Goal: Task Accomplishment & Management: Manage account settings

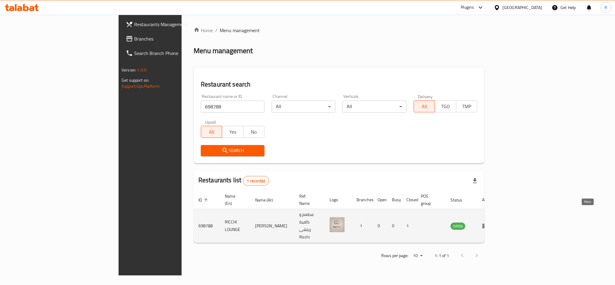
click at [489, 224] on icon "enhanced table" at bounding box center [486, 226] width 7 height 5
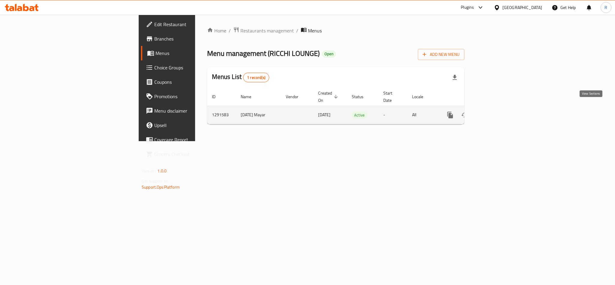
click at [497, 111] on icon "enhanced table" at bounding box center [493, 114] width 7 height 7
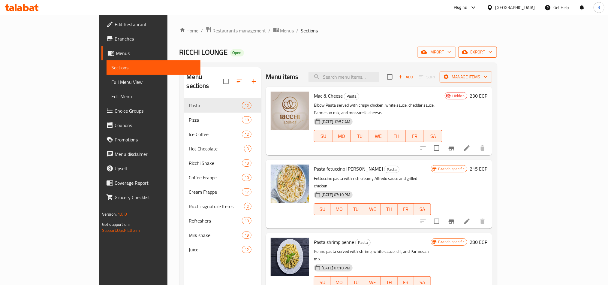
click at [492, 54] on span "export" at bounding box center [477, 52] width 29 height 8
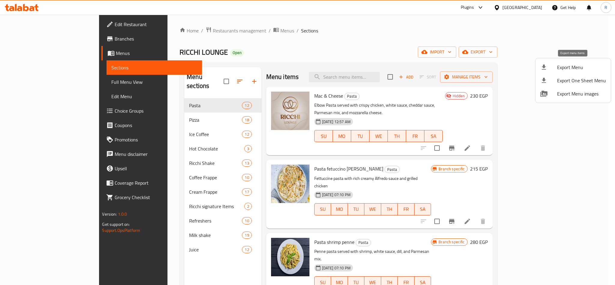
click at [569, 66] on span "Export Menu" at bounding box center [581, 67] width 49 height 7
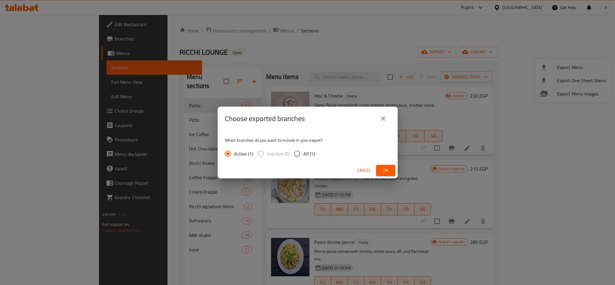
click at [381, 172] on span "Ok" at bounding box center [386, 171] width 10 height 8
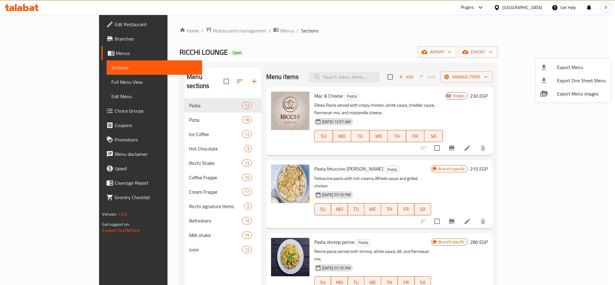
click at [331, 62] on div at bounding box center [307, 142] width 615 height 285
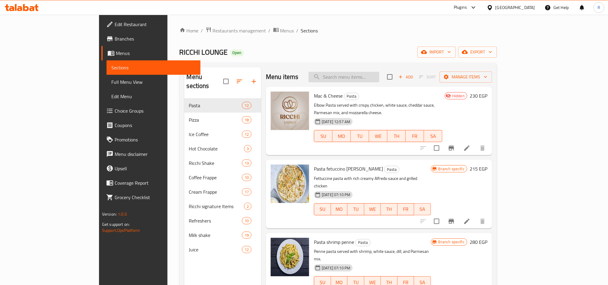
click at [364, 79] on input "search" at bounding box center [344, 77] width 71 height 11
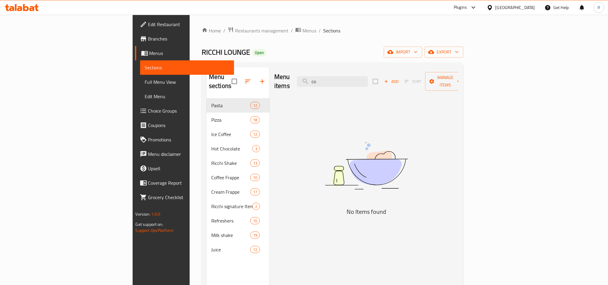
type input "c"
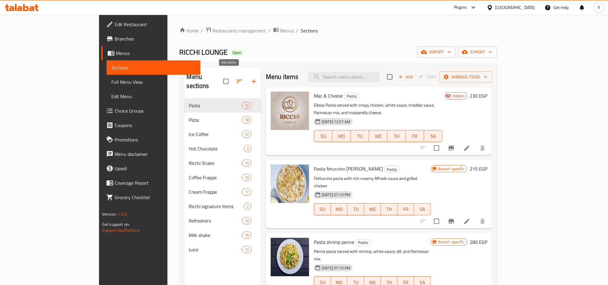
click at [250, 78] on icon "button" at bounding box center [253, 81] width 7 height 7
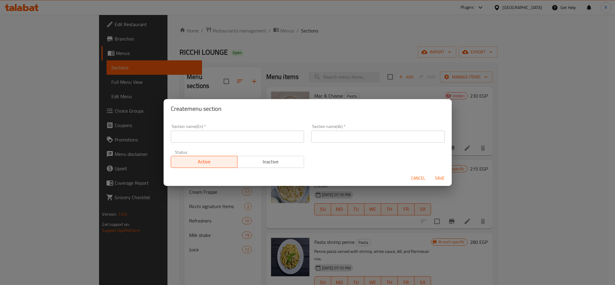
click at [241, 131] on input "text" at bounding box center [237, 137] width 133 height 12
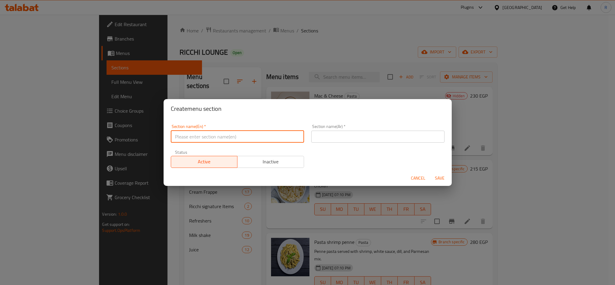
paste input "Continental"
type input "Continental"
click at [225, 139] on input "Continental" at bounding box center [237, 137] width 133 height 12
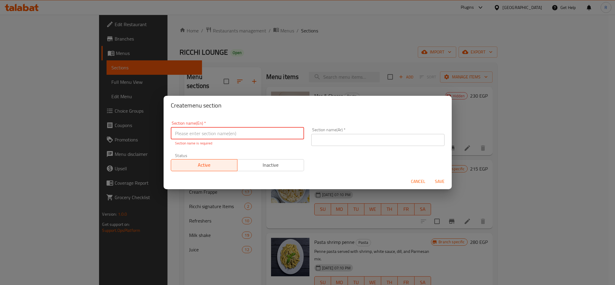
click at [245, 132] on input "text" at bounding box center [237, 133] width 133 height 12
paste input "Breakfast"
type input "Breakfast"
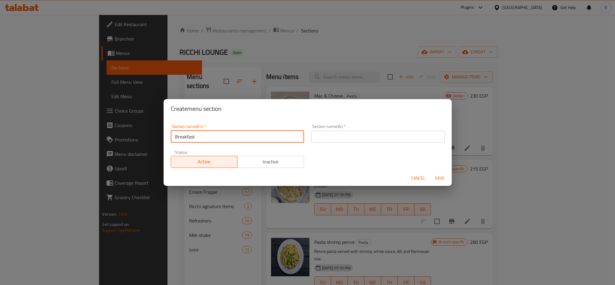
click at [427, 138] on input "text" at bounding box center [377, 137] width 133 height 12
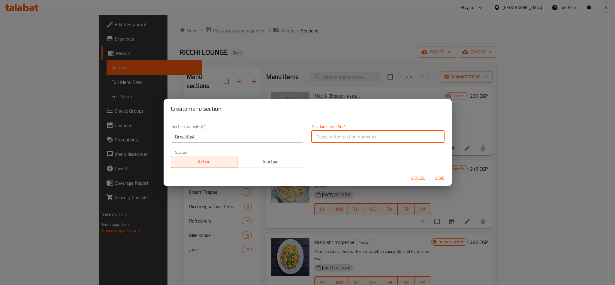
paste input "فطار"
type input "فطار"
click at [440, 173] on button "Save" at bounding box center [439, 178] width 19 height 11
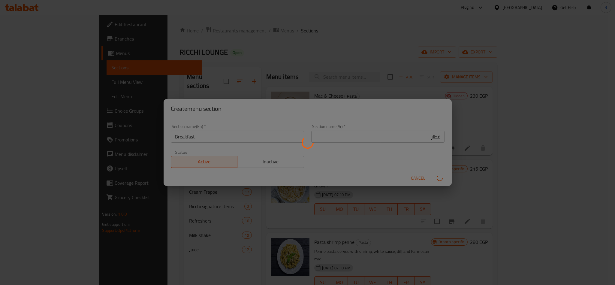
click at [440, 173] on div at bounding box center [307, 142] width 615 height 285
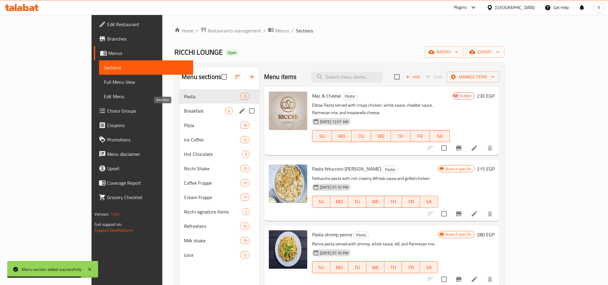
click at [184, 113] on span "Breakfast" at bounding box center [204, 110] width 41 height 7
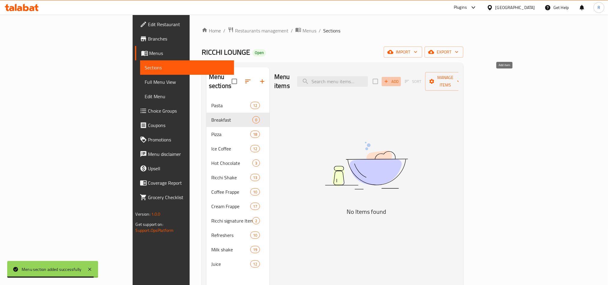
click at [400, 78] on span "Add" at bounding box center [391, 81] width 16 height 7
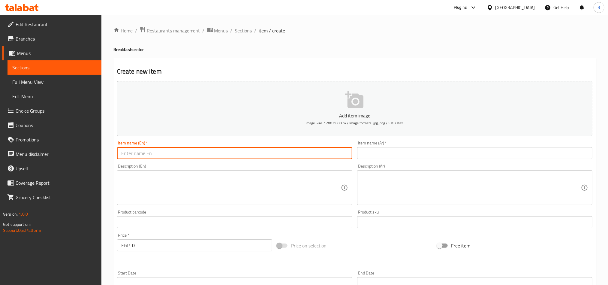
click at [248, 153] on input "text" at bounding box center [234, 153] width 235 height 12
paste input "Continental"
type input "Continental"
click at [376, 157] on input "text" at bounding box center [474, 153] width 235 height 12
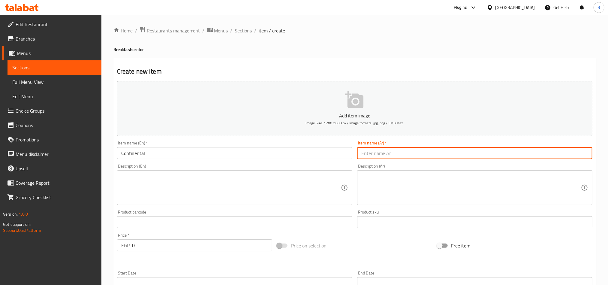
paste input "كونتيننتال"
type input "كونتيننتال"
click at [416, 178] on textarea at bounding box center [472, 188] width 220 height 29
paste textarea "قطعة كرواسون سادة تقدم مع قطعة دنش و2قطعة توست وزبدة وعسل ومربى"
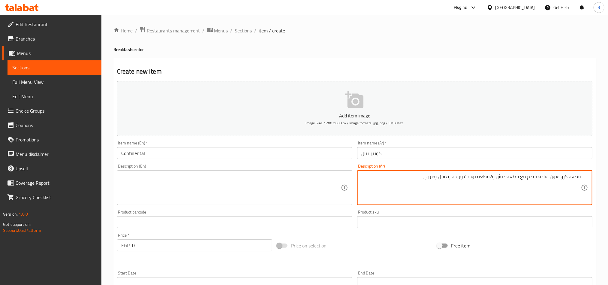
click at [396, 182] on textarea "قطعة كرواسون سادة تقدم مع قطعة دنش و2قطعة توست وزبدة وعسل ومربى" at bounding box center [472, 188] width 220 height 29
click at [421, 174] on textarea "قطعة كرواسون سادة تقدم مع قطعة دنش و2قطعة توست وزبدة وعسل ومربى" at bounding box center [472, 188] width 220 height 29
paste textarea "و عصير برتقال فريش او شاي"
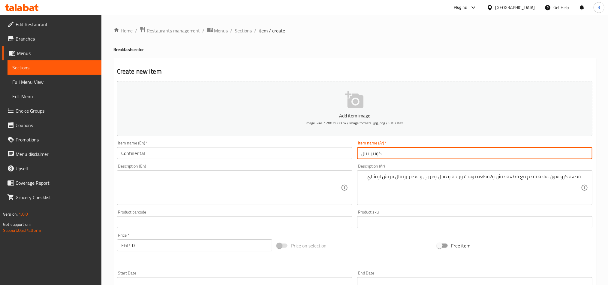
click at [400, 153] on input "كونتيننتال" at bounding box center [474, 153] width 235 height 12
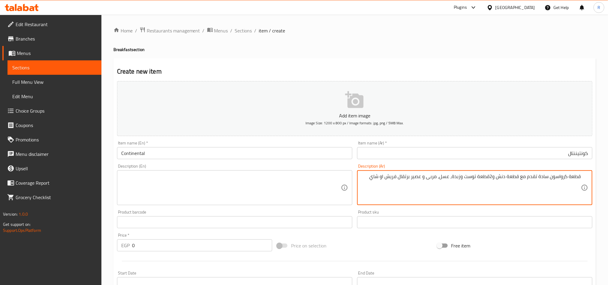
click at [373, 176] on textarea "قطعة كرواسون سادة تقدم مع قطعة دنش و2قطعة توست وزبدة، عسل، مربى و عصير برتقال ف…" at bounding box center [472, 188] width 220 height 29
type textarea "قطعة كرواسون سادة تقدم مع قطعة دنش و2قطعة توست وزبدة، عسل، مربى و عصير برتقال ف…"
click at [462, 178] on textarea "قطعة كرواسون سادة تقدم مع قطعة دنش و2قطعة توست وزبدة، عسل، مربى و عصير برتقال ف…" at bounding box center [472, 188] width 220 height 29
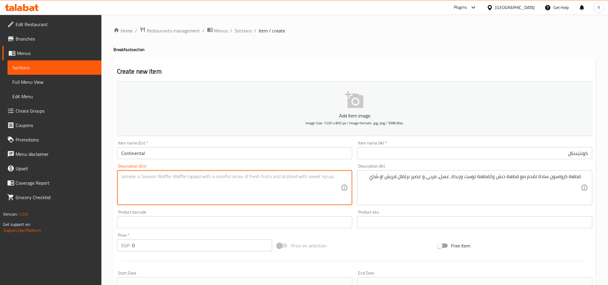
click at [239, 179] on textarea at bounding box center [231, 188] width 220 height 29
paste textarea "A plain croissant served with a Danish, 2 toast slices, butter, honey, jam, and…"
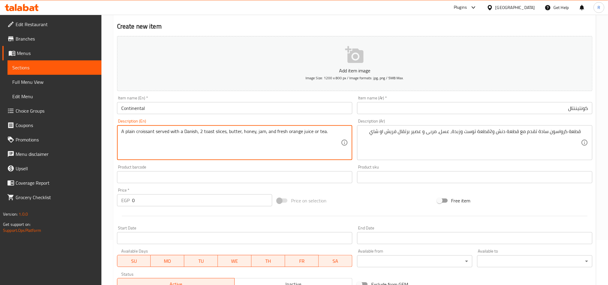
type textarea "A plain croissant served with a Danish, 2 toast slices, butter, honey, jam, and…"
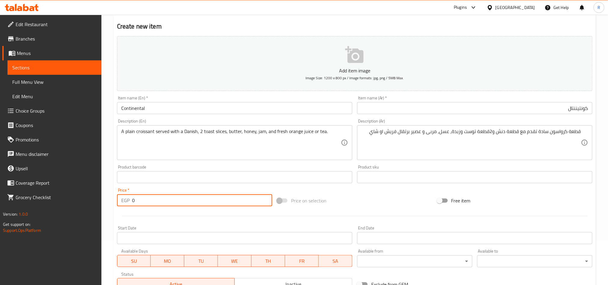
drag, startPoint x: 134, startPoint y: 200, endPoint x: 130, endPoint y: 200, distance: 3.6
click at [130, 200] on div "EGP 0 Price *" at bounding box center [194, 200] width 155 height 12
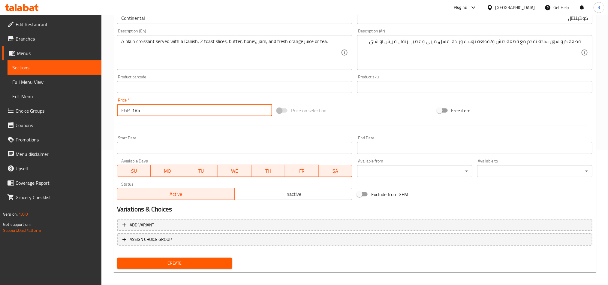
scroll to position [139, 0]
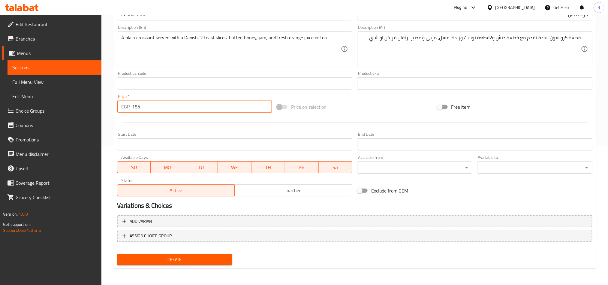
type input "185"
click at [186, 258] on span "Create" at bounding box center [175, 260] width 106 height 8
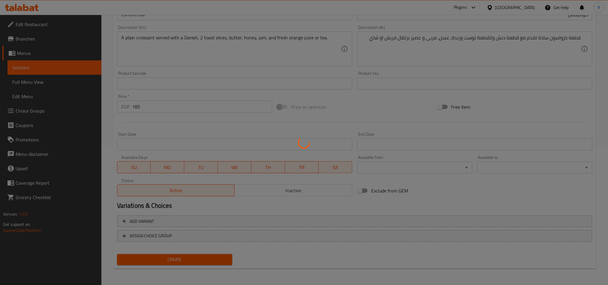
type input "0"
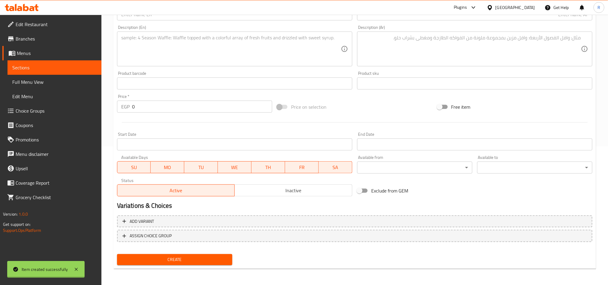
scroll to position [0, 0]
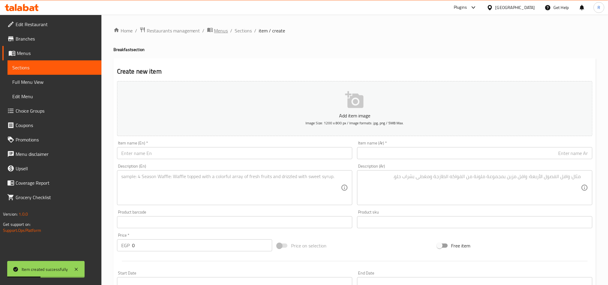
click at [226, 31] on span "Menus" at bounding box center [221, 30] width 14 height 7
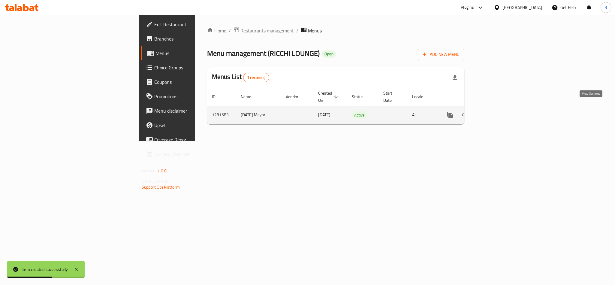
click at [497, 111] on icon "enhanced table" at bounding box center [493, 114] width 7 height 7
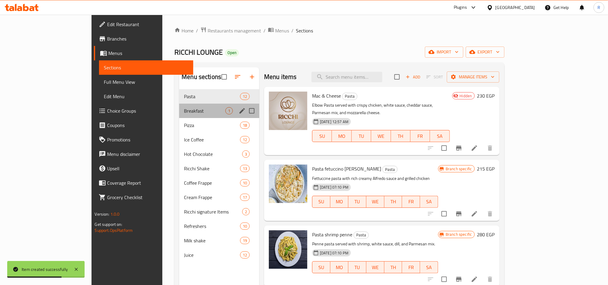
click at [179, 104] on div "Breakfast 1" at bounding box center [219, 111] width 80 height 14
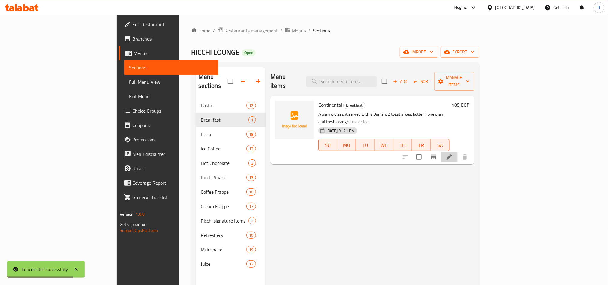
click at [458, 152] on li at bounding box center [449, 157] width 17 height 11
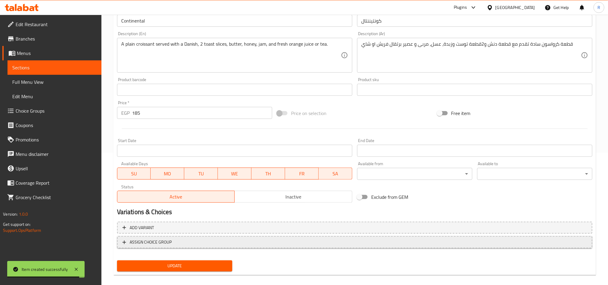
scroll to position [135, 0]
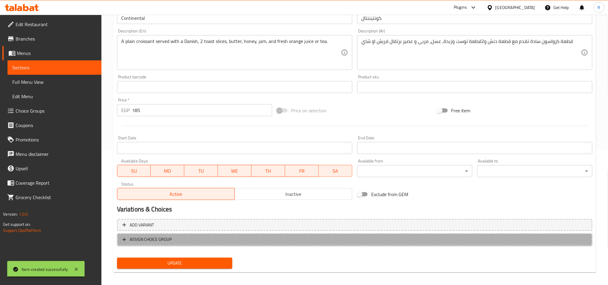
click at [238, 238] on span "ASSIGN CHOICE GROUP" at bounding box center [355, 240] width 465 height 8
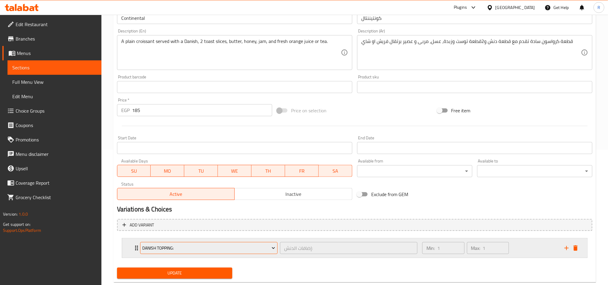
click at [246, 244] on span "Danish Topping:" at bounding box center [208, 248] width 133 height 8
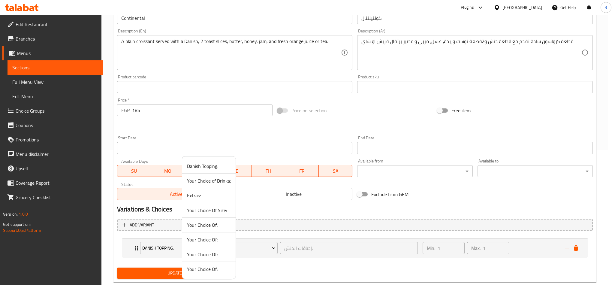
click at [217, 184] on span "Your Choice of Drinks:" at bounding box center [209, 180] width 44 height 7
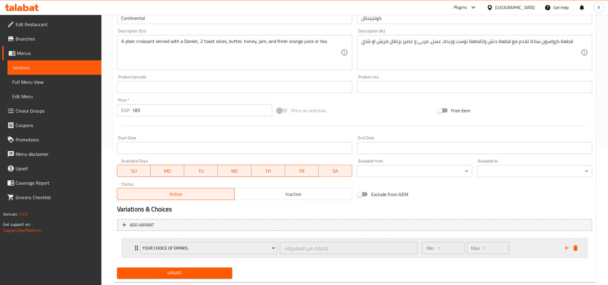
click at [515, 249] on div "Min: 1 ​ Max: 1 ​" at bounding box center [490, 247] width 142 height 19
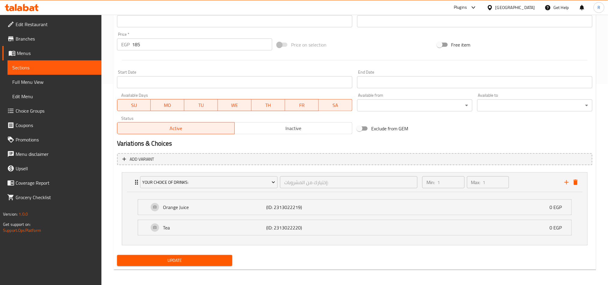
scroll to position [203, 0]
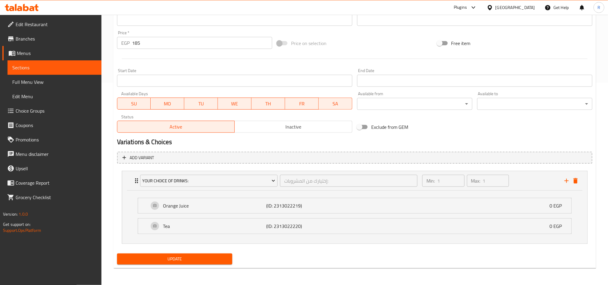
click at [189, 265] on div "Update" at bounding box center [175, 259] width 120 height 16
click at [190, 259] on span "Update" at bounding box center [175, 259] width 106 height 8
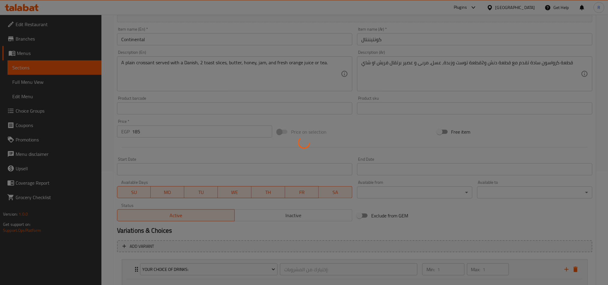
scroll to position [0, 0]
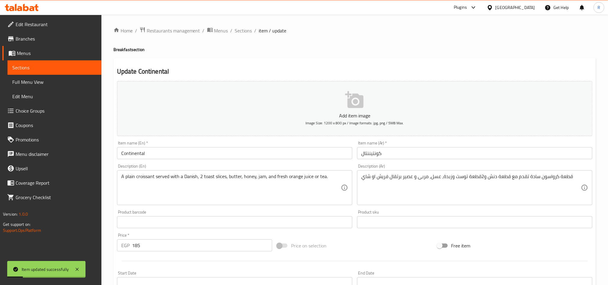
drag, startPoint x: 247, startPoint y: 32, endPoint x: 257, endPoint y: 40, distance: 12.3
click at [247, 32] on span "Sections" at bounding box center [243, 30] width 17 height 7
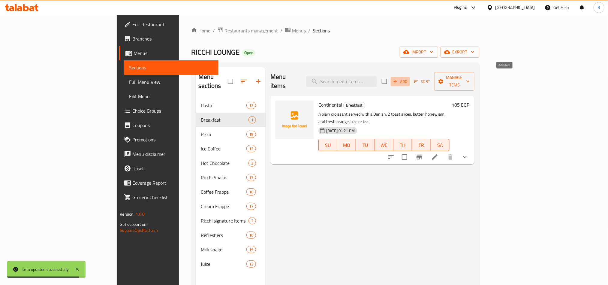
click at [409, 78] on span "Add" at bounding box center [400, 81] width 16 height 7
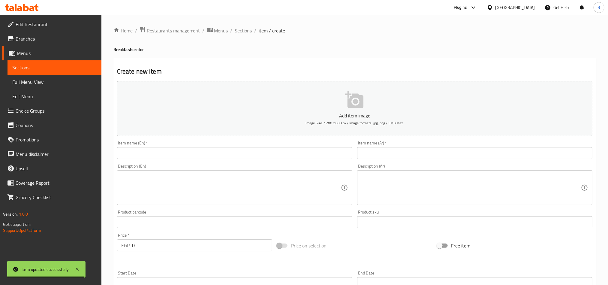
click at [475, 155] on input "text" at bounding box center [474, 153] width 235 height 12
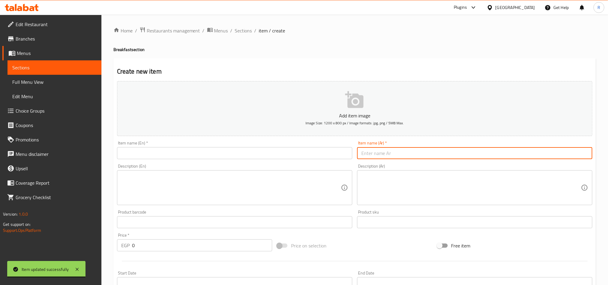
paste input "جورميا"
type input "جورميا"
click at [214, 156] on input "text" at bounding box center [234, 153] width 235 height 12
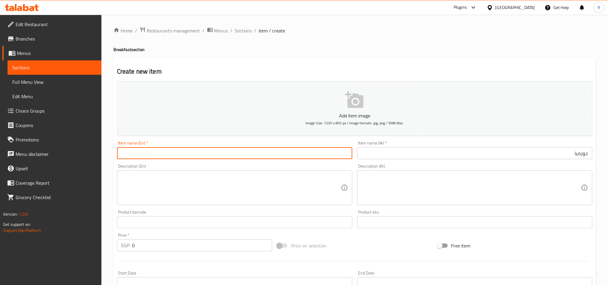
paste input "Gourmia"
type input "Gourmia"
click at [400, 202] on textarea at bounding box center [472, 188] width 220 height 29
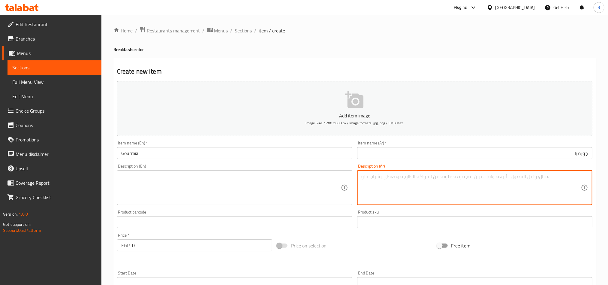
paste textarea "بيض اومليت يقدم مع توست محمص وزبادي وعسل ومربي مع عصير برتقال فريش"
type textarea "بيض اومليت يقدم مع توست محمص وزبادي وعسل ومربي مع عصير برتقال فريش"
drag, startPoint x: 241, startPoint y: 205, endPoint x: 241, endPoint y: 198, distance: 6.6
click at [241, 204] on div "Description (En)" at bounding box center [234, 187] width 235 height 35
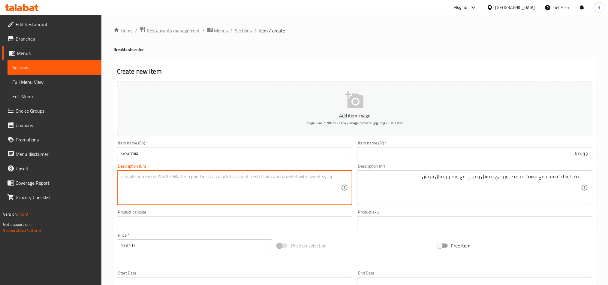
click at [241, 198] on textarea at bounding box center [231, 188] width 220 height 29
paste textarea "Omelette served with toast, yogurt, honey, jam and fresh orange juice"
drag, startPoint x: 132, startPoint y: 178, endPoint x: 280, endPoint y: 200, distance: 149.4
click at [280, 200] on textarea "Omelette served with toast, yogurt, honey, jam and fresh orange juice" at bounding box center [231, 188] width 220 height 29
drag, startPoint x: 135, startPoint y: 176, endPoint x: 310, endPoint y: 214, distance: 179.5
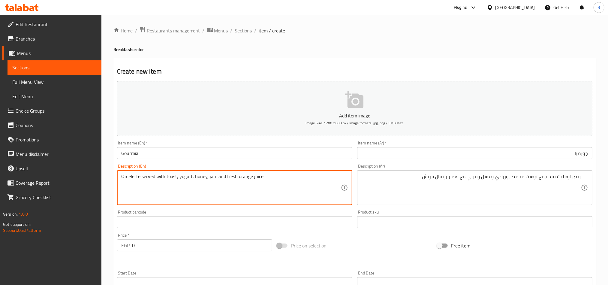
click at [310, 214] on div "Product barcode Product barcode" at bounding box center [234, 219] width 235 height 18
click at [133, 175] on textarea "Omelette served with toast, yogurt, honey, jam and fresh orange juice" at bounding box center [231, 188] width 220 height 29
click at [261, 188] on textarea "Omelette served with toast, yogurt, honey, jam and fresh orange juice" at bounding box center [231, 188] width 220 height 29
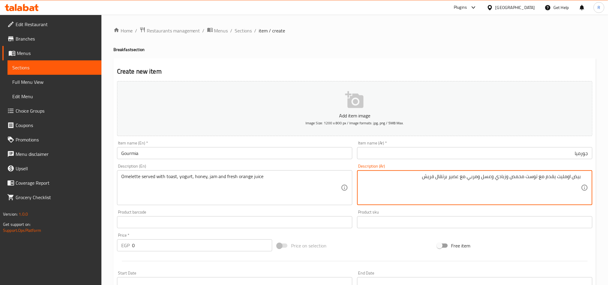
click at [516, 177] on textarea "بيض اومليت يقدم مع توست محمص وزبادي وعسل ومربي مع عصير برتقال فريش" at bounding box center [472, 188] width 220 height 29
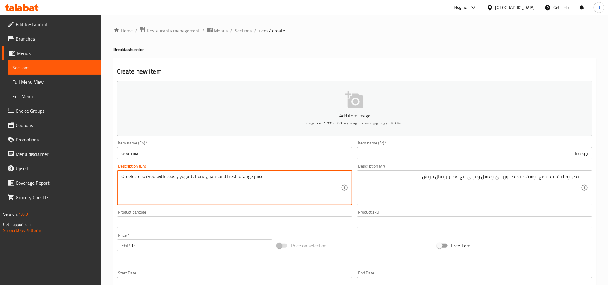
drag, startPoint x: 165, startPoint y: 178, endPoint x: 177, endPoint y: 178, distance: 11.7
paste textarea "Toasted Bread"
click at [164, 175] on textarea "Omelette served withToasted Bread, yogurt, honey, jam and fresh orange juice" at bounding box center [231, 188] width 220 height 29
click at [167, 178] on textarea "Omelette served with Toasted Bread, yogurt, honey, jam and fresh orange juice" at bounding box center [231, 188] width 220 height 29
click at [186, 175] on textarea "Omelette served with toasted Bread, yogurt, honey, jam and fresh orange juice" at bounding box center [231, 188] width 220 height 29
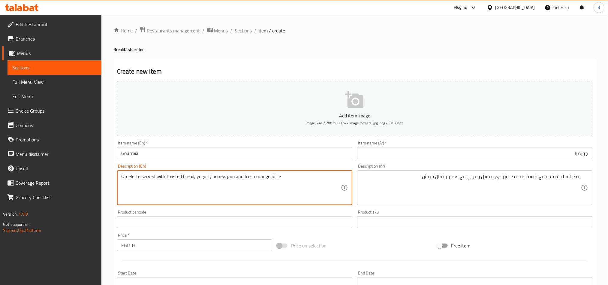
click at [315, 188] on textarea "Omelette served with toasted bread, yogurt, honey, jam and fresh orange juice" at bounding box center [231, 188] width 220 height 29
type textarea "Omelette served with toasted bread, yogurt, honey, jam and fresh orange juice"
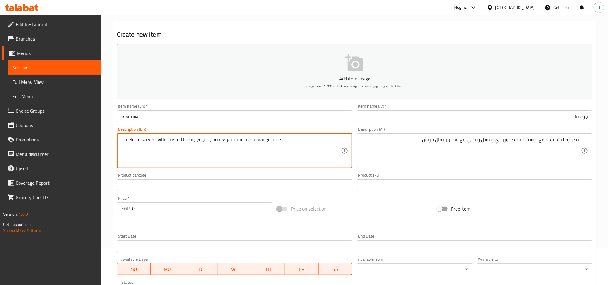
scroll to position [90, 0]
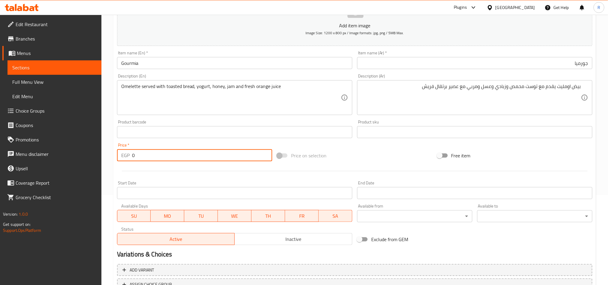
drag, startPoint x: 138, startPoint y: 158, endPoint x: 132, endPoint y: 159, distance: 6.5
click at [132, 159] on input "0" at bounding box center [202, 155] width 140 height 12
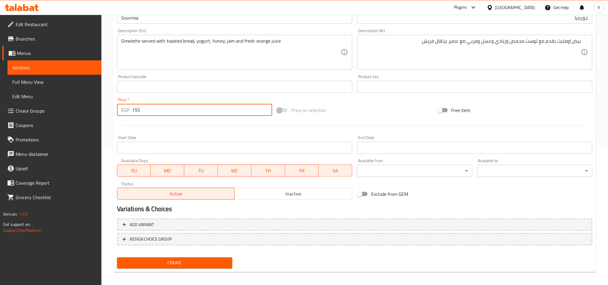
scroll to position [139, 0]
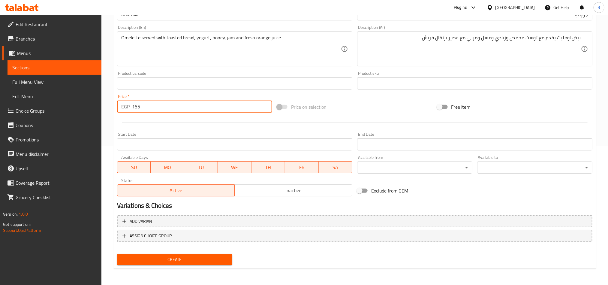
type input "155"
click at [211, 257] on span "Create" at bounding box center [175, 260] width 106 height 8
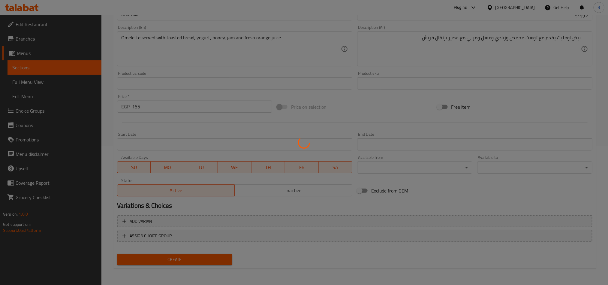
type input "0"
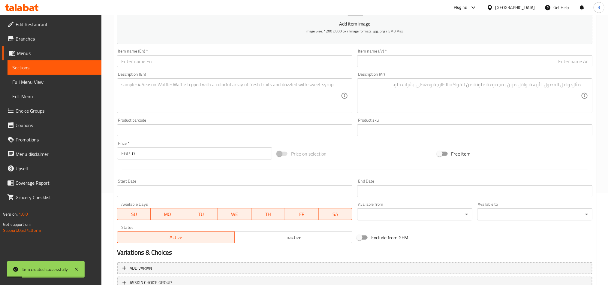
scroll to position [4, 0]
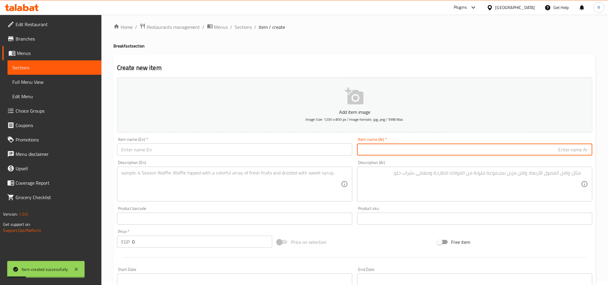
click at [393, 144] on input "text" at bounding box center [474, 150] width 235 height 12
type input "v"
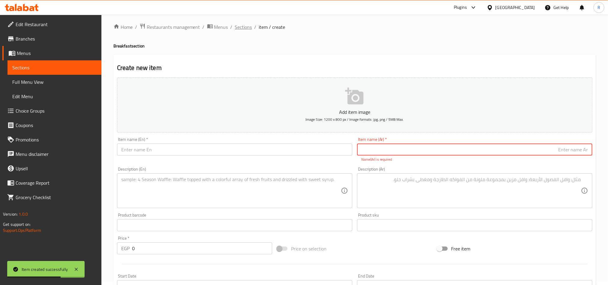
click at [240, 28] on span "Sections" at bounding box center [243, 26] width 17 height 7
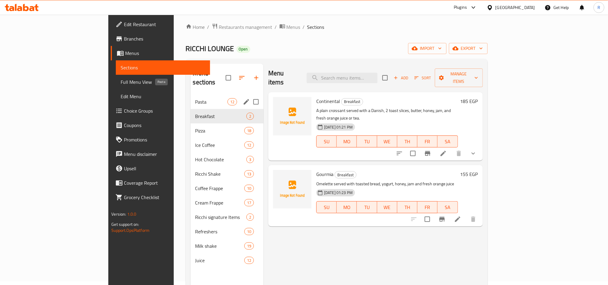
click at [195, 98] on span "Pasta" at bounding box center [211, 101] width 32 height 7
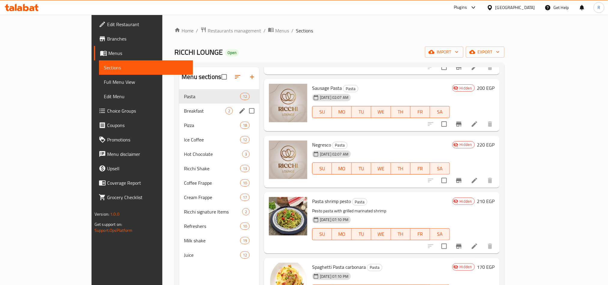
drag, startPoint x: 145, startPoint y: 106, endPoint x: 198, endPoint y: 107, distance: 52.8
click at [179, 106] on div "Breakfast 2" at bounding box center [219, 111] width 80 height 14
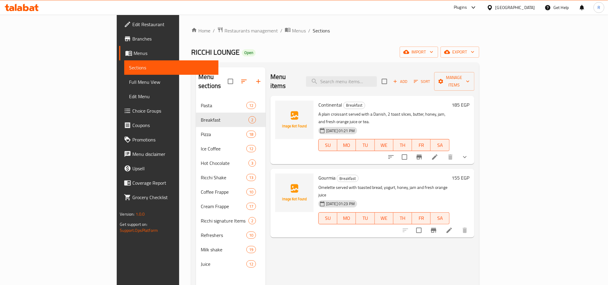
click at [434, 77] on span "Sort" at bounding box center [422, 81] width 24 height 9
click at [409, 78] on span "Add" at bounding box center [400, 81] width 16 height 7
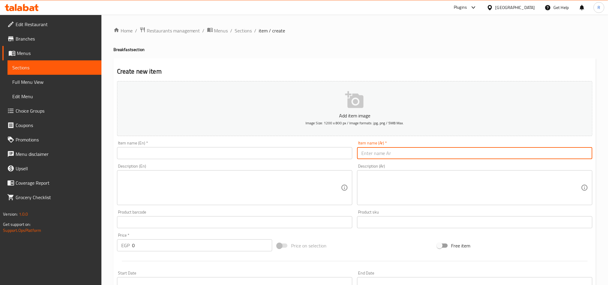
click at [481, 157] on input "text" at bounding box center [474, 153] width 235 height 12
paste input "كلوب ساندوتش Sandwich Club"
drag, startPoint x: 392, startPoint y: 153, endPoint x: 462, endPoint y: 157, distance: 69.8
click at [462, 157] on input "كلوب ساندوتش Sandwich Club" at bounding box center [474, 153] width 235 height 12
type input "[PERSON_NAME]"
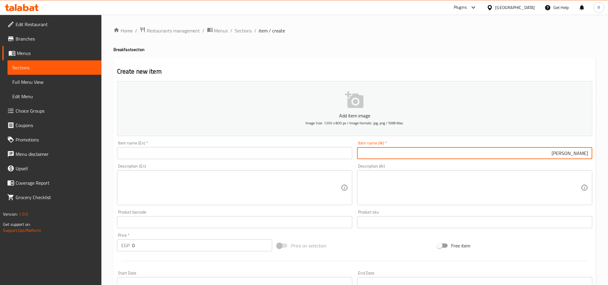
click at [162, 155] on input "text" at bounding box center [234, 153] width 235 height 12
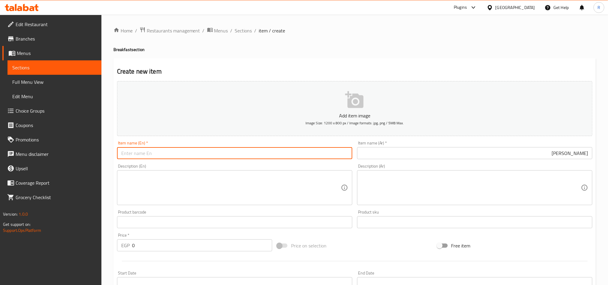
paste input "Sandwich Club"
type input "Sandwich Club"
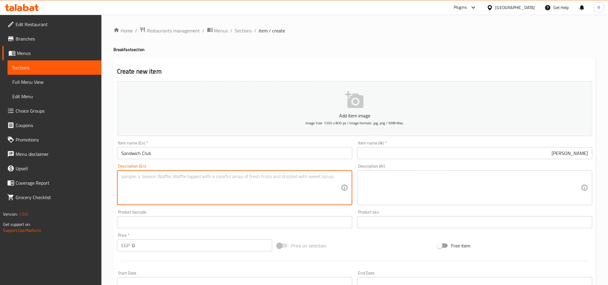
click at [221, 189] on textarea at bounding box center [231, 188] width 220 height 29
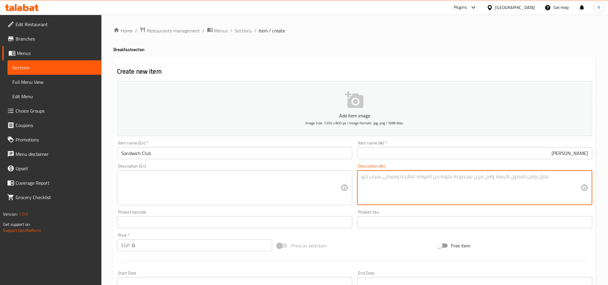
click at [433, 187] on textarea at bounding box center [472, 188] width 220 height 29
paste textarea "��ائح توست مع صدور مشوية وبيف بيكون و[PERSON_NAME] و اومليت وبطاطس"
drag, startPoint x: 573, startPoint y: 177, endPoint x: 580, endPoint y: 178, distance: 6.9
click at [580, 178] on textarea "��ائح توست مع صدور مشوية وبيف بيكون و[PERSON_NAME] و اومليت وبطاطس" at bounding box center [472, 188] width 220 height 29
click at [408, 182] on textarea "شرائح توست مع صدور مشوية وبيف بيكون و[PERSON_NAME] و اومليت وبطاطس" at bounding box center [472, 188] width 220 height 29
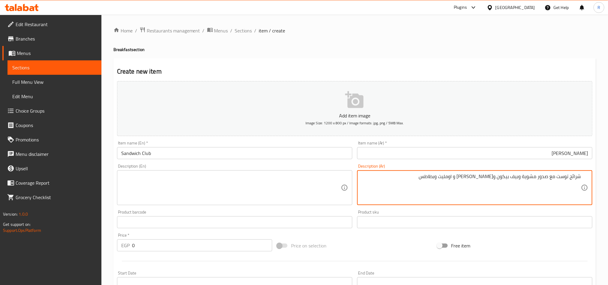
click at [428, 177] on textarea "شرائح توست مع صدور مشوية وبيف بيكون و[PERSON_NAME] و اومليت وبطاطس" at bounding box center [472, 188] width 220 height 29
paste textarea "وخس ومايونيز مع عصير برتقال فريش"
click at [521, 176] on textarea "شرائح توست مع صدور مشوية وبيف بيكون و[PERSON_NAME] و اومليت وبطاطس وخس ومايونيز…" at bounding box center [472, 188] width 220 height 29
click at [496, 178] on textarea "شرائح توست مع صدور مشوية، بيف بيكون و[PERSON_NAME] و اومليت وبطاطس وخس ومايونيز…" at bounding box center [472, 188] width 220 height 29
click at [475, 179] on textarea "شرائح توست مع صدور مشوية، [PERSON_NAME]، [PERSON_NAME] و اومليت وبطاطس وخس وماي…" at bounding box center [472, 188] width 220 height 29
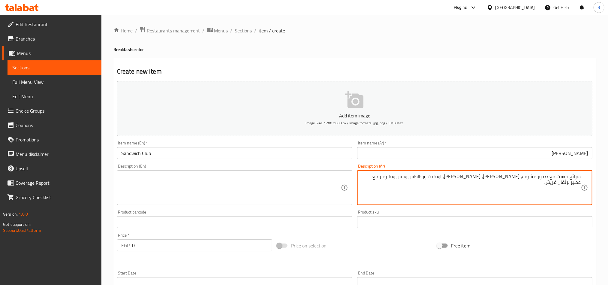
click at [459, 179] on textarea "شرائح توست مع صدور مشوية، [PERSON_NAME]، [PERSON_NAME]، اومليت وبطاطس وخس ومايو…" at bounding box center [472, 188] width 220 height 29
click at [442, 177] on textarea "شرائح توست مع صدور مشوية، [PERSON_NAME]، [PERSON_NAME]، اومليت، بطاطس وخس ومايو…" at bounding box center [472, 188] width 220 height 29
click at [371, 177] on textarea "شرائح توست مع صدور مشوية، [PERSON_NAME]، [PERSON_NAME]، اومليت، بطاطس، خس ومايو…" at bounding box center [472, 188] width 220 height 29
click at [433, 181] on textarea "شرائح توست مع صدور مشوية، [PERSON_NAME]، [PERSON_NAME]، اومليت، بطاطس، خس ومايو…" at bounding box center [472, 188] width 220 height 29
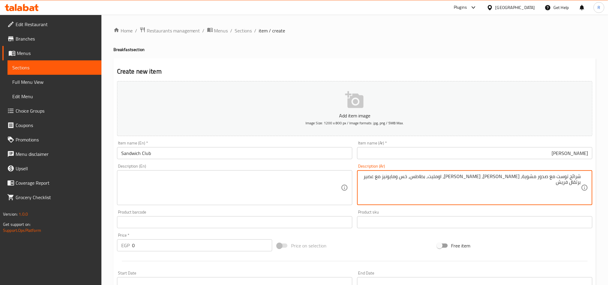
click at [433, 181] on textarea "شرائح توست مع صدور مشوية، [PERSON_NAME]، [PERSON_NAME]، اومليت، بطاطس، خس ومايو…" at bounding box center [472, 188] width 220 height 29
click at [433, 177] on textarea "شرائح توست مع صدور مشوية، [PERSON_NAME]، [PERSON_NAME]، اومليت، بطاطس، خس ومايو…" at bounding box center [472, 188] width 220 height 29
type textarea "شرائح توست مع صدور مشوية، [PERSON_NAME]، [PERSON_NAME]، اومليت، بطاطس، خس ومايو…"
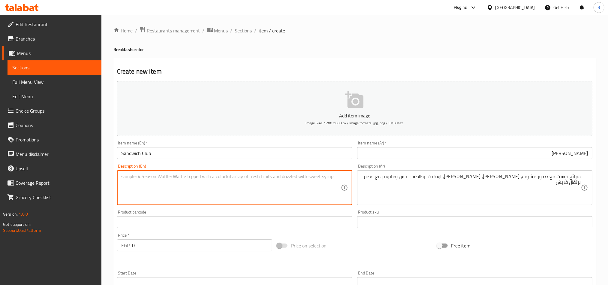
click at [251, 189] on textarea at bounding box center [231, 188] width 220 height 29
paste textarea "Toast slices with grilled breast, beef bacon, cheddar cheese, omelet, potatoes,…"
click at [253, 176] on textarea "Toast slices with grilled breast, beef bacon, cheddar cheese, omelet, potatoes,…" at bounding box center [231, 188] width 220 height 29
click at [248, 177] on textarea "Toast slices with grilled breast, beef bacon, cheddar cheese, omelet, potatoes,…" at bounding box center [231, 188] width 220 height 29
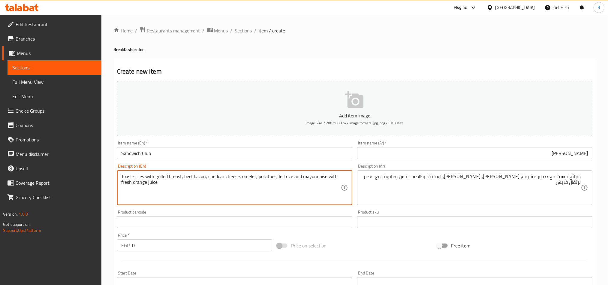
paste textarea "Omelette"
click at [245, 177] on textarea "Toast slices with grilled breast, beef bacon, cheddar cheese, Omelette, potatoe…" at bounding box center [231, 188] width 220 height 29
click at [260, 189] on textarea "Toast slices with grilled breast, beef bacon, cheddar cheese, omelette, potatoe…" at bounding box center [231, 188] width 220 height 29
type textarea "Toast slices with grilled breast, beef bacon, cheddar cheese, omelette, potatoe…"
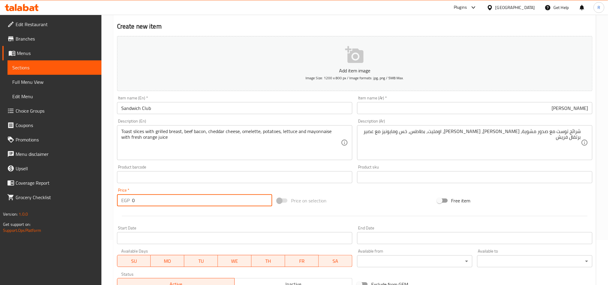
drag, startPoint x: 138, startPoint y: 202, endPoint x: 126, endPoint y: 205, distance: 13.1
click at [126, 205] on div "EGP 0 Price *" at bounding box center [194, 200] width 155 height 12
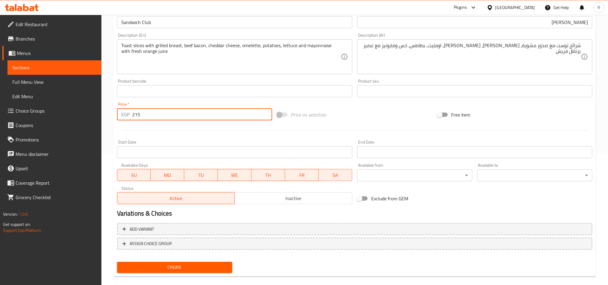
scroll to position [139, 0]
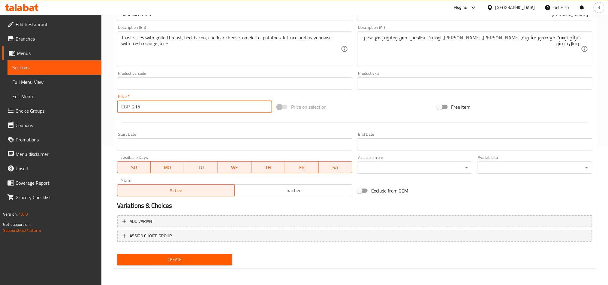
type input "215"
click at [216, 257] on span "Create" at bounding box center [175, 260] width 106 height 8
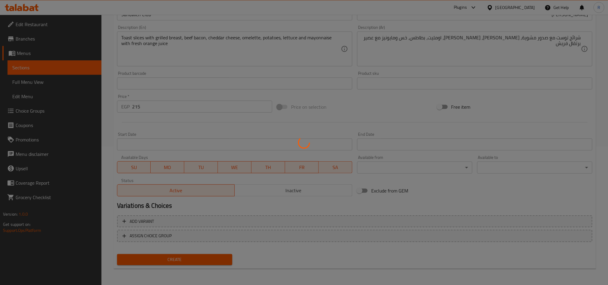
type input "0"
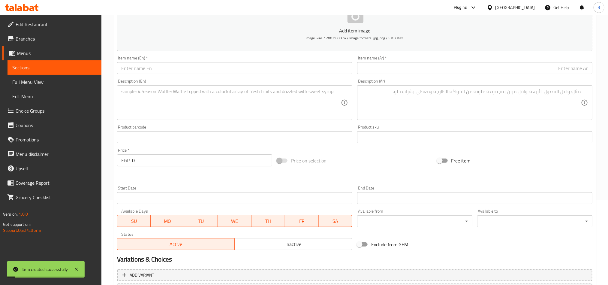
scroll to position [4, 0]
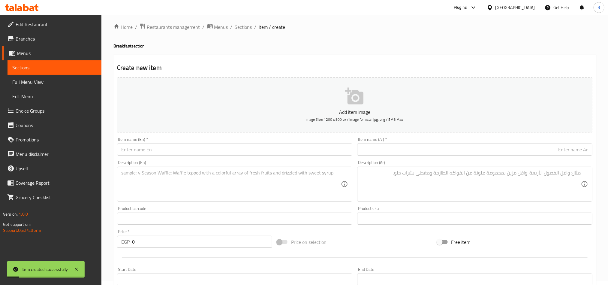
click at [441, 151] on input "text" at bounding box center [474, 150] width 235 height 12
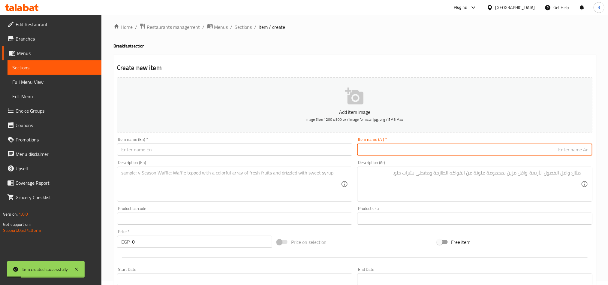
paste input "هاوس ميكس Mix House"
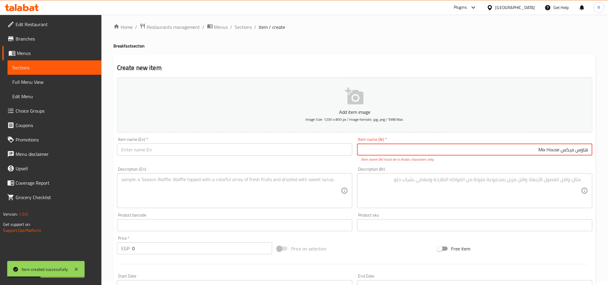
drag, startPoint x: 561, startPoint y: 151, endPoint x: 516, endPoint y: 144, distance: 45.6
click at [516, 144] on input "هاوس ميكس Mix House" at bounding box center [474, 150] width 235 height 12
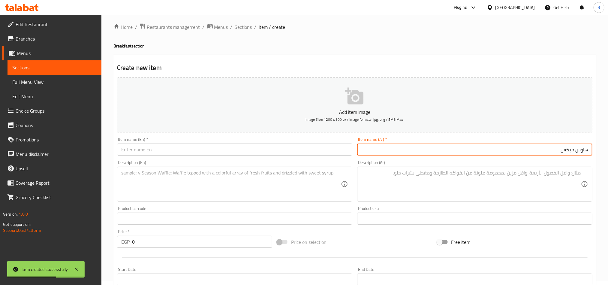
type input "هاوس ميكس"
click at [221, 153] on input "text" at bounding box center [234, 150] width 235 height 12
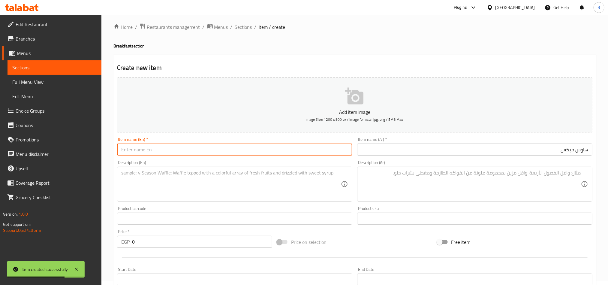
paste input "Mix House"
click at [123, 149] on input "Mix House" at bounding box center [234, 150] width 235 height 12
click at [144, 150] on input "House" at bounding box center [234, 150] width 235 height 12
paste input "Mix"
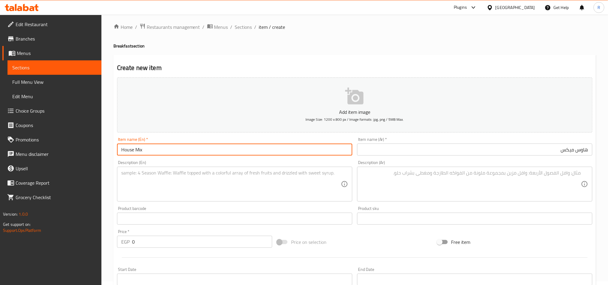
type input "House Mix"
click at [413, 189] on textarea at bounding box center [472, 184] width 220 height 29
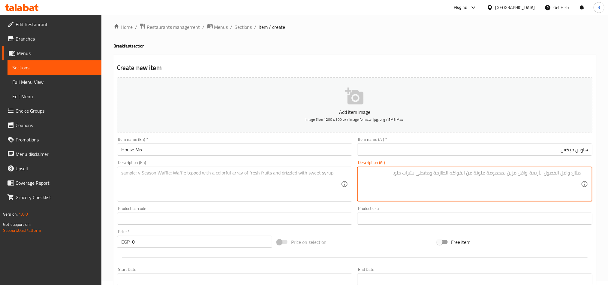
paste textarea "توست يقدم مع تركي مدخن و بيف بيكون مع ميكس جبنة فيتا وشيدر"
click at [524, 171] on textarea "توست يقدم مع تركي مدخن و بيف بيكون مع ميكس جبنة فيتا وشيدر" at bounding box center [472, 184] width 220 height 29
click at [446, 174] on textarea "توست يقدم مع تركي مدخن، بيف بيكون مع ميكس جبنة فيتا وشيدر" at bounding box center [472, 184] width 220 height 29
paste textarea "وسلطة خ��اء وزيتون و عصير برتقال فريش"
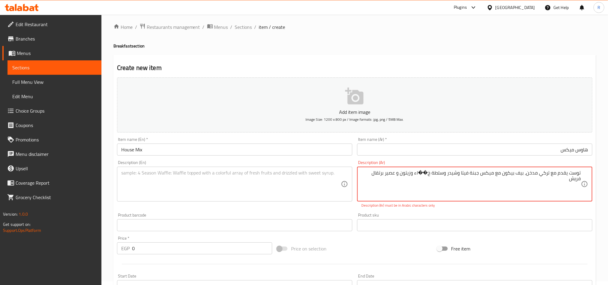
click at [421, 172] on textarea "توست يقدم مع تركي مدخن، بيف بيكون مع ميكس جبنة فيتا وشيدر وسلطة خ��اء وزيتون و …" at bounding box center [472, 184] width 220 height 29
click at [367, 177] on textarea "توست يقدم مع تركي مدخن، بيف بيكون مع ميكس جبنة فيتا وشيدر وسلطة خضراء وزيتون و …" at bounding box center [472, 184] width 220 height 29
click at [367, 175] on textarea "توست يقدم مع تركي مدخن، بيف بيكون مع ميكس جبنة فيتا وشيدر وسلطة خضراء وزيتون و …" at bounding box center [472, 184] width 220 height 29
click at [460, 173] on textarea "توست يقدم مع تركي مدخن، بيف بيكون مع ميكس جبنة فيتا وشيدر وسلطة خضراء وزيتون و …" at bounding box center [472, 184] width 220 height 29
click at [448, 174] on textarea "توست يقدم مع تركي مدخن، بيف بيكون مع ميكس جبنة فيتا، شيدر وسلطة خضراء وزيتون و …" at bounding box center [472, 184] width 220 height 29
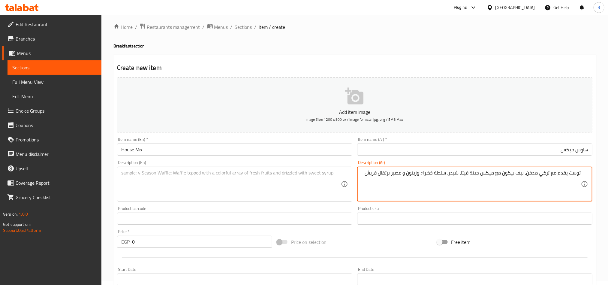
click at [421, 174] on textarea "توست يقدم مع تركي مدخن، بيف بيكون مع ميكس جبنة فيتا، شيدر، سلطة خضراء وزيتون و …" at bounding box center [472, 184] width 220 height 29
click at [407, 176] on textarea "توست يقدم مع تركي مدخن، بيف بيكون مع ميكس جبنة فيتا، شيدر، سلطة خضراء، زيتون و …" at bounding box center [472, 184] width 220 height 29
type textarea "توست يقدم مع تركي مدخن، بيف بيكون مع ميكس جبنة فيتا، شيدر، سلطة خضراء، زيتون و …"
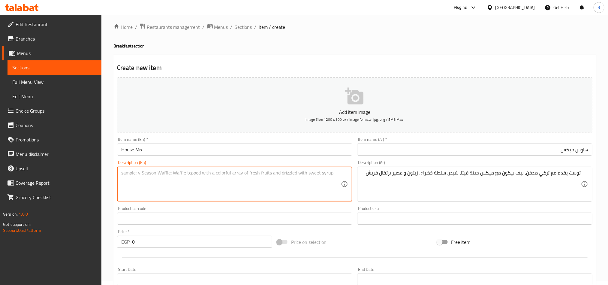
click at [290, 177] on textarea at bounding box center [231, 184] width 220 height 29
paste textarea "Toast served with smoked turkey, beef bacon, feta and cheddar cheese mix, green…"
click at [223, 173] on textarea "Toast served with smoked turkey, beef bacon, feta and cheddar cheese mix, green…" at bounding box center [231, 184] width 220 height 29
click at [231, 175] on textarea "Toast served with smoked turkey, beef bacon, feta cheese and cheddar cheese mix…" at bounding box center [231, 184] width 220 height 29
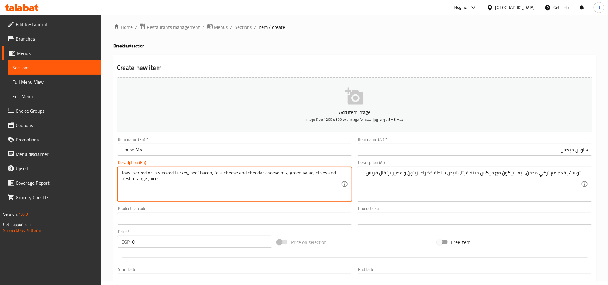
click at [274, 172] on textarea "Toast served with smoked turkey, beef bacon, feta cheese and cheddar cheese mix…" at bounding box center [231, 184] width 220 height 29
click at [262, 171] on textarea "Toast served with smoked turkey, beef bacon, feta cheese and cheddar mix, green…" at bounding box center [231, 184] width 220 height 29
click at [228, 173] on textarea "Toast served with smoked turkey, beef bacon, feta cheese and cheddar mix, green…" at bounding box center [231, 184] width 220 height 29
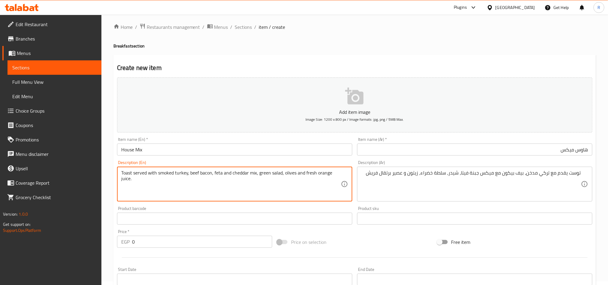
click at [253, 171] on textarea "Toast served with smoked turkey, beef bacon, feta and cheddar mix, green salad,…" at bounding box center [231, 184] width 220 height 29
paste textarea "cheese"
click at [267, 186] on textarea "Toast served with smoked turkey, beef bacon, feta and cheddar cheese mix, green…" at bounding box center [231, 184] width 220 height 29
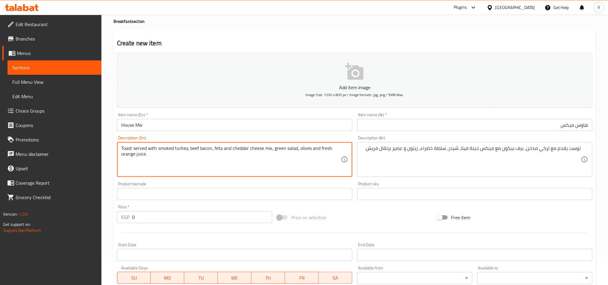
scroll to position [49, 0]
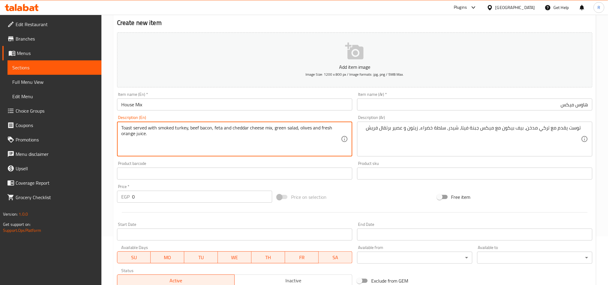
type textarea "Toast served with smoked turkey, beef bacon, feta and cheddar cheese mix, green…"
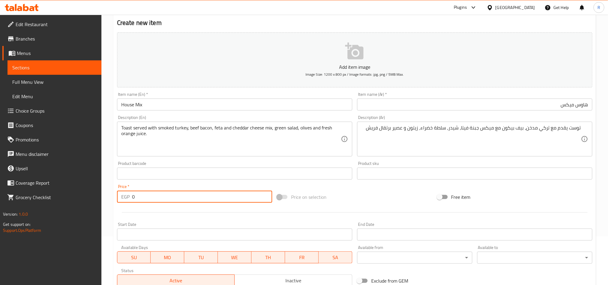
click at [131, 199] on div "EGP 0 Price *" at bounding box center [194, 197] width 155 height 12
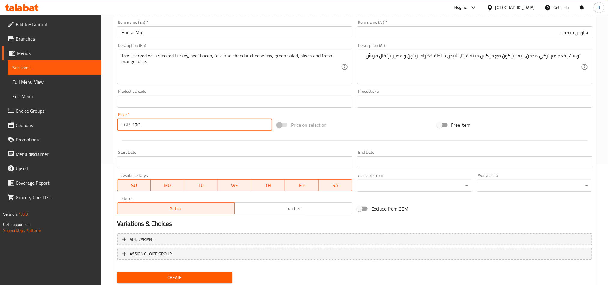
scroll to position [139, 0]
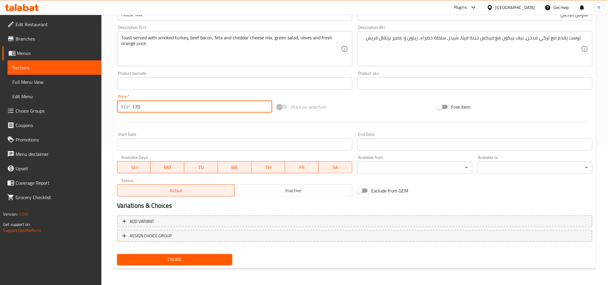
type input "170"
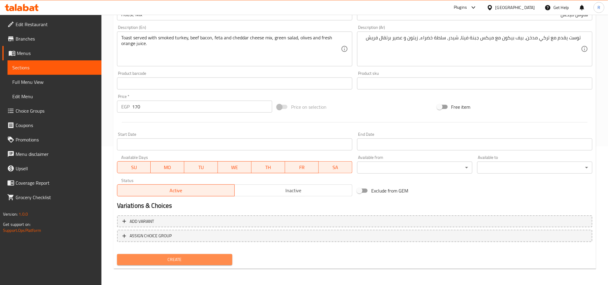
click at [182, 258] on span "Create" at bounding box center [175, 260] width 106 height 8
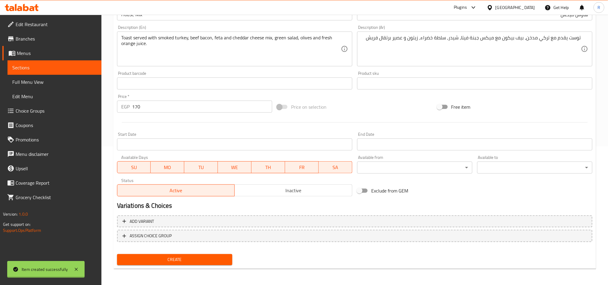
type input "0"
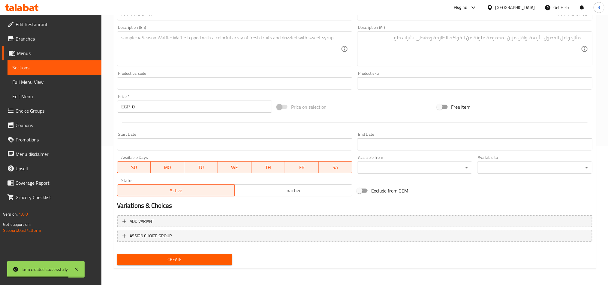
scroll to position [0, 0]
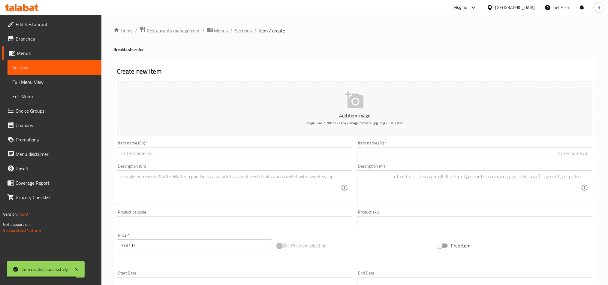
click at [247, 35] on div "Home / Restaurants management / Menus / Sections / item / create Breakfast sect…" at bounding box center [354, 220] width 483 height 386
click at [246, 34] on span "Sections" at bounding box center [243, 30] width 17 height 7
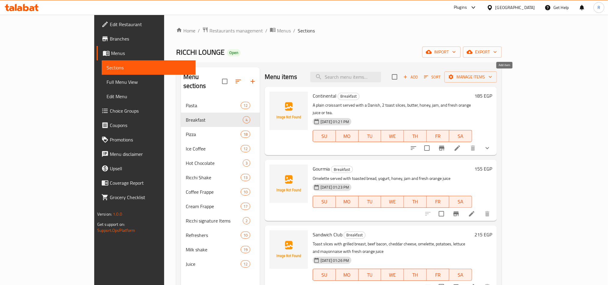
click at [420, 81] on button "Add" at bounding box center [410, 76] width 19 height 9
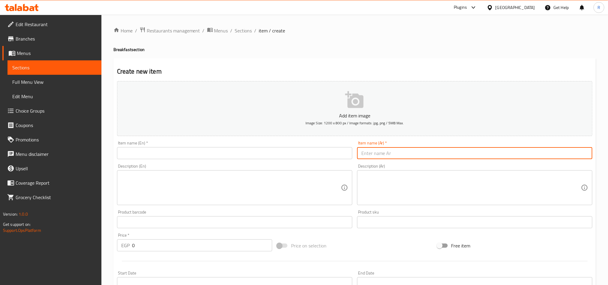
click at [499, 157] on input "text" at bounding box center [474, 153] width 235 height 12
paste input "اومليت ركي Egg Florence"
drag, startPoint x: 536, startPoint y: 153, endPoint x: 562, endPoint y: 155, distance: 26.2
click at [562, 155] on input "اومليت ركي Egg Florence" at bounding box center [474, 153] width 235 height 12
type input "اومليت ركي"
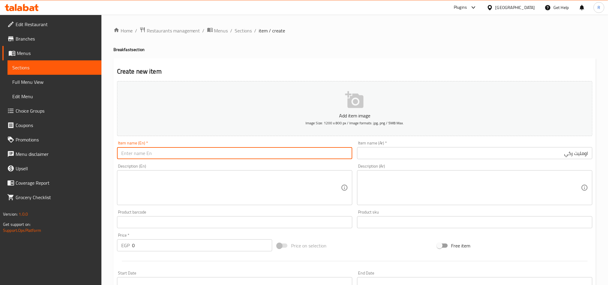
click at [233, 152] on input "text" at bounding box center [234, 153] width 235 height 12
paste input "g Floren"
type input "g Floren"
click at [185, 153] on input "g Floren" at bounding box center [234, 153] width 235 height 12
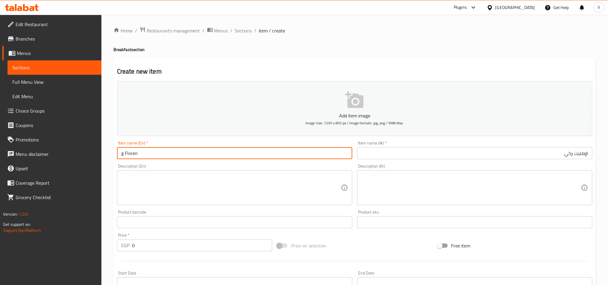
click at [185, 153] on input "g Floren" at bounding box center [234, 153] width 235 height 12
click at [251, 159] on input "text" at bounding box center [234, 153] width 235 height 12
paste input "اومليت ركي Egg Florence"
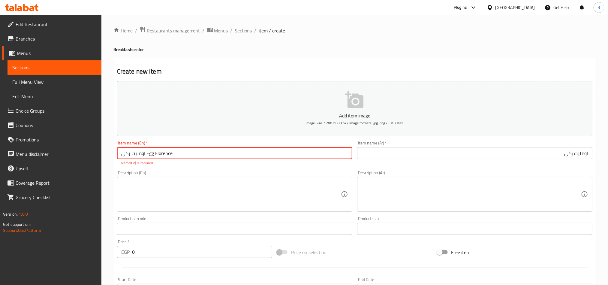
drag, startPoint x: 146, startPoint y: 154, endPoint x: 112, endPoint y: 150, distance: 34.2
click at [112, 150] on div "Home / Restaurants management / Menus / Sections / item / create Breakfast sect…" at bounding box center [354, 223] width 507 height 416
click at [126, 151] on input "Egg Florence" at bounding box center [234, 153] width 235 height 12
click at [163, 151] on input "[GEOGRAPHIC_DATA]" at bounding box center [234, 153] width 235 height 12
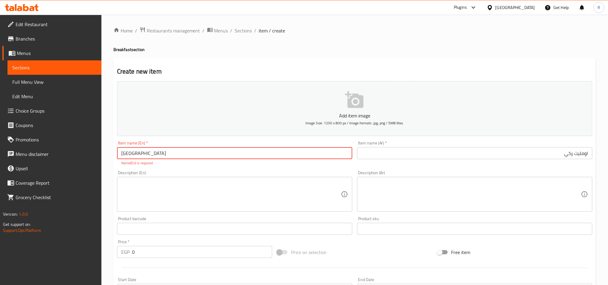
paste input "Egg"
type input "[PERSON_NAME]"
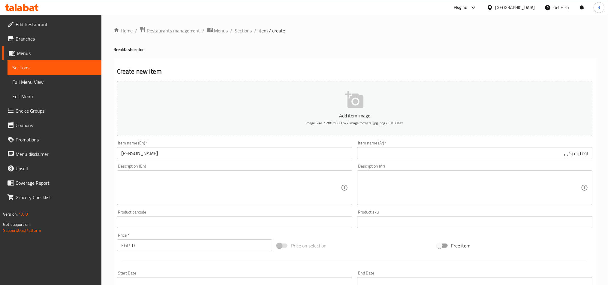
click at [544, 153] on input "اومليت ركي" at bounding box center [474, 153] width 235 height 12
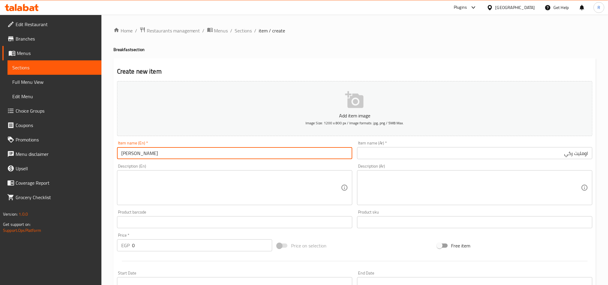
click at [142, 151] on input "[PERSON_NAME]" at bounding box center [234, 153] width 235 height 12
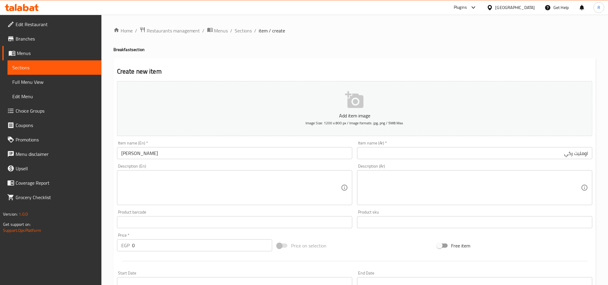
click at [446, 170] on div "Description (Ar)" at bounding box center [474, 187] width 235 height 35
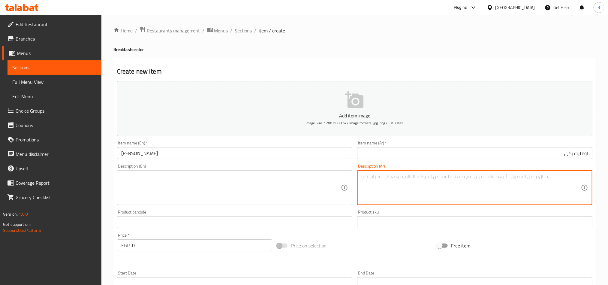
paste textarea "توست يقدم مع بيض فرن�� و[PERSON_NAME] وبطاطس وجبن ابيض وسلطة خ��اء وزيتون"
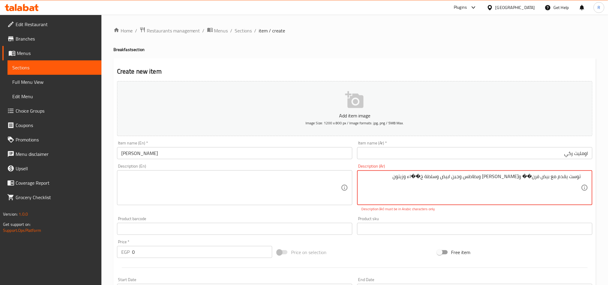
click at [525, 177] on textarea "توست يقدم مع بيض فرن�� و[PERSON_NAME] وبطاطس وجبن ابيض وسلطة خ��اء وزيتون" at bounding box center [472, 188] width 220 height 29
click at [438, 176] on textarea "توست يقدم مع بيض فرنسي و[PERSON_NAME] وبطاطس وجبن ابيض وسلطة خ��اء وزيتون" at bounding box center [472, 188] width 220 height 29
click at [407, 177] on textarea "توست يقدم مع بيض فرنسي وبيبروني وبطاطس وجبن ابيض وسلطة خضراء وزيتون" at bounding box center [472, 188] width 220 height 29
paste textarea "مع عصير برتقال فريش"
click at [522, 178] on textarea "توست يقدم مع بيض فرنسي وبيبروني وبطاطس وجبن ابيض وسلطة خضراء وزيتون مع عصير برت…" at bounding box center [472, 188] width 220 height 29
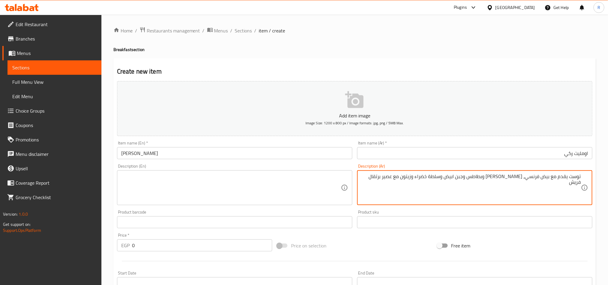
click at [506, 178] on textarea "توست يقدم مع بيض فرنسي، [PERSON_NAME] وبطاطس وجبن ابيض وسلطة خضراء وزيتون مع عص…" at bounding box center [472, 188] width 220 height 29
click at [488, 178] on textarea "توست يقدم مع بيض فرنسي، [PERSON_NAME]، بطاطس وجبن ابيض وسلطة خضراء وزيتون مع عص…" at bounding box center [472, 188] width 220 height 29
click at [467, 176] on textarea "توست يقدم مع بيض فرنسي، [PERSON_NAME]، بطاطس، جبن ابيض وسلطة خضراء وزيتون مع عص…" at bounding box center [472, 188] width 220 height 29
click at [437, 177] on textarea "توست يقدم مع بيض فرنسي، [PERSON_NAME]، بطاطس، جبن ابيض، سلطة خضراء وزيتون مع عص…" at bounding box center [472, 188] width 220 height 29
click at [372, 183] on textarea "توست يقدم مع بيض فرنسي، [PERSON_NAME]، بطاطس، جبن ابيض، سلطة خضراء و زيتون مع ع…" at bounding box center [472, 188] width 220 height 29
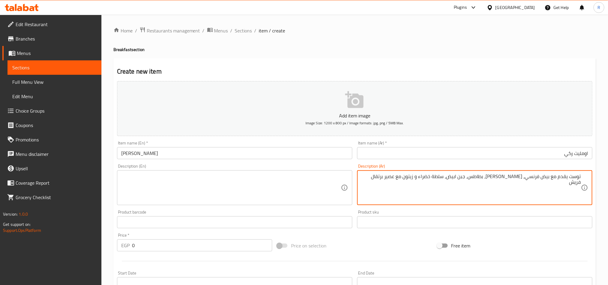
click at [392, 180] on textarea "توست يقدم مع بيض فرنسي، [PERSON_NAME]، بطاطس، جبن ابيض، سلطة خضراء و زيتون مع ع…" at bounding box center [472, 188] width 220 height 29
type textarea "توست يقدم مع بيض فرنسي، [PERSON_NAME]، بطاطس، جبن ابيض، سلطة خضراء و زيتون مع ع…"
click at [300, 179] on textarea at bounding box center [231, 188] width 220 height 29
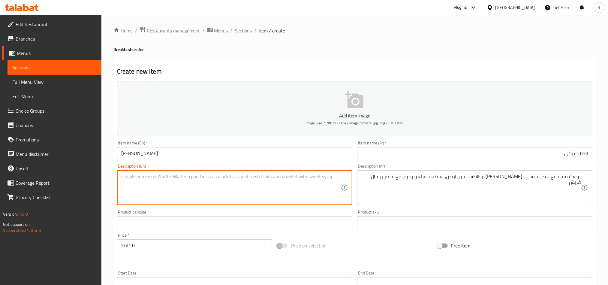
paste textarea "Toast served with French eggs, pepperoni, potatoes, white cheese, green salad a…"
type textarea "Toast served with French eggs, pepperoni, potatoes, white cheese, green salad a…"
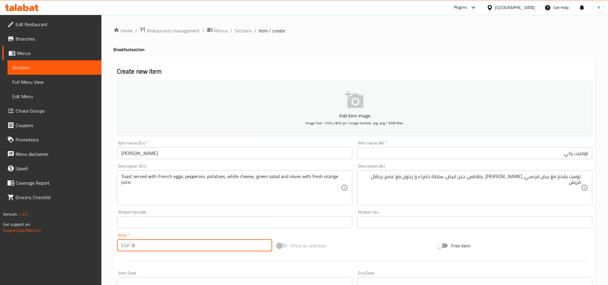
drag, startPoint x: 143, startPoint y: 246, endPoint x: 129, endPoint y: 244, distance: 14.1
click at [129, 244] on div "EGP 0 Price *" at bounding box center [194, 245] width 155 height 12
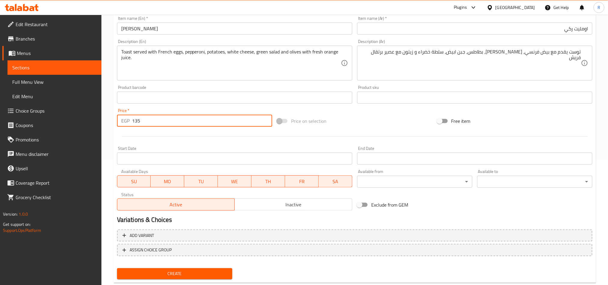
scroll to position [139, 0]
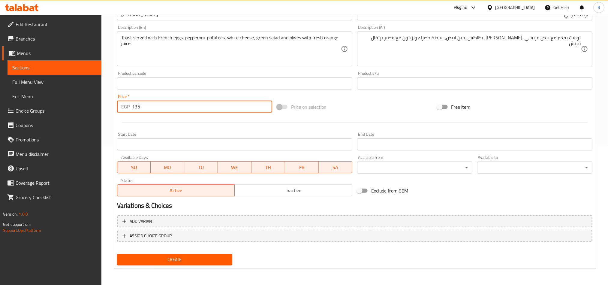
type input "135"
click at [206, 260] on span "Create" at bounding box center [175, 260] width 106 height 8
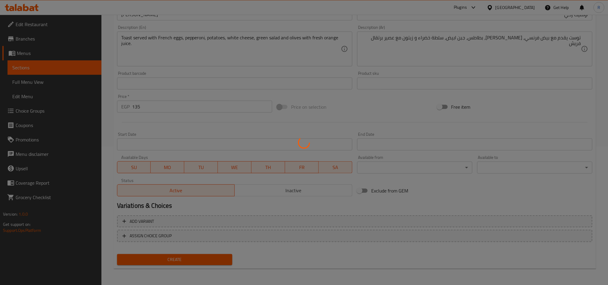
type input "0"
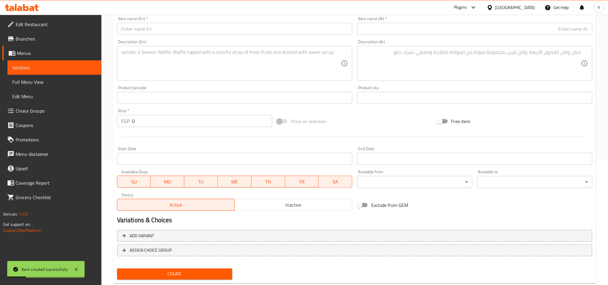
scroll to position [4, 0]
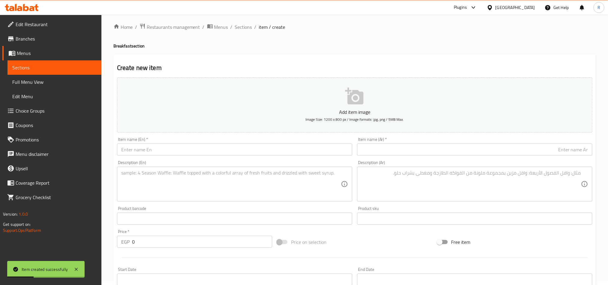
click at [494, 141] on div "Item name (Ar)   * Item name (Ar) *" at bounding box center [474, 146] width 235 height 18
click at [494, 148] on input "text" at bounding box center [474, 150] width 235 height 12
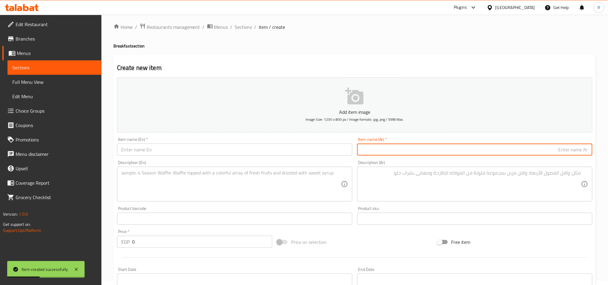
paste input "أومليت"
type input "أومليت"
click at [275, 148] on input "text" at bounding box center [234, 150] width 235 height 12
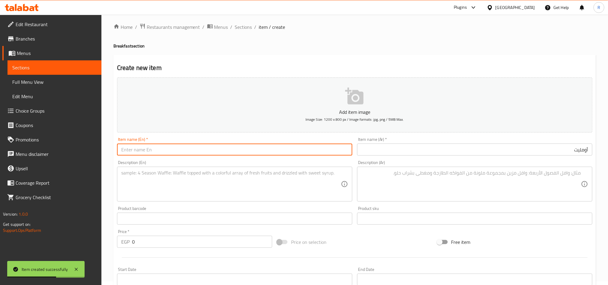
paste input "Omelette"
type input "Omelette"
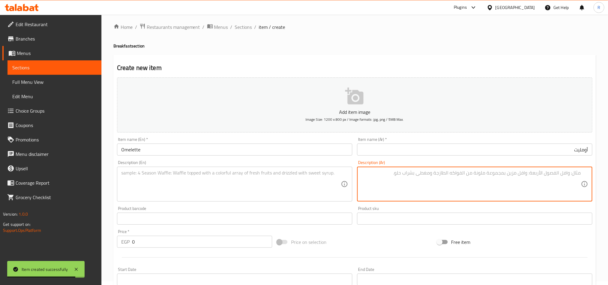
click at [451, 192] on textarea at bounding box center [472, 184] width 220 height 29
paste textarea "توست يقدم مع اومليت وم��وم وخ��وات وزيتون مع عصير برتقال فريش"
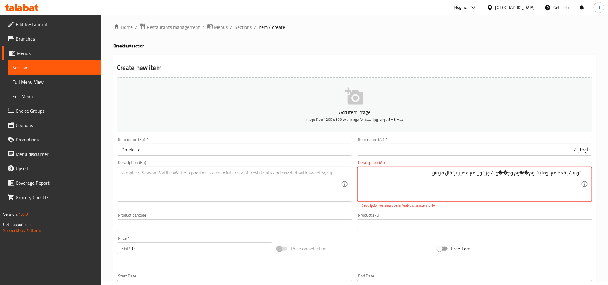
click at [522, 172] on textarea "توست يقدم مع اومليت وم��وم وخ��وات وزيتون مع عصير برتقال فريش" at bounding box center [472, 184] width 220 height 29
click at [505, 173] on textarea "توست يقدم مع اومليت ومشروم وخ��وات وزيتون مع عصير برتقال فريش" at bounding box center [472, 184] width 220 height 29
click at [430, 173] on textarea "توست يقدم مع اومليت ومشروم وخضروات وزيتون مع عصير برتقال فريش" at bounding box center [472, 184] width 220 height 29
type textarea "توست يقدم مع اومليت ومشروم وخضروات وزيتون مع عصير برتقال فريش"
click at [492, 179] on textarea "توست يقدم مع اومليت ومشروم وخضروات وزيتون مع عصير برتقال فريش" at bounding box center [472, 184] width 220 height 29
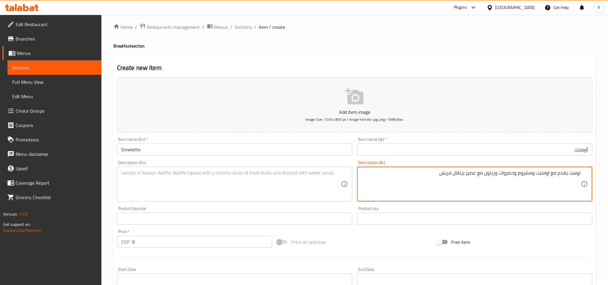
click at [492, 179] on textarea "توست يقدم مع اومليت ومشروم وخضروات وزيتون مع عصير برتقال فريش" at bounding box center [472, 184] width 220 height 29
click at [492, 175] on textarea "توست يقدم مع اومليت ومشروم وخضروات وزيتون مع عصير برتقال فريش" at bounding box center [472, 184] width 220 height 29
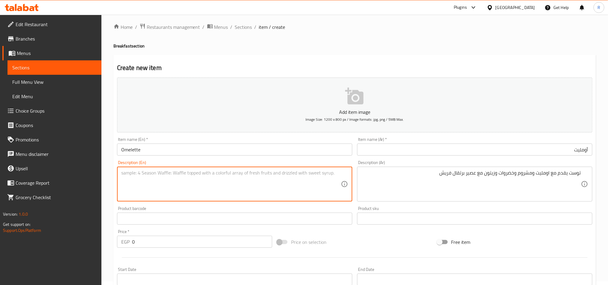
click at [276, 172] on textarea at bounding box center [231, 184] width 220 height 29
paste textarea "Toast served with omelet, mushrooms, vegetables, olives and fresh orange juice"
type textarea "Toast served with omelet, mushrooms, vegetables, olives and fresh orange juice"
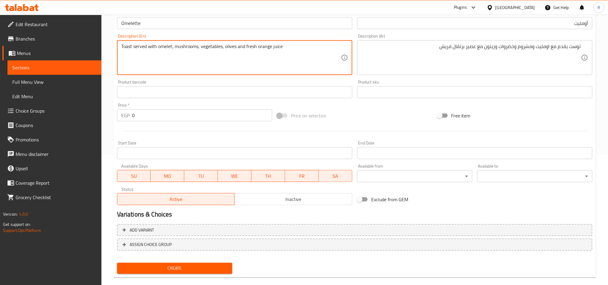
scroll to position [139, 0]
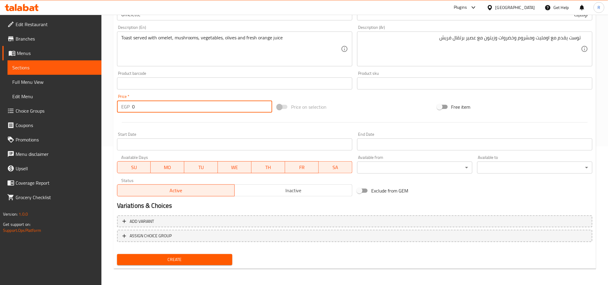
drag, startPoint x: 137, startPoint y: 109, endPoint x: 130, endPoint y: 109, distance: 7.5
click at [130, 109] on div "EGP 0 Price *" at bounding box center [194, 107] width 155 height 12
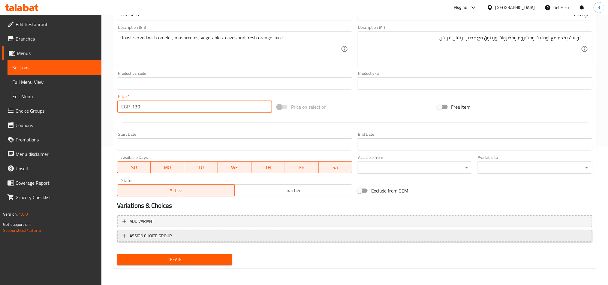
type input "130"
click at [263, 236] on span "ASSIGN CHOICE GROUP" at bounding box center [355, 236] width 465 height 8
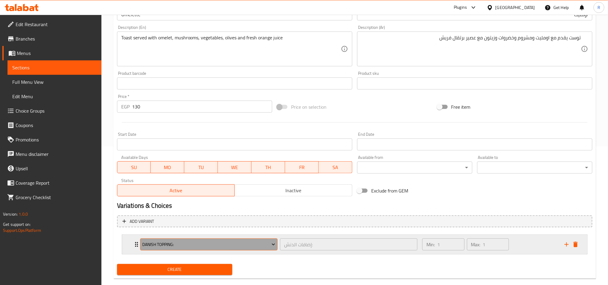
click at [263, 240] on button "Danish Topping:" at bounding box center [209, 244] width 138 height 12
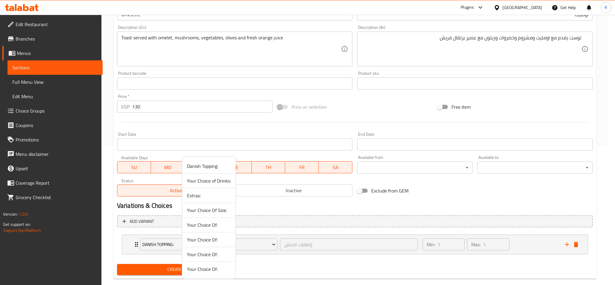
drag, startPoint x: 211, startPoint y: 198, endPoint x: 224, endPoint y: 206, distance: 15.5
click at [212, 198] on span "Extras:" at bounding box center [209, 195] width 44 height 7
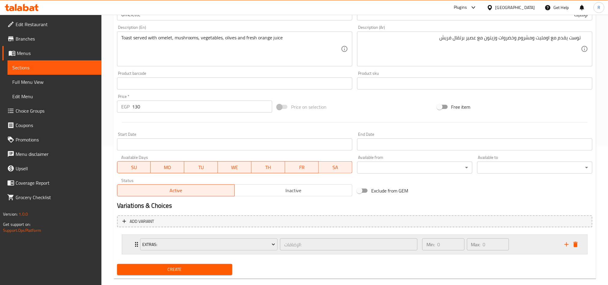
click at [523, 240] on div "Min: 0 ​ Max: 0 ​" at bounding box center [490, 244] width 142 height 19
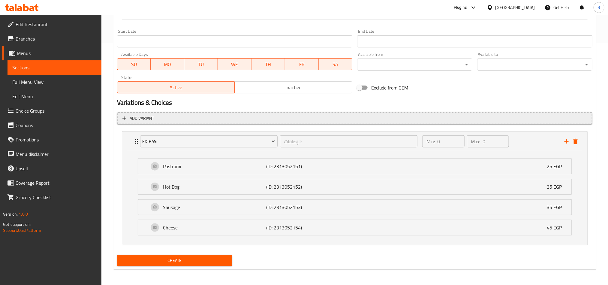
scroll to position [244, 0]
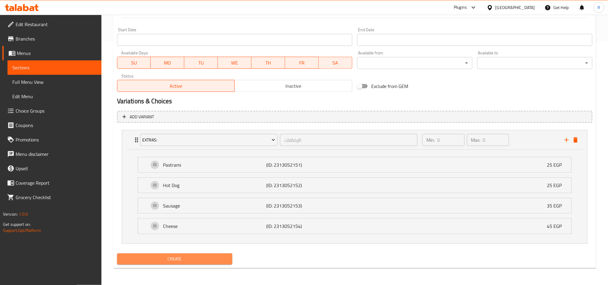
drag, startPoint x: 216, startPoint y: 259, endPoint x: 229, endPoint y: 250, distance: 16.8
click at [216, 260] on span "Create" at bounding box center [175, 259] width 106 height 8
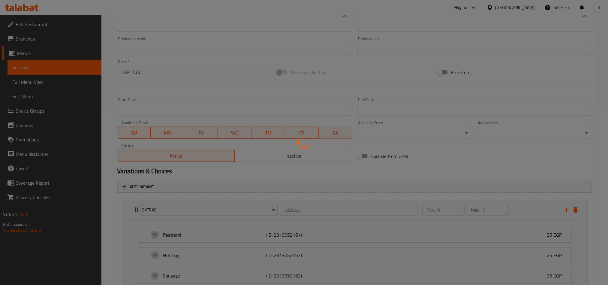
scroll to position [19, 0]
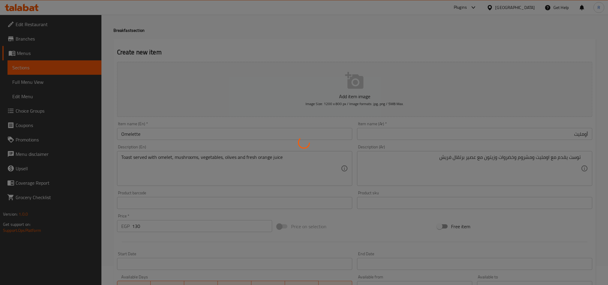
type input "0"
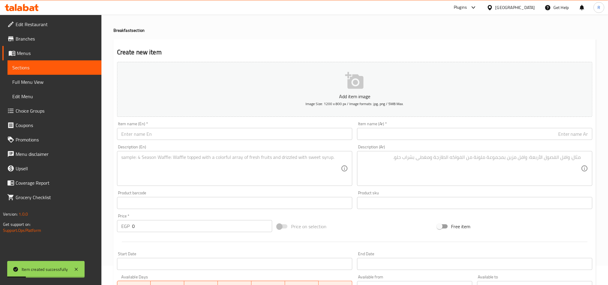
click at [457, 132] on input "text" at bounding box center [474, 134] width 235 height 12
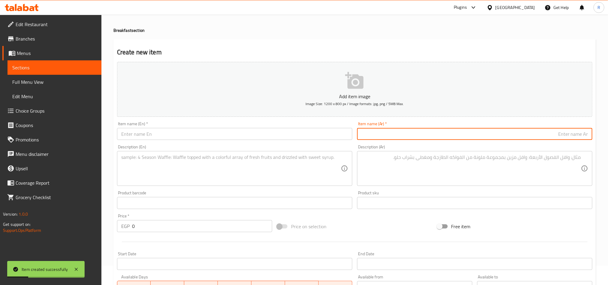
paste input "فطار ايطالي"
type input "فطار ايطالي"
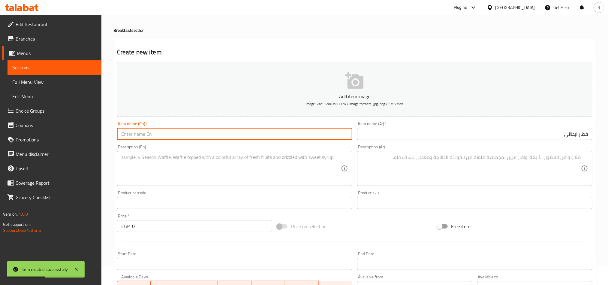
click at [237, 133] on input "text" at bounding box center [234, 134] width 235 height 12
paste input "t I"
type input "t"
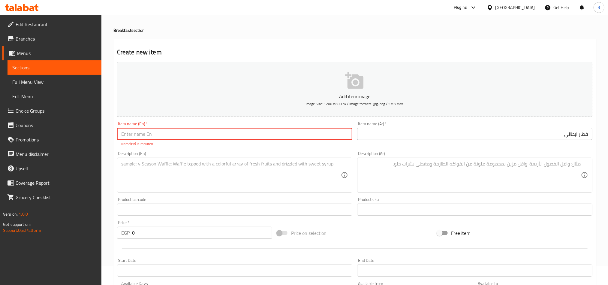
click at [266, 131] on input "text" at bounding box center [234, 134] width 235 height 12
paste input "Italian"
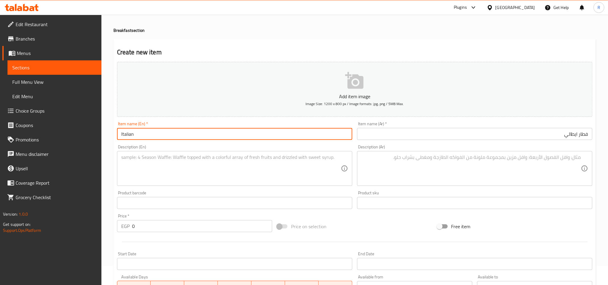
paste input "Breakfast"
type input "Italian Breakfast"
click at [433, 161] on textarea at bounding box center [472, 168] width 220 height 29
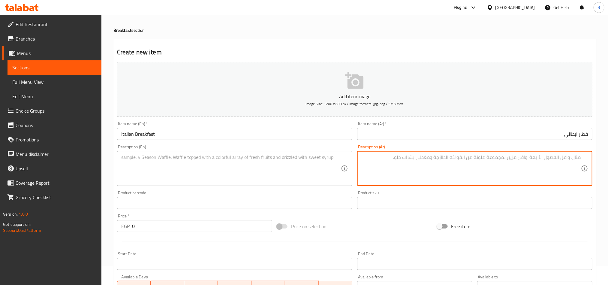
paste textarea "فطار ريت�� المميز من بيض يقدم مع سجق وم��وم"
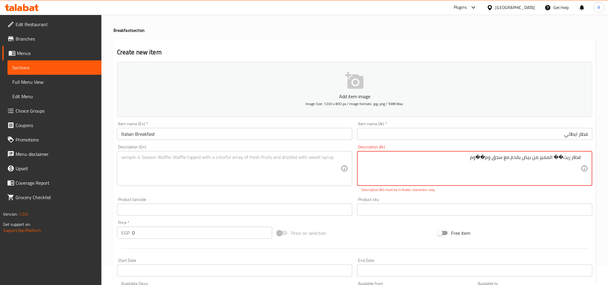
click at [553, 158] on textarea "فطار ريت�� المميز من بيض يقدم مع سجق وم��وم" at bounding box center [472, 168] width 220 height 29
click at [554, 158] on textarea "فطار ريت�� المميز من بيض يقدم مع سجق وم��وم" at bounding box center [472, 168] width 220 height 29
click at [482, 157] on textarea "فطار ريتشي المميز من بيض يقدم مع سجق وم��وم" at bounding box center [472, 168] width 220 height 29
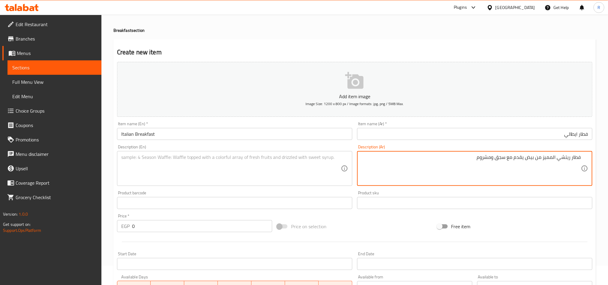
click at [463, 158] on textarea "فطار ريتشي المميز من بيض يقدم مع سجق ومشروم" at bounding box center [472, 168] width 220 height 29
paste textarea "وبطاطس وسلطة خ��اء و[PERSON_NAME] مع زبدة ومربي"
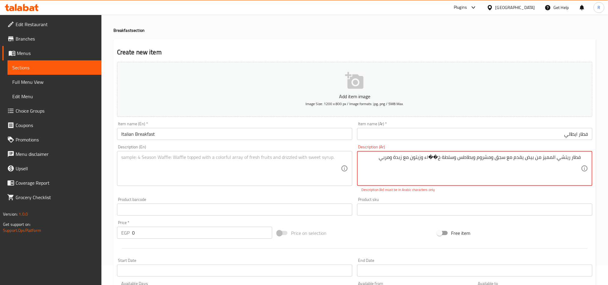
click at [431, 158] on textarea "فطار ريتشي المميز من بيض يقدم مع سجق ومشروم وبطاطس وسلطة خ��اء وزيتون مع زبدة و…" at bounding box center [472, 168] width 220 height 29
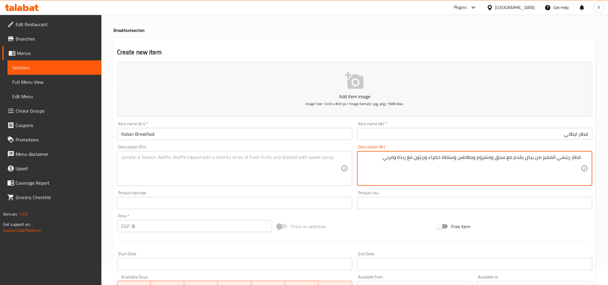
click at [380, 159] on textarea "فطار ريتشي المميز من بيض يقدم مع سجق ومشروم وبطاطس وسلطة خضراء وزيتون مع زبدة و…" at bounding box center [472, 168] width 220 height 29
paste textarea "توست مع عصير برتقال فريش"
click at [490, 158] on textarea "فطار ريتشي المميز من بيض يقدم مع سجق ومشروم وبطاطس وسلطة خضراء وزيتون مع زبدة و…" at bounding box center [472, 168] width 220 height 29
click at [538, 168] on textarea "فطار ريتشي المميز من بيض يقدم مع سجق ومشروم وبطاطس وسلطة خضراء وزيتون مع زبدة و…" at bounding box center [472, 168] width 220 height 29
click at [544, 168] on textarea "فطار ريتشي المميز من بيض يقدم مع سجق ومشروم وبطاطس وسلطة خضراء وزيتون مع زبدة و…" at bounding box center [472, 168] width 220 height 29
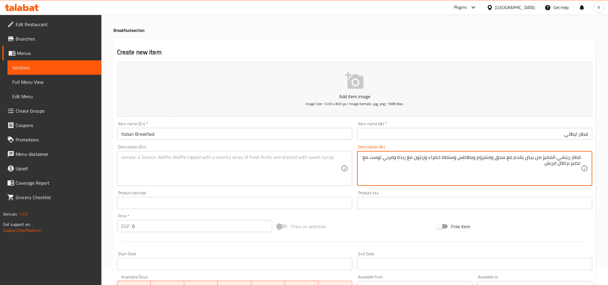
click at [546, 163] on textarea "فطار ريتشي المميز من بيض يقدم مع سجق ومشروم وبطاطس وسلطة خضراء وزيتون مع زبدة و…" at bounding box center [472, 168] width 220 height 29
click at [561, 161] on textarea "فطار ريتشي المميز من بيض يقدم مع سجق ومشروم وبطاطس وسلطة خضراء وزيتون مع زبدة و…" at bounding box center [472, 168] width 220 height 29
type textarea "فطار ريتشي المميز من بيض يقدم مع سجق ومشروم وبطاطس وسلطة خضراء وزيتون مع زبدة و…"
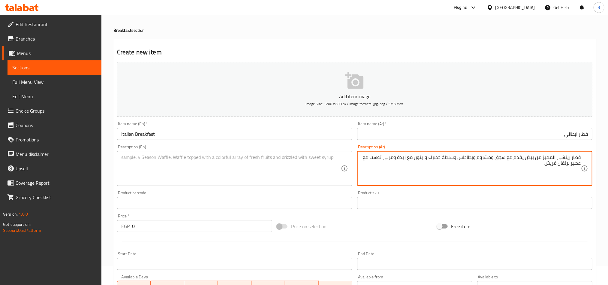
click at [309, 165] on textarea at bounding box center [231, 168] width 220 height 29
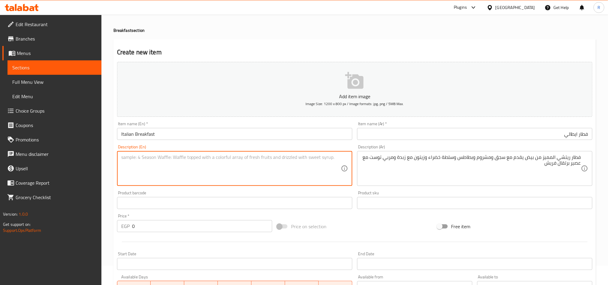
paste textarea "[PERSON_NAME] signature breakfast of eggs served with sausage, mushrooms, potat…"
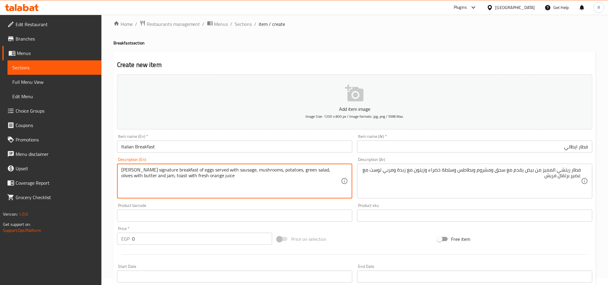
scroll to position [0, 0]
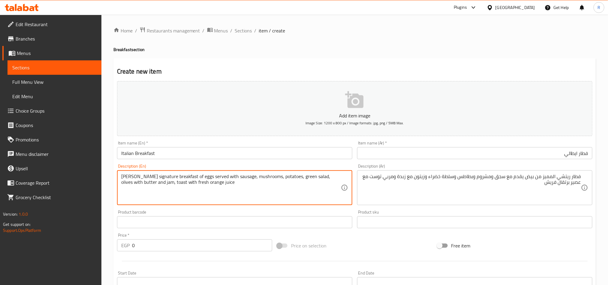
type textarea "[PERSON_NAME] signature breakfast of eggs served with sausage, mushrooms, potat…"
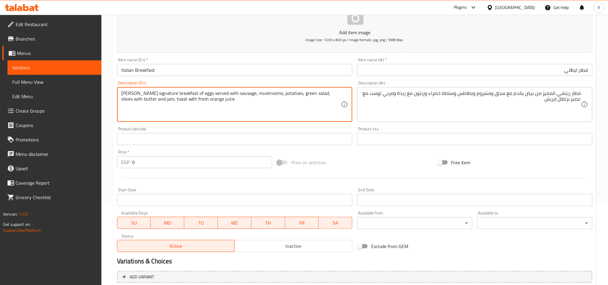
scroll to position [90, 0]
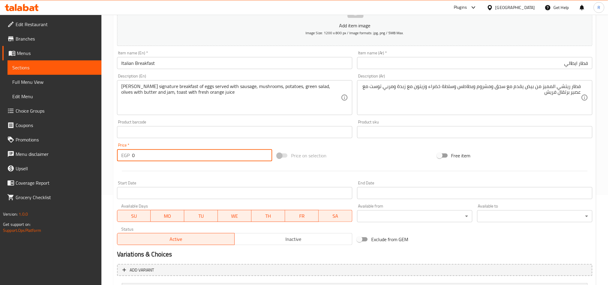
drag, startPoint x: 140, startPoint y: 157, endPoint x: 128, endPoint y: 157, distance: 11.4
click at [128, 157] on div "EGP 0 Price *" at bounding box center [194, 155] width 155 height 12
type input "20"
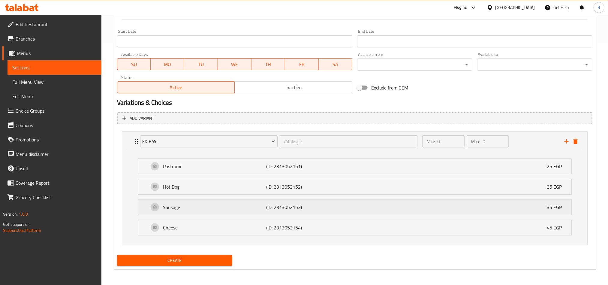
scroll to position [244, 0]
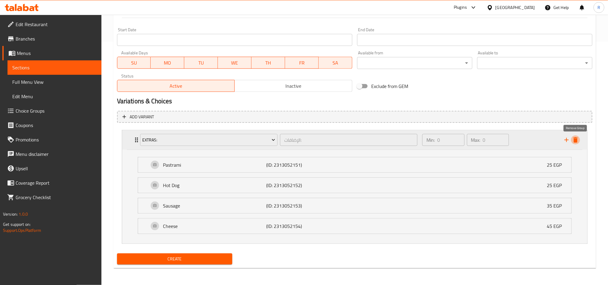
click at [576, 140] on icon "delete" at bounding box center [576, 139] width 4 height 5
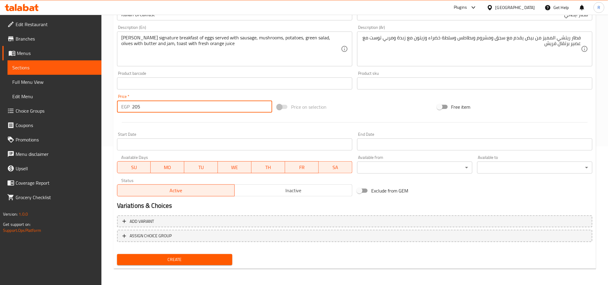
type input "205"
click at [204, 260] on span "Create" at bounding box center [175, 260] width 106 height 8
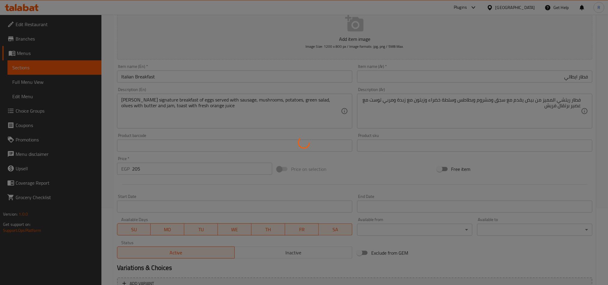
scroll to position [2, 0]
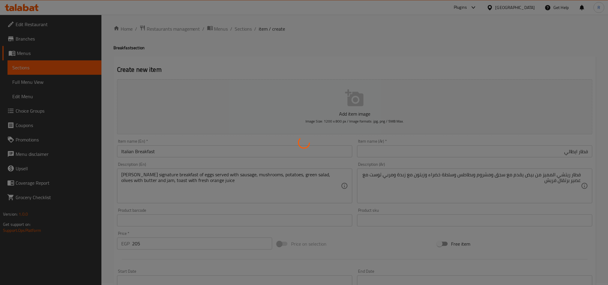
type input "0"
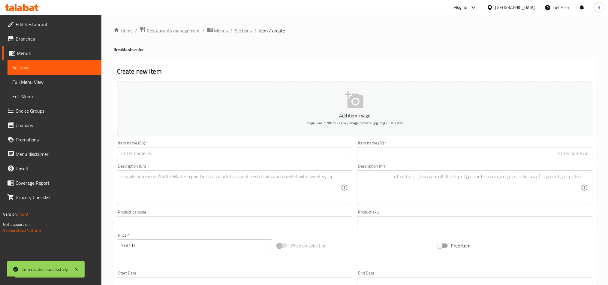
click at [243, 33] on span "Sections" at bounding box center [243, 30] width 17 height 7
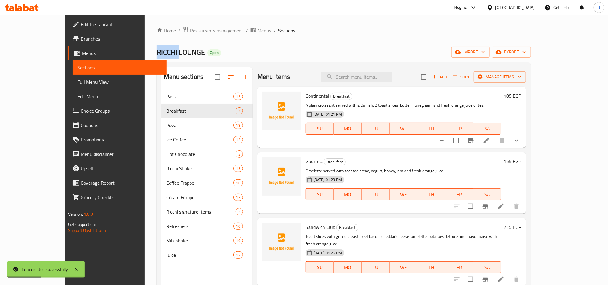
drag, startPoint x: 111, startPoint y: 52, endPoint x: 135, endPoint y: 52, distance: 24.3
click at [145, 52] on div "Home / Restaurants management / Menus / Sections RICCHI LOUNGE Open import expo…" at bounding box center [344, 192] width 398 height 354
copy span "RICCHI"
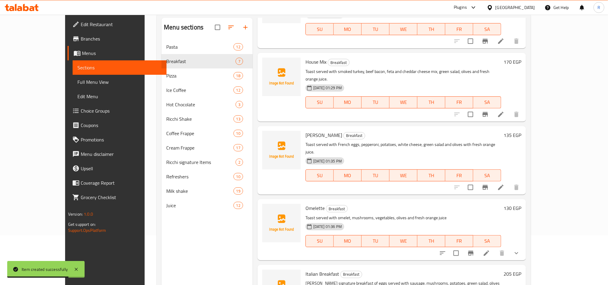
scroll to position [84, 0]
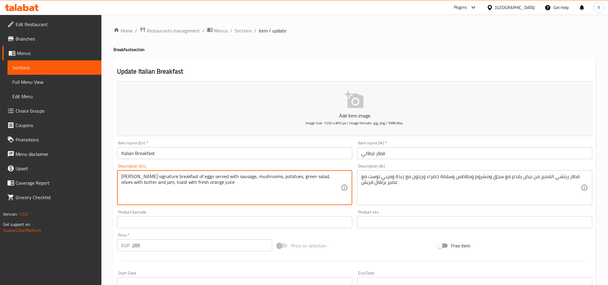
click at [129, 174] on textarea "[PERSON_NAME] signature breakfast of eggs served with sausage, mushrooms, potat…" at bounding box center [231, 188] width 220 height 29
click at [135, 179] on textarea "[PERSON_NAME] signature breakfast of eggs served with sausage, mushrooms, potat…" at bounding box center [231, 188] width 220 height 29
drag, startPoint x: 134, startPoint y: 175, endPoint x: 118, endPoint y: 177, distance: 16.0
click at [118, 177] on div "[PERSON_NAME] signature breakfast of eggs served with sausage, mushrooms, potat…" at bounding box center [234, 187] width 235 height 35
click at [131, 177] on textarea "[PERSON_NAME] signature breakfast of eggs served with sausage, mushrooms, potat…" at bounding box center [231, 188] width 220 height 29
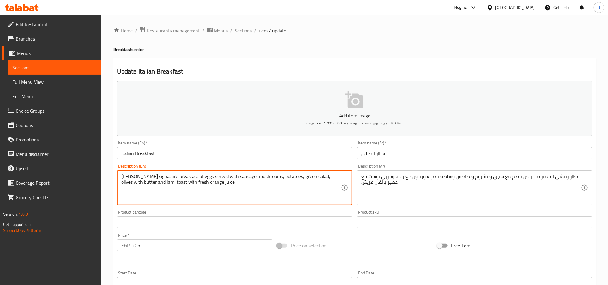
click at [132, 176] on textarea "[PERSON_NAME] signature breakfast of eggs served with sausage, mushrooms, potat…" at bounding box center [231, 188] width 220 height 29
drag, startPoint x: 133, startPoint y: 175, endPoint x: 119, endPoint y: 174, distance: 13.5
click at [119, 175] on div "[PERSON_NAME] signature breakfast of eggs served with sausage, mushrooms, potat…" at bounding box center [234, 187] width 235 height 35
paste textarea "ICCHI"
click at [130, 176] on textarea "[PERSON_NAME] 's signature breakfast of eggs served with sausage, mushrooms, po…" at bounding box center [231, 188] width 220 height 29
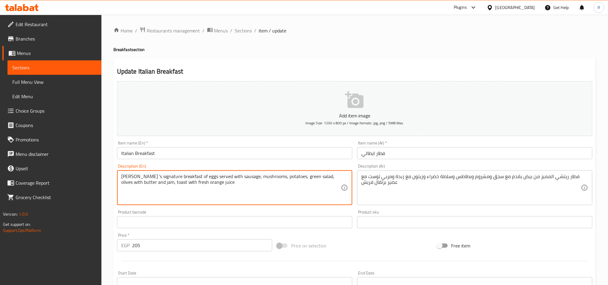
click at [130, 176] on textarea "[PERSON_NAME] 's signature breakfast of eggs served with sausage, mushrooms, po…" at bounding box center [231, 188] width 220 height 29
drag, startPoint x: 138, startPoint y: 177, endPoint x: 125, endPoint y: 177, distance: 13.2
click at [123, 178] on textarea "[PERSON_NAME] 's signature breakfast of eggs served with sausage, mushrooms, po…" at bounding box center [231, 188] width 220 height 29
click at [141, 177] on textarea "[PERSON_NAME] 's signature breakfast of eggs served with sausage, mushrooms, po…" at bounding box center [231, 188] width 220 height 29
click at [135, 177] on textarea "[PERSON_NAME] 's signature breakfast of eggs served with sausage, mushrooms, po…" at bounding box center [231, 188] width 220 height 29
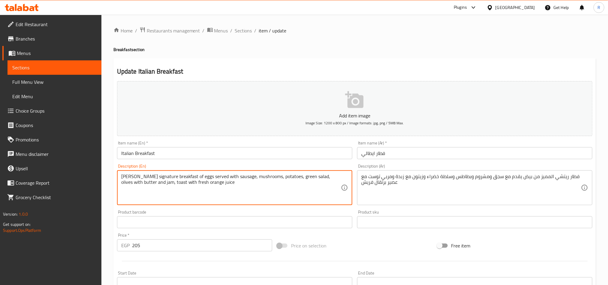
click at [131, 177] on textarea "[PERSON_NAME] signature breakfast of eggs served with sausage, mushrooms, potat…" at bounding box center [231, 188] width 220 height 29
click at [131, 176] on textarea "[PERSON_NAME] signature breakfast of eggs served with sausage, mushrooms, potat…" at bounding box center [231, 188] width 220 height 29
click at [224, 189] on textarea "[PERSON_NAME] signature breakfast of eggs served with sausage, mushrooms, potat…" at bounding box center [231, 188] width 220 height 29
type textarea "[PERSON_NAME] signature breakfast of eggs served with sausage, mushrooms, potat…"
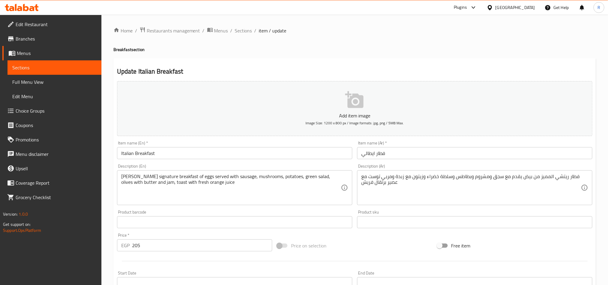
drag, startPoint x: 131, startPoint y: 177, endPoint x: 276, endPoint y: 205, distance: 148.2
click at [276, 205] on div "[PERSON_NAME] signature breakfast of eggs served with sausage, mushrooms, potat…" at bounding box center [234, 187] width 235 height 35
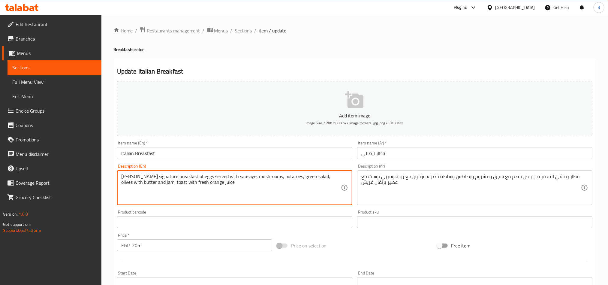
click at [229, 211] on div "Product barcode Product barcode" at bounding box center [234, 219] width 235 height 18
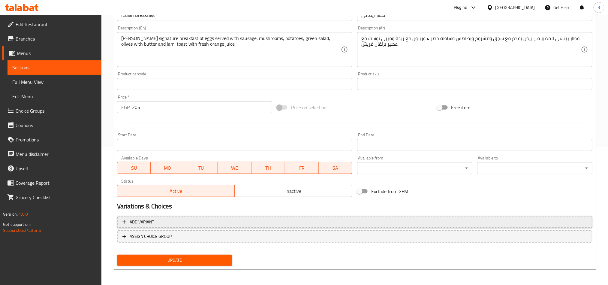
scroll to position [139, 0]
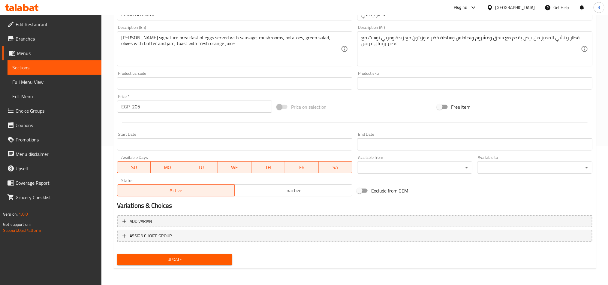
click at [226, 261] on span "Update" at bounding box center [175, 260] width 106 height 8
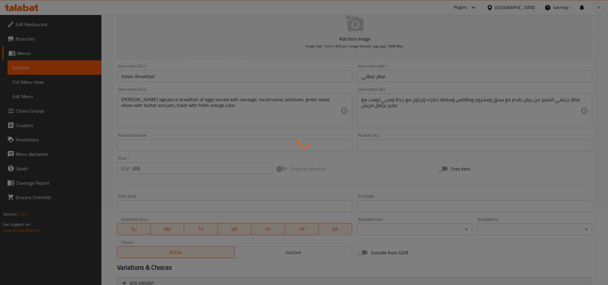
scroll to position [0, 0]
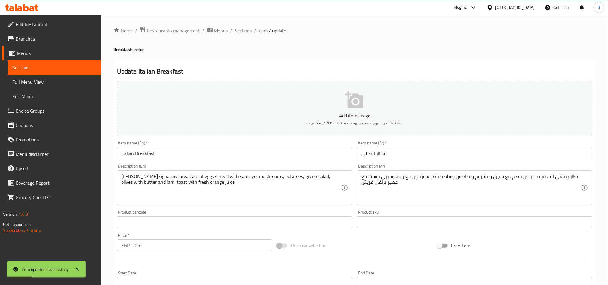
click at [244, 34] on span "Sections" at bounding box center [243, 30] width 17 height 7
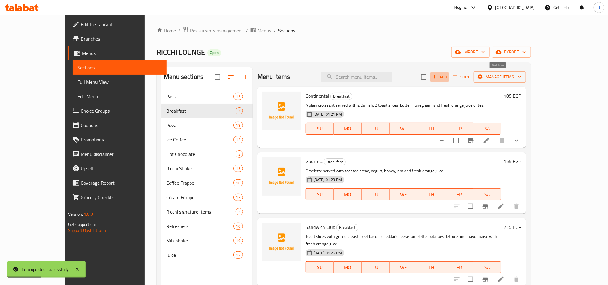
click at [449, 77] on button "Add" at bounding box center [439, 76] width 19 height 9
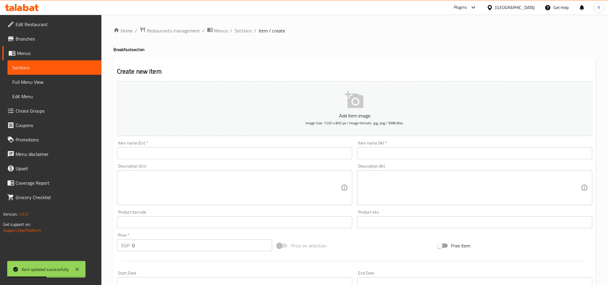
click at [489, 156] on input "text" at bounding box center [474, 153] width 235 height 12
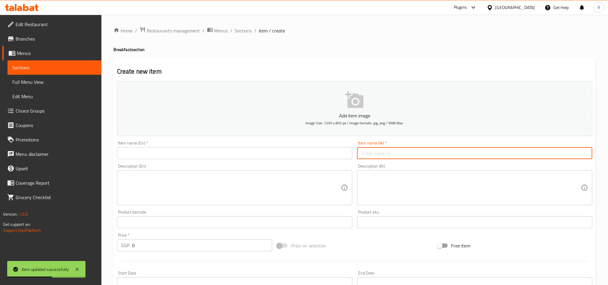
paste input "ز ميكس تورت"
click at [567, 153] on input "ز ميكس تورت" at bounding box center [474, 153] width 235 height 12
type input "تورتيلا [PERSON_NAME]"
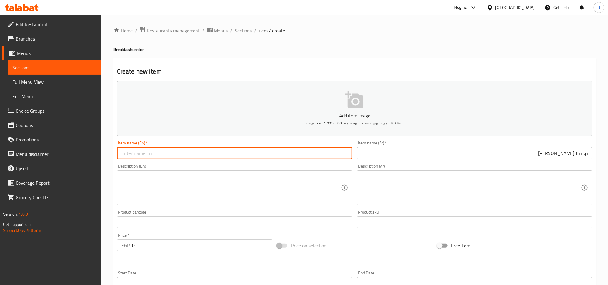
click at [267, 157] on input "text" at bounding box center [234, 153] width 235 height 12
paste input "Tortella Mix Cheese"
type input "Tortella Mix Cheese"
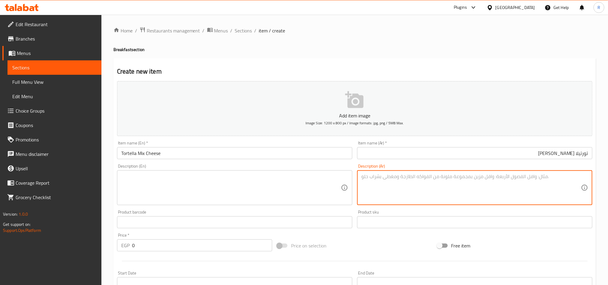
click at [441, 200] on textarea at bounding box center [472, 188] width 220 height 29
paste textarea "فطار ريت�� المميز من عيش تورتي�� يقدم مع بيف بيكون"
click at [554, 176] on textarea "فطار ريت�� المميز من عيش تورتي�� يقدم مع بيف بيكون" at bounding box center [472, 188] width 220 height 29
click at [505, 177] on textarea "فطار ريتشي المميز من عيش تورتي�� يقدم مع بيف بيكون" at bounding box center [472, 188] width 220 height 29
click at [459, 177] on textarea "فطار ريتشي المميز من عيش تورتيلا يقدم مع بيف بيكون" at bounding box center [472, 188] width 220 height 29
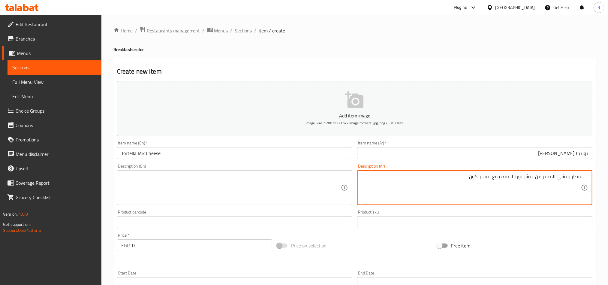
paste textarea "و[PERSON_NAME] وبطاطس وسلطة خ��اء وزيتون"
click at [404, 176] on textarea "فطار ريتشي المميز من عيش تورتيلا يقدم مع بيف بيكون و[PERSON_NAME] وبطاطس وسلطة …" at bounding box center [472, 188] width 220 height 29
click at [383, 177] on textarea "فطار ريتشي المميز من عيش تورتيلا يقدم مع بيف بيكون وجبن شيدر وبطاطس وسلطة خضراء…" at bounding box center [472, 188] width 220 height 29
paste textarea "وتوست مع عصير برتقال فريش"
click at [506, 181] on textarea "فطار ريتشي المميز من عيش تورتيلا يقدم مع بيف بيكون وجبن شيدر وبطاطس وسلطة خضراء…" at bounding box center [472, 188] width 220 height 29
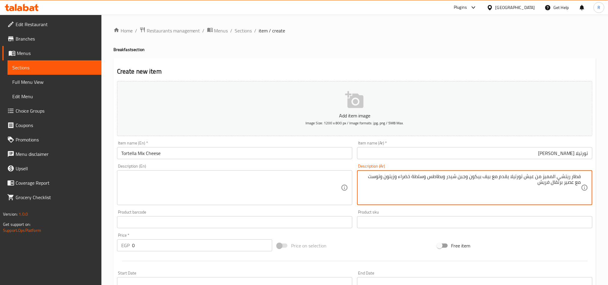
click at [506, 181] on textarea "فطار ريتشي المميز من عيش تورتيلا يقدم مع بيف بيكون وجبن شيدر وبطاطس وسلطة خضراء…" at bounding box center [472, 188] width 220 height 29
click at [506, 180] on textarea "فطار ريتشي المميز من عيش تورتيلا يقدم مع بيف بيكون وجبن شيدر وبطاطس وسلطة خضراء…" at bounding box center [472, 188] width 220 height 29
type textarea "فطار ريتشي المميز من عيش تورتيلا يقدم مع بيف بيكون وجبن شيدر وبطاطس وسلطة خضراء…"
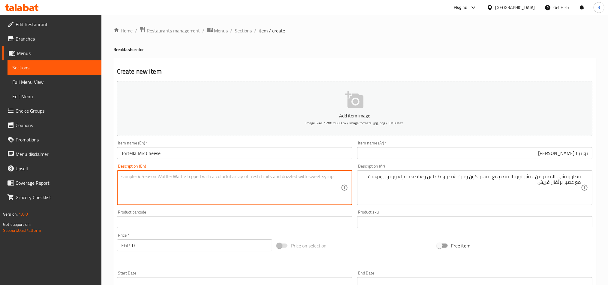
click at [294, 179] on textarea at bounding box center [231, 188] width 220 height 29
paste textarea "[PERSON_NAME] signature breakfast of tortilla bread served with beef bacon, che…"
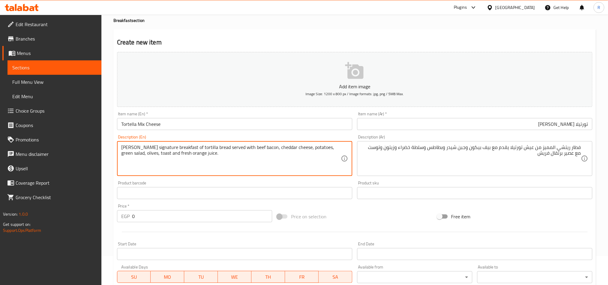
scroll to position [45, 0]
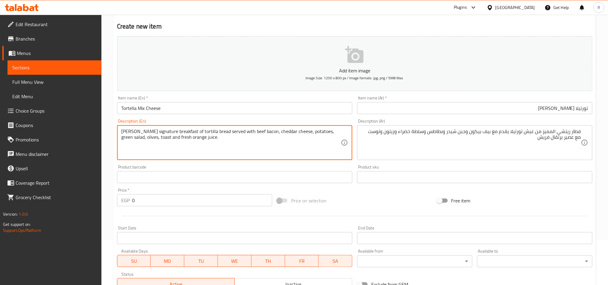
type textarea "[PERSON_NAME] signature breakfast of tortilla bread served with beef bacon, che…"
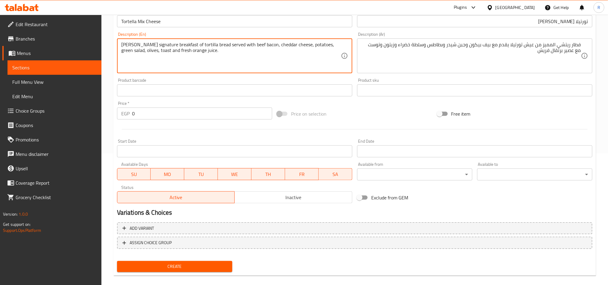
scroll to position [139, 0]
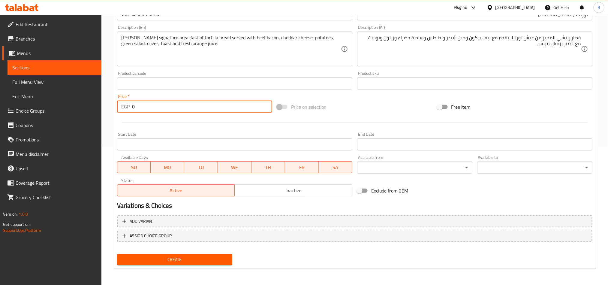
drag, startPoint x: 138, startPoint y: 105, endPoint x: 129, endPoint y: 106, distance: 9.4
click at [129, 106] on div "EGP 0 Price *" at bounding box center [194, 107] width 155 height 12
type input "165"
click at [217, 261] on span "Create" at bounding box center [175, 260] width 106 height 8
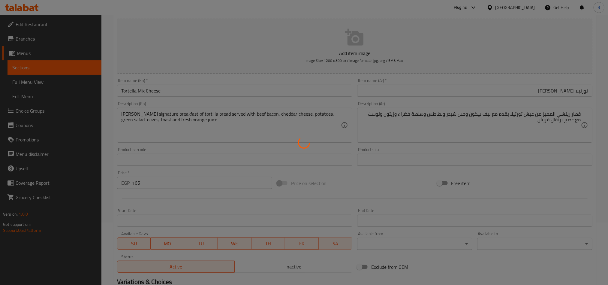
scroll to position [0, 0]
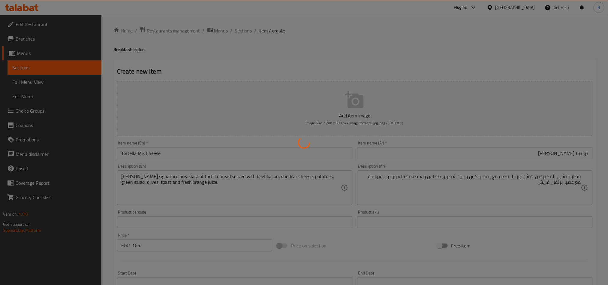
type input "0"
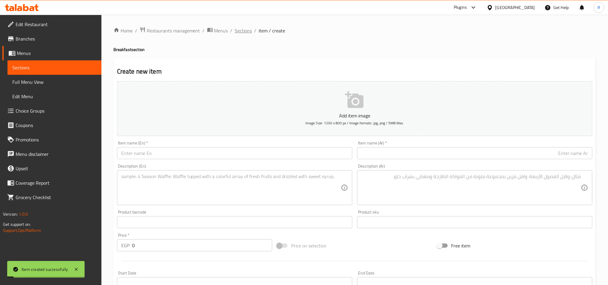
click at [240, 29] on span "Sections" at bounding box center [243, 30] width 17 height 7
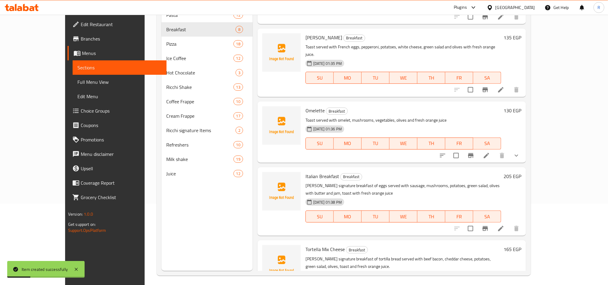
scroll to position [84, 0]
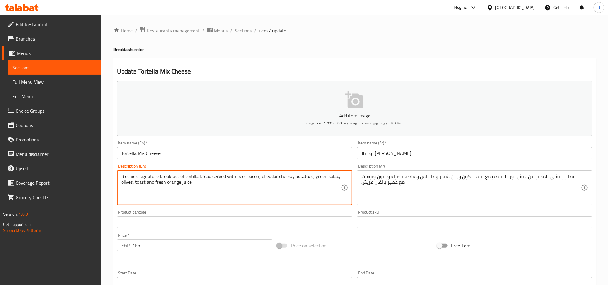
click at [133, 177] on textarea "Ricchie's signature breakfast of tortilla bread served with beef bacon, cheddar…" at bounding box center [231, 188] width 220 height 29
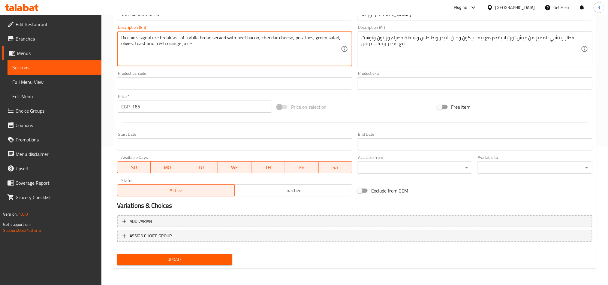
type textarea "Ricchie's signature breakfast of tortilla bread served with beef bacon, cheddar…"
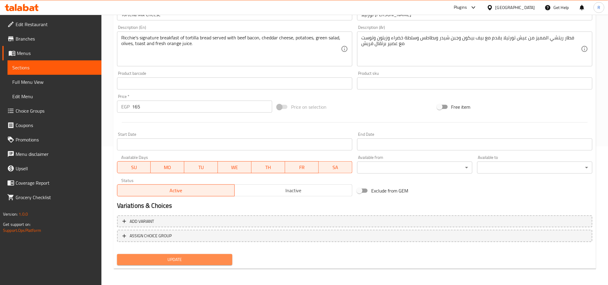
drag, startPoint x: 177, startPoint y: 256, endPoint x: 183, endPoint y: 253, distance: 6.7
click at [177, 256] on span "Update" at bounding box center [175, 260] width 106 height 8
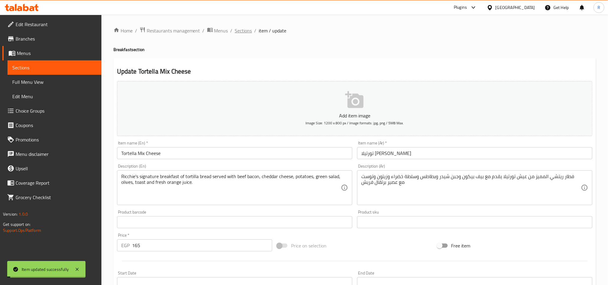
click at [239, 27] on span "Sections" at bounding box center [243, 30] width 17 height 7
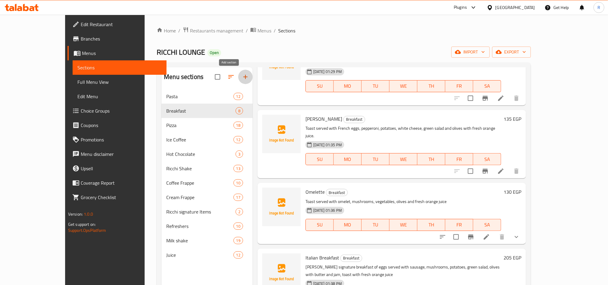
click at [242, 80] on icon "button" at bounding box center [245, 76] width 7 height 7
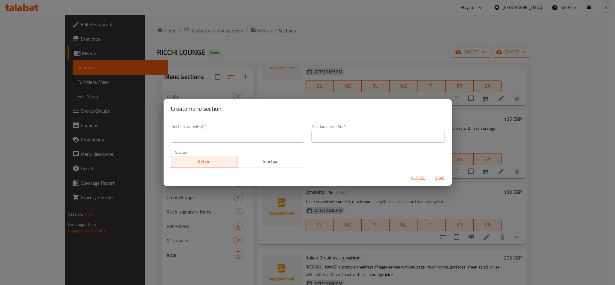
click at [370, 140] on input "text" at bounding box center [377, 137] width 133 height 12
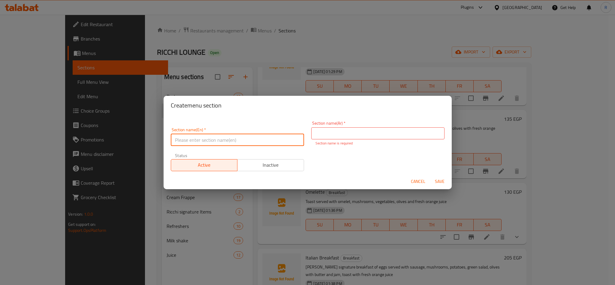
click at [254, 132] on div "Section name(En)   * Section name(En) *" at bounding box center [237, 137] width 133 height 18
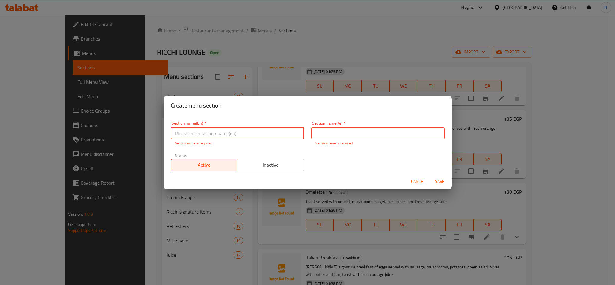
click at [242, 130] on input "text" at bounding box center [237, 133] width 133 height 12
paste input "Salad"
type input "Salad"
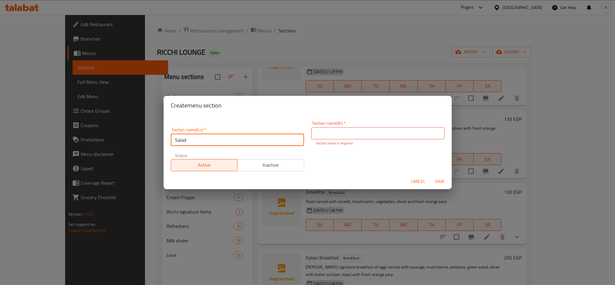
click at [407, 129] on input "text" at bounding box center [377, 133] width 133 height 12
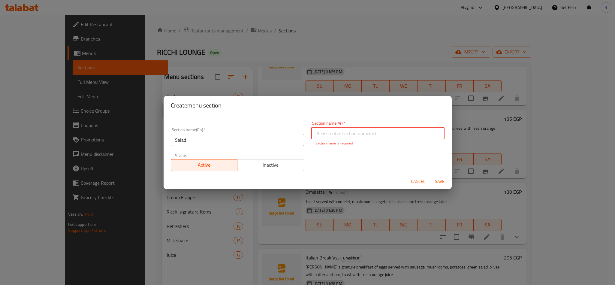
paste input "سلطۀ"
type input "سلطۀ"
click at [314, 131] on input "سلطۀ" at bounding box center [377, 133] width 133 height 12
click at [320, 136] on input "سلطۀ" at bounding box center [377, 133] width 133 height 12
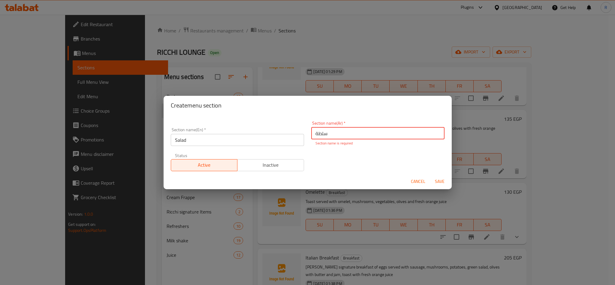
type input "سلطة"
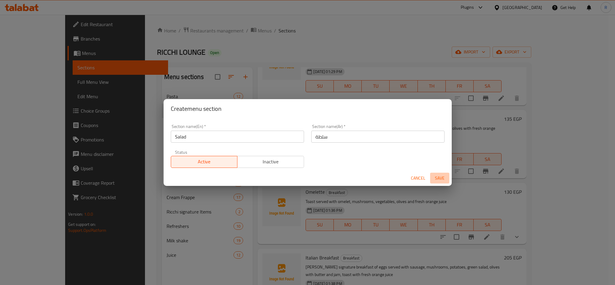
click at [443, 176] on button "Save" at bounding box center [439, 178] width 19 height 11
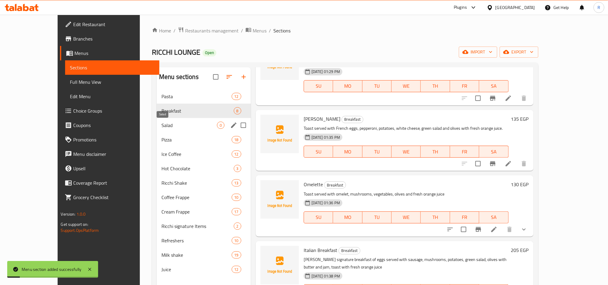
click at [162, 124] on span "Salad" at bounding box center [190, 125] width 56 height 7
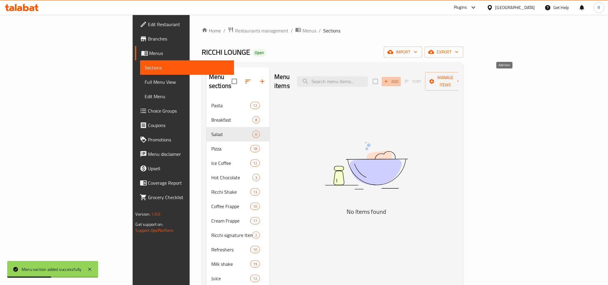
click at [400, 78] on span "Add" at bounding box center [391, 81] width 16 height 7
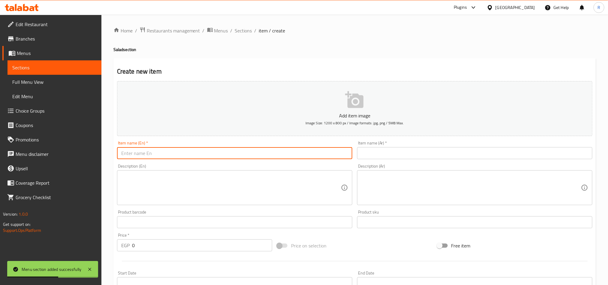
click at [287, 150] on input "text" at bounding box center [234, 153] width 235 height 12
paste input "ايطاليان سلاد Salad Italian"
drag, startPoint x: 146, startPoint y: 154, endPoint x: 106, endPoint y: 152, distance: 40.0
click at [108, 154] on div "Home / Restaurants management / Menus / Sections / item / create Salad section …" at bounding box center [354, 220] width 507 height 410
type input "Salad Italian"
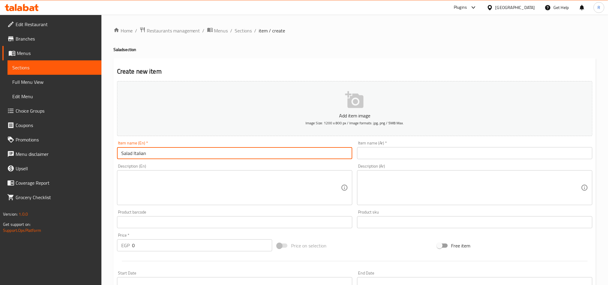
click at [389, 155] on input "text" at bounding box center [474, 153] width 235 height 12
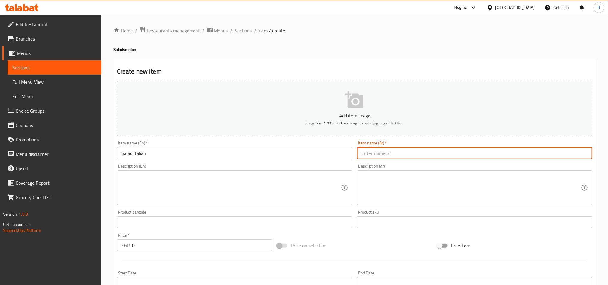
paste input "ايطاليان سلاد"
type input "ايطاليان سلاد"
click at [128, 153] on input "Salad Italian" at bounding box center [234, 153] width 235 height 12
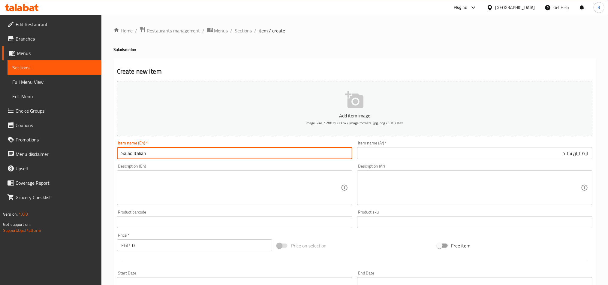
click at [128, 153] on input "Salad Italian" at bounding box center [234, 153] width 235 height 12
click at [151, 152] on input "Italian" at bounding box center [234, 153] width 235 height 12
paste input "Salad"
type input "Italian Salad"
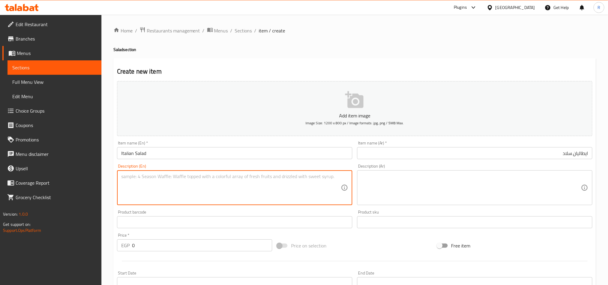
click at [223, 189] on textarea at bounding box center [231, 188] width 220 height 29
click at [413, 175] on textarea at bounding box center [472, 188] width 220 height 29
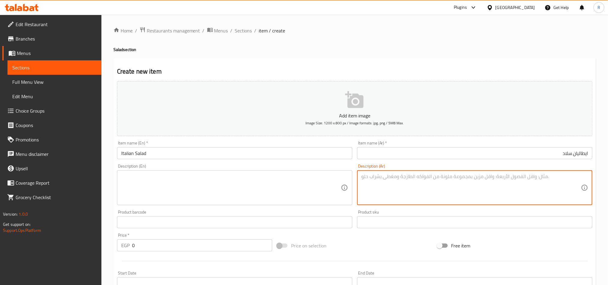
paste textarea "خس بوتافيا وكابوت�� مع جبنة بارميزان وفجل وطماطم وخيار"
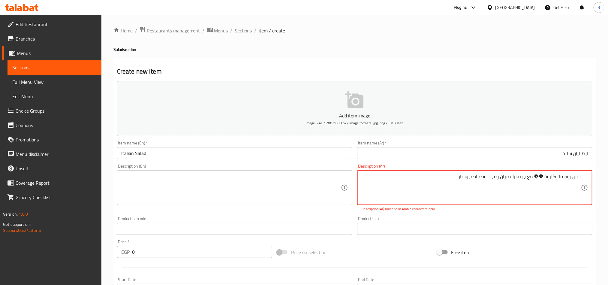
click at [536, 176] on textarea "خس بوتافيا وكابوت�� مع جبنة بارميزان وفجل وطماطم وخيار" at bounding box center [472, 188] width 220 height 29
click at [457, 182] on textarea "خس بوتافيا و[PERSON_NAME] مع جبنة بارميزان وفجل وطماطم وخيار" at bounding box center [472, 188] width 220 height 29
click at [432, 186] on textarea "خس بوتافيا و[PERSON_NAME] مع جبنة بارميزان وفجل وطماطم وخيار" at bounding box center [472, 188] width 220 height 29
click at [459, 177] on textarea "خس بوتافيا و[PERSON_NAME] مع جبنة بارميزان وفجل وطماطم وخيار" at bounding box center [472, 188] width 220 height 29
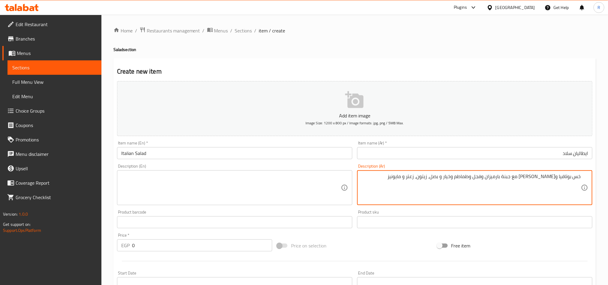
click at [501, 177] on textarea "خس بوتافيا و[PERSON_NAME] مع جبنة بارميزان وفجل وطماطم وخيار و بصل، زيتون، زعتر…" at bounding box center [472, 188] width 220 height 29
click at [490, 180] on textarea "خس بوتافيا و[PERSON_NAME] مع جبنة بارميزان، فجل وطماطم وخيار و بصل، زيتون، زعتر…" at bounding box center [472, 188] width 220 height 29
click at [473, 177] on textarea "خس بوتافيا و[PERSON_NAME] مع جبنة بارميزان، فجل، طماطم وخيار و بصل، زيتون، زعتر…" at bounding box center [472, 188] width 220 height 29
click at [464, 177] on textarea "خس بوتافيا و[PERSON_NAME] مع جبنة بارميزان، فجل، طماطم، خيار و بصل، زيتون، زعتر…" at bounding box center [472, 188] width 220 height 29
click at [479, 176] on textarea "خس بوتافيا وكابوتشي مع جبنة بارميزان، فجل، طماطم، خيار، بصل، زيتون، زعتر و مايو…" at bounding box center [472, 188] width 220 height 29
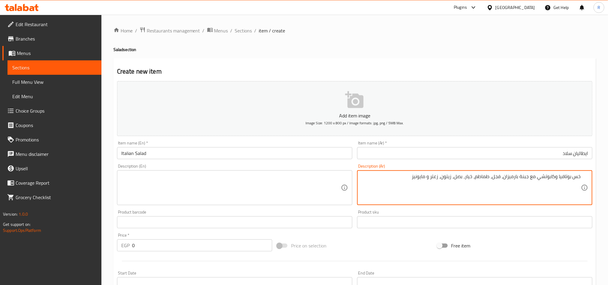
click at [479, 176] on textarea "خس بوتافيا وكابوتشي مع جبنة بارميزان، فجل، طماطم، خيار، بصل، زيتون، زعتر و مايو…" at bounding box center [472, 188] width 220 height 29
click at [480, 176] on textarea "خس بوتافيا وكابوتشي مع جبنة بارميزان، فجل، طماطم، خيار، بصل، زيتون، زعتر و مايو…" at bounding box center [472, 188] width 220 height 29
type textarea "خس بوتافيا وكابوتشي مع جبنة بارميزان، فجل، طماطم، خيار، بصل، زيتون، زعتر و مايو…"
click at [276, 188] on textarea at bounding box center [231, 188] width 220 height 29
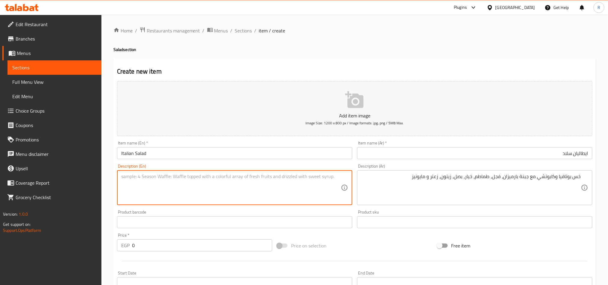
paste textarea "Botavia and capuccino lettuce with Parmesan cheese, radish, tomatoes, cucumber,…"
type textarea "Botavia and capuccino lettuce with Parmesan cheese, radish, tomatoes, cucumber,…"
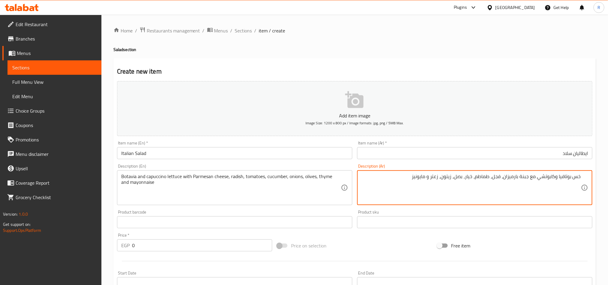
drag, startPoint x: 538, startPoint y: 177, endPoint x: 555, endPoint y: 177, distance: 17.1
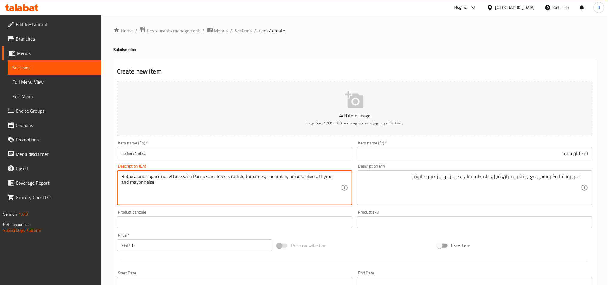
click at [158, 177] on textarea "Botavia and capuccino lettuce with Parmesan cheese, radish, tomatoes, cucumber,…" at bounding box center [231, 188] width 220 height 29
drag, startPoint x: 157, startPoint y: 177, endPoint x: 199, endPoint y: 195, distance: 45.6
click at [199, 195] on textarea "Botavia and capuccino lettuce with Parmesan cheese, radish, tomatoes, cucumber,…" at bounding box center [231, 188] width 220 height 29
drag, startPoint x: 151, startPoint y: 179, endPoint x: 153, endPoint y: 182, distance: 3.5
click at [153, 182] on textarea "Botavia and capuccino lettuce with Parmesan cheese, radish, tomatoes, cucumber,…" at bounding box center [231, 188] width 220 height 29
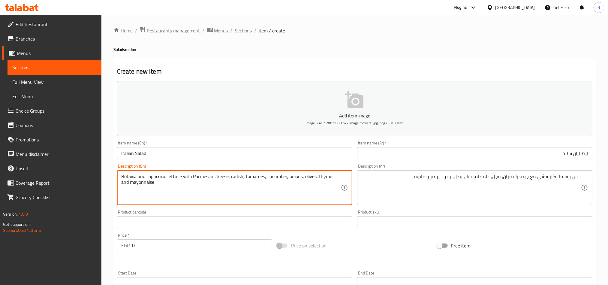
drag, startPoint x: 152, startPoint y: 176, endPoint x: 153, endPoint y: 192, distance: 16.6
click at [153, 192] on textarea "Botavia and capuccino lettuce with Parmesan cheese, radish, tomatoes, cucumber,…" at bounding box center [231, 188] width 220 height 29
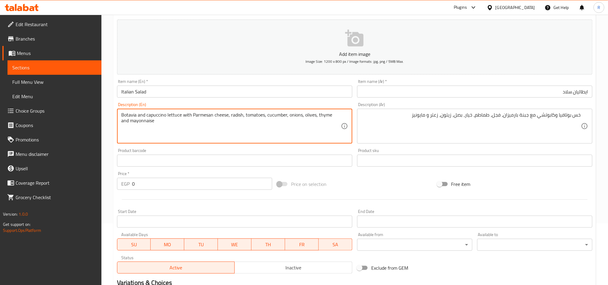
scroll to position [90, 0]
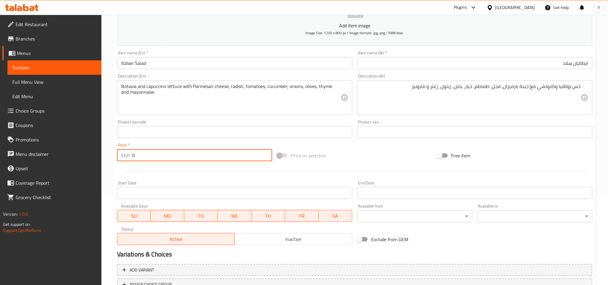
drag, startPoint x: 135, startPoint y: 153, endPoint x: 126, endPoint y: 154, distance: 9.7
click at [126, 154] on div "EGP 0 Price *" at bounding box center [194, 155] width 155 height 12
type input "95"
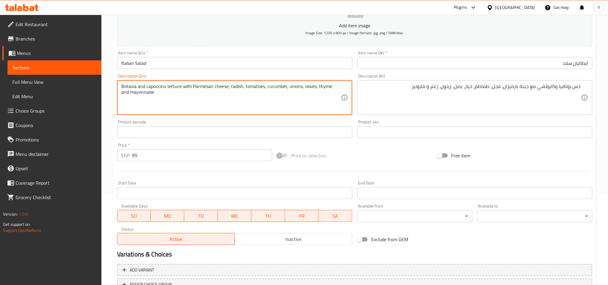
click at [163, 86] on textarea "Botavia and capuccino lettuce with Parmesan cheese, radish, tomatoes, cucumber,…" at bounding box center [231, 97] width 220 height 29
paste textarea "Iceberg Lettuce"
click at [184, 86] on textarea "Botavia and Iceberg Lettuce lettuce with Parmesan cheese, radish, tomatoes, cuc…" at bounding box center [231, 97] width 220 height 29
type textarea "Botavia and Iceberg Lettuce with Parmesan cheese, radish, tomatoes, cucumber, o…"
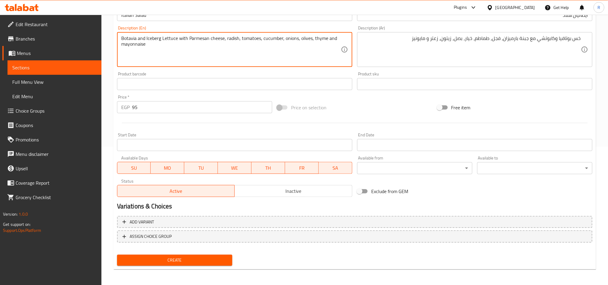
scroll to position [139, 0]
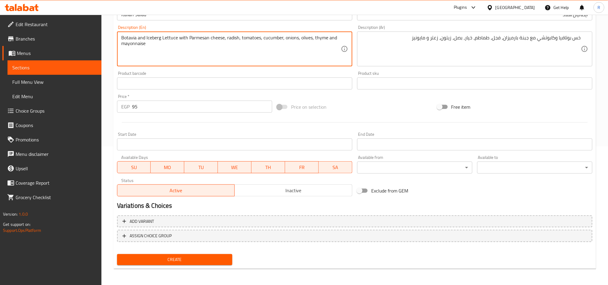
click at [180, 254] on button "Create" at bounding box center [174, 259] width 115 height 11
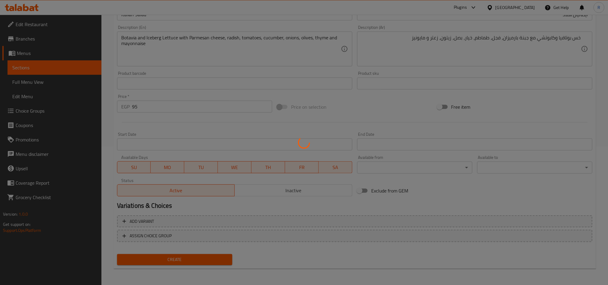
type input "0"
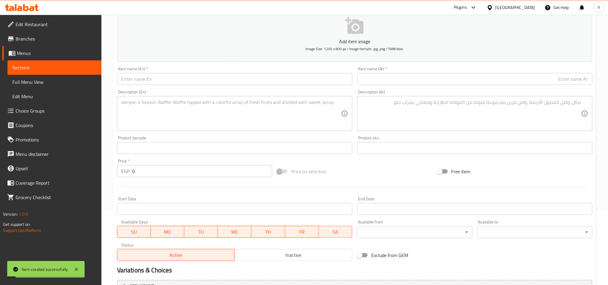
scroll to position [0, 0]
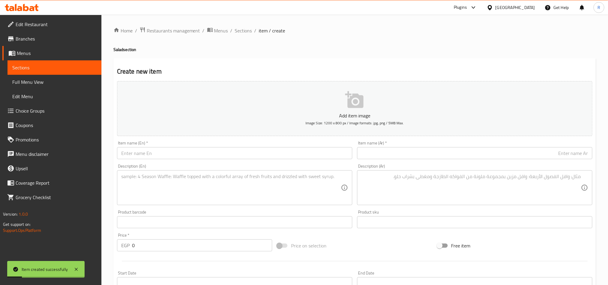
click at [248, 150] on input "text" at bounding box center [234, 153] width 235 height 12
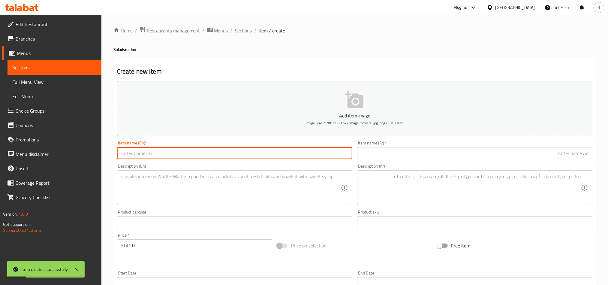
paste input "[PERSON_NAME] Salad Greek"
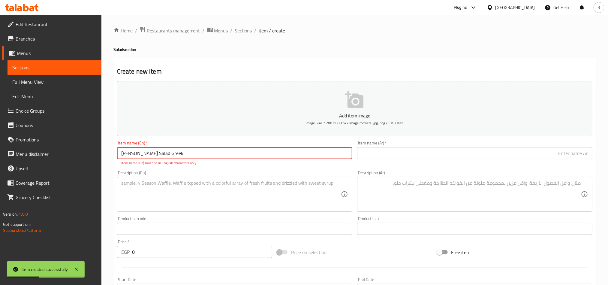
drag, startPoint x: 142, startPoint y: 155, endPoint x: 97, endPoint y: 148, distance: 45.7
click at [97, 150] on div "Edit Restaurant Branches Menus Sections Full Menu View Edit Menu Choice Groups …" at bounding box center [304, 223] width 608 height 416
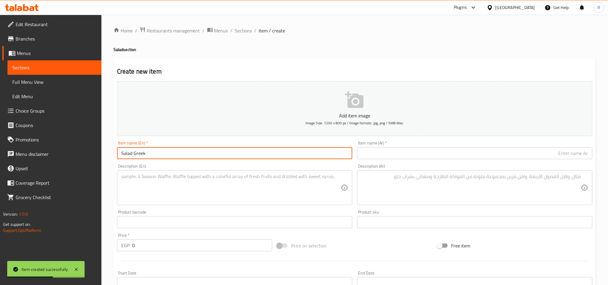
type input "Salad Greek"
click at [398, 153] on input "text" at bounding box center [474, 153] width 235 height 12
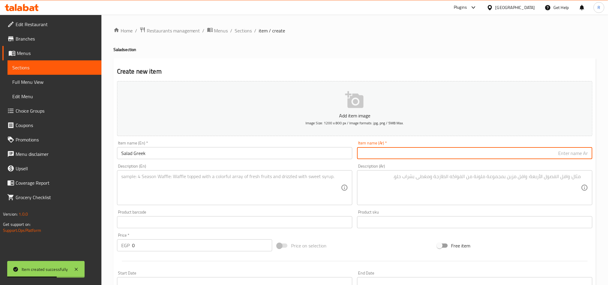
paste input "[PERSON_NAME]"
type input "[PERSON_NAME]"
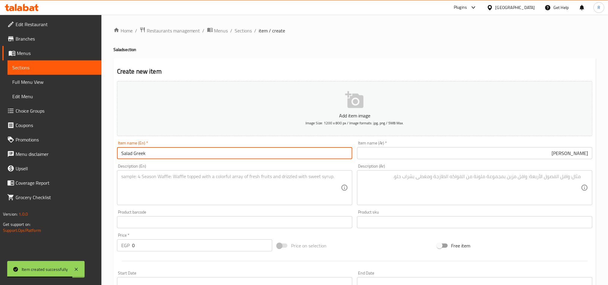
click at [139, 155] on input "Salad Greek" at bounding box center [234, 153] width 235 height 12
click at [140, 155] on input "Salad Greek" at bounding box center [234, 153] width 235 height 12
click at [121, 152] on input "Salad" at bounding box center [234, 153] width 235 height 12
paste input "Greek"
click at [156, 153] on input "Greek Salad" at bounding box center [234, 153] width 235 height 12
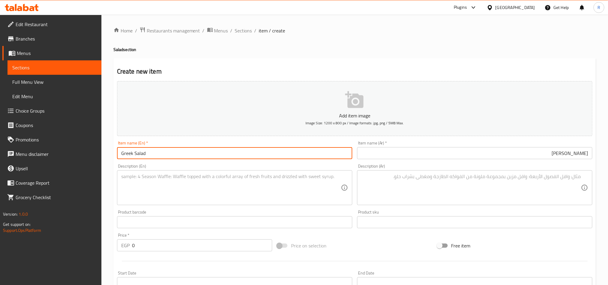
type input "Greek Salad"
click at [181, 186] on textarea at bounding box center [231, 188] width 220 height 29
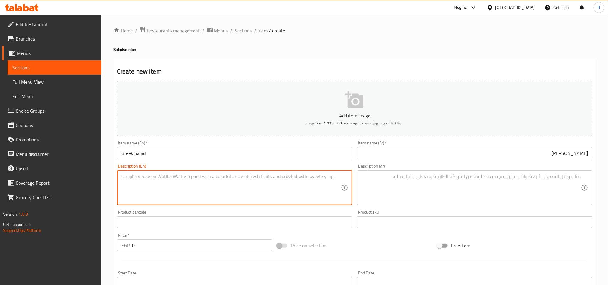
click at [442, 198] on textarea at bounding box center [472, 188] width 220 height 29
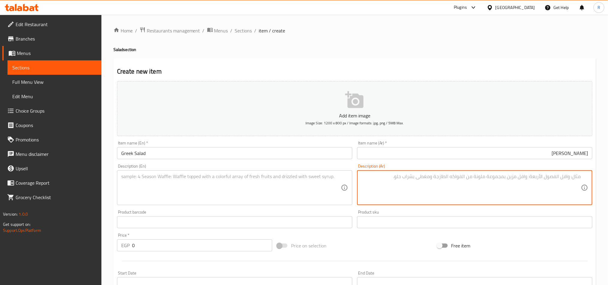
paste textarea "جبن ابيض وجبنة فيتا وكابري مع خس بوتافيا وكابوت�� وفجل"
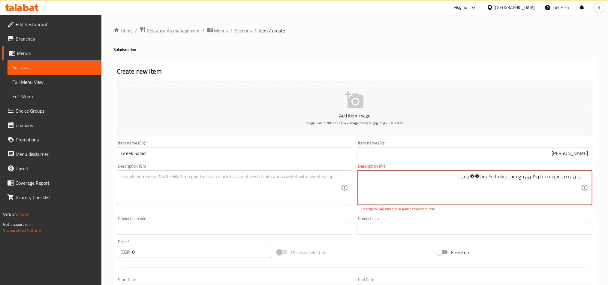
click at [559, 177] on textarea "جبن ابيض وجبنة فيتا وكابري مع خس بوتافيا وكابوت�� وفجل" at bounding box center [472, 188] width 220 height 29
click at [538, 177] on textarea "جبن ابيض، جبنة فيتا وكابري مع خس بوتافيا وكابوت�� وفجل" at bounding box center [472, 188] width 220 height 29
click at [539, 176] on textarea "جبن ابيض، جبنة فيتا وكابري مع خس بوتافيا وكابوت�� وفجل" at bounding box center [472, 188] width 220 height 29
click at [475, 176] on textarea "جبن ابيض، [PERSON_NAME] فيتا، كابري مع خس بوتافيا وكابوت�� وفجل" at bounding box center [472, 188] width 220 height 29
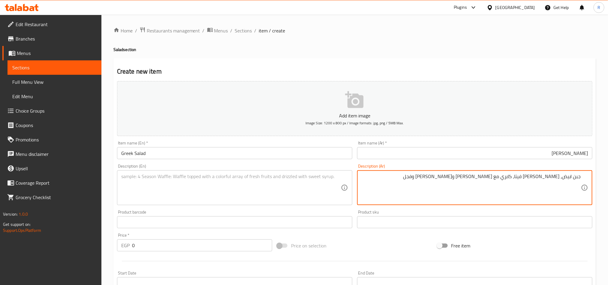
click at [454, 171] on div "جبن ابيض، [PERSON_NAME] فيتا، كابري مع خس بوتافيا وكابوتشي وفجل Description (Ar)" at bounding box center [474, 187] width 235 height 35
click at [451, 177] on textarea "جبن ابيض، [PERSON_NAME] فيتا، كابري مع [PERSON_NAME] و[PERSON_NAME] وفجل" at bounding box center [472, 188] width 220 height 29
paste textarea "وطماطم شيري وفلفل الوان وخيار وزيتون"
click at [495, 177] on textarea "جبن ابيض، جبنة فيتا، كابري مع خس بوتافيا وكابوتشي وفجل وطماطم شيري وفلفل الوان …" at bounding box center [472, 188] width 220 height 29
click at [475, 177] on textarea "جبن ابيض، [PERSON_NAME] فيتا، كابري مع خس بوتافيا، كابوتشي وفجل وطماطم شيري وفل…" at bounding box center [472, 188] width 220 height 29
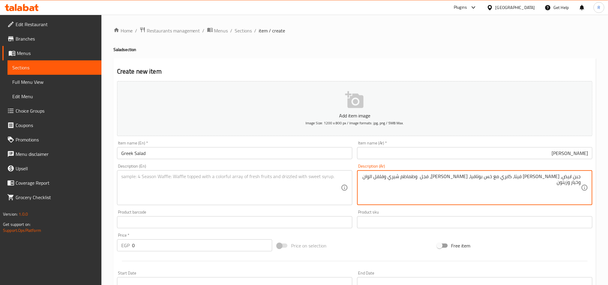
click at [463, 178] on textarea "جبن ابيض، [PERSON_NAME] فيتا، كابري مع خس بوتافيا، [PERSON_NAME]، فجل وطماطم شي…" at bounding box center [472, 188] width 220 height 29
click at [433, 176] on textarea "جبن ابيض، جبنة فيتا، كابري مع خس بوتافيا، [PERSON_NAME]، فجل ،طماطم شيري وفلفل …" at bounding box center [472, 188] width 220 height 29
click at [410, 176] on textarea "جبن ابيض، [PERSON_NAME] فيتا، كابري مع خس بوتافيا، [PERSON_NAME]، فجل ،طماطم شي…" at bounding box center [472, 188] width 220 height 29
click at [401, 177] on textarea "جبن ابيض، [PERSON_NAME] فيتا، كابري مع خس بوتافيا، [PERSON_NAME]، فجل ،طماطم شي…" at bounding box center [472, 188] width 220 height 29
click at [402, 177] on textarea "جبن ابيض، [PERSON_NAME] فيتا، كابري مع خس بوتافيا، [PERSON_NAME]، فجل ،طماطم شي…" at bounding box center [472, 188] width 220 height 29
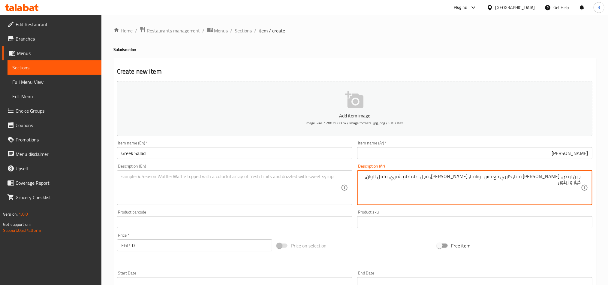
type textarea "جبن ابيض، [PERSON_NAME] فيتا، كابري مع خس بوتافيا، [PERSON_NAME]، فجل ،طماطم شي…"
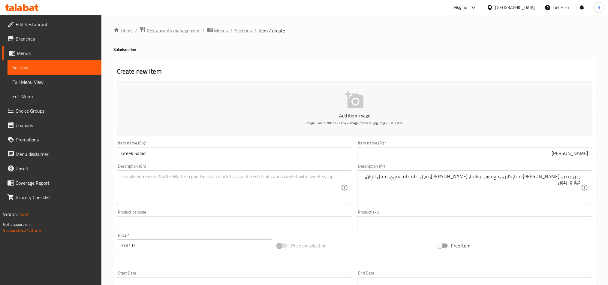
click at [410, 170] on div "Description (Ar) جبن ابيض، جبنة فيتا، كابري مع خس بوتافيا، [PERSON_NAME]، فجل ،…" at bounding box center [474, 184] width 235 height 41
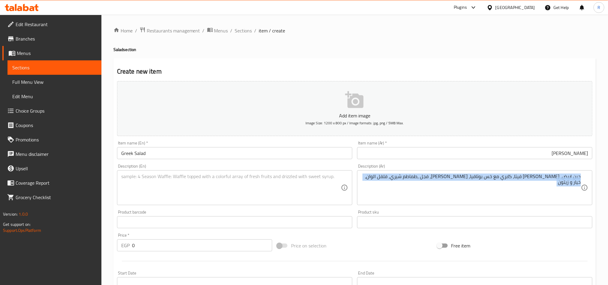
click at [410, 170] on div "Description (Ar) جبن ابيض، جبنة فيتا، كابري مع خس بوتافيا، [PERSON_NAME]، فجل ،…" at bounding box center [474, 184] width 235 height 41
copy div "جبن ابيض، [PERSON_NAME] فيتا، كابري مع خس بوتافيا، [PERSON_NAME]، فجل ،طماطم شي…"
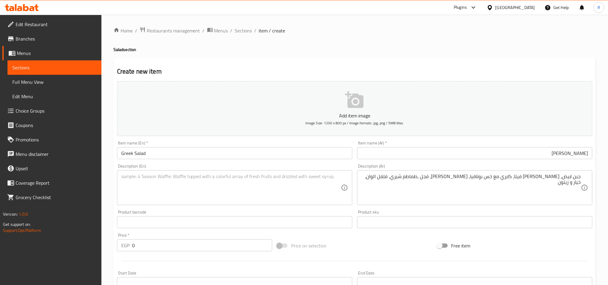
click at [196, 181] on textarea at bounding box center [231, 188] width 220 height 29
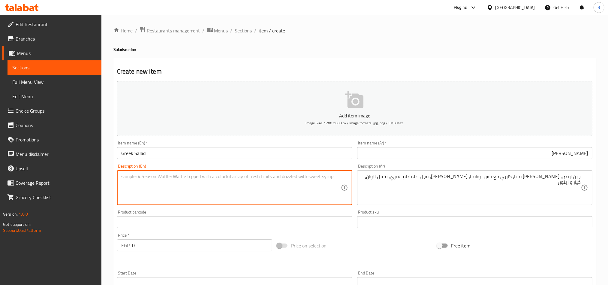
paste textarea "White cheese, feta cheese, capers with botavia lettuce, capuccino, radish, cher…"
click at [240, 175] on textarea "White cheese, feta cheese, capers with botavia lettuce, capuccino, radish, cher…" at bounding box center [231, 188] width 220 height 29
paste textarea "Iceberg Lettuce"
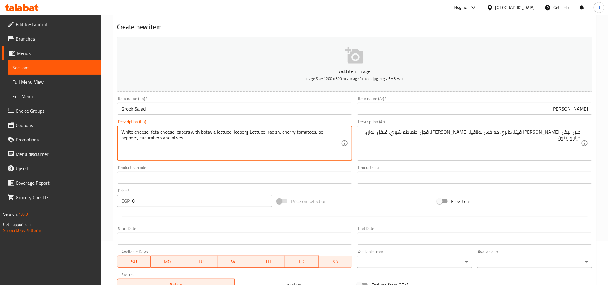
scroll to position [45, 0]
type textarea "White cheese, feta cheese, capers with botavia lettuce, Iceberg Lettuce, radish…"
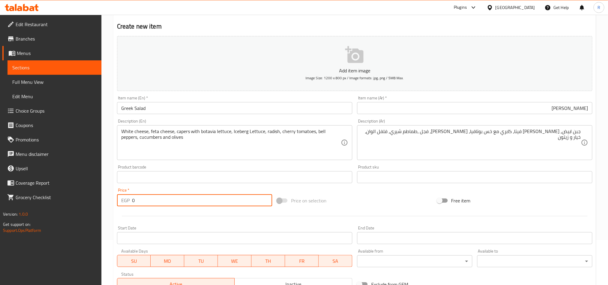
drag, startPoint x: 139, startPoint y: 202, endPoint x: 133, endPoint y: 201, distance: 6.4
click at [133, 201] on input "0" at bounding box center [202, 200] width 140 height 12
drag, startPoint x: 133, startPoint y: 201, endPoint x: 135, endPoint y: 198, distance: 3.2
click at [135, 200] on input "0" at bounding box center [202, 200] width 140 height 12
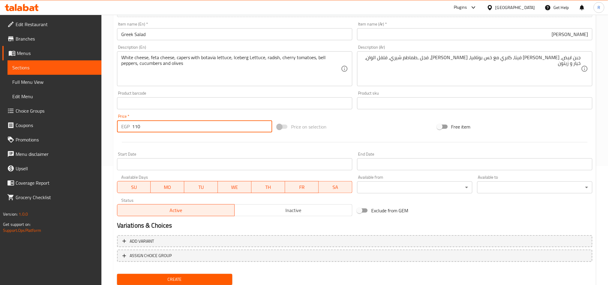
scroll to position [139, 0]
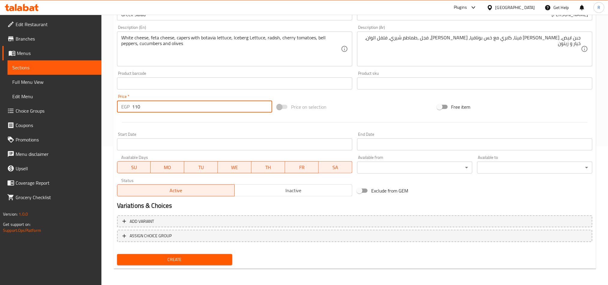
type input "110"
click at [196, 260] on span "Create" at bounding box center [175, 260] width 106 height 8
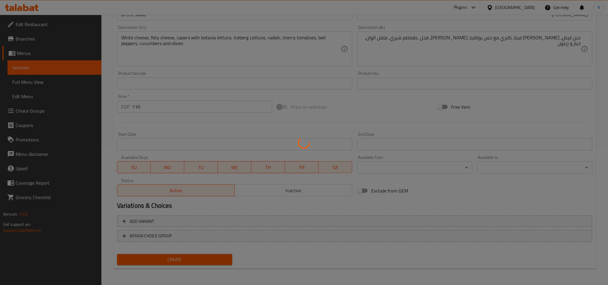
type input "0"
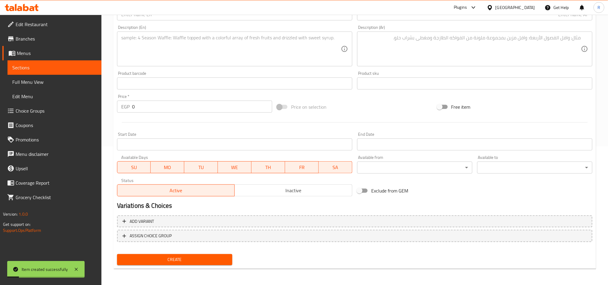
scroll to position [4, 0]
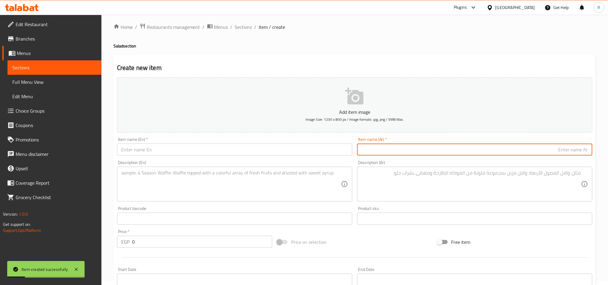
click at [450, 153] on input "text" at bounding box center [474, 150] width 235 height 12
paste input "د سيزر"
drag, startPoint x: 585, startPoint y: 151, endPoint x: 592, endPoint y: 152, distance: 7.1
click at [592, 152] on input "د سيزر" at bounding box center [474, 150] width 235 height 12
click at [552, 150] on input "سيزر" at bounding box center [474, 150] width 235 height 12
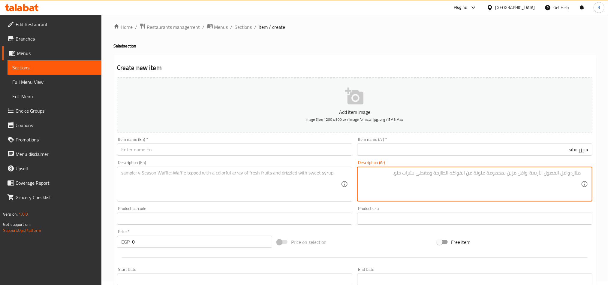
click at [474, 190] on textarea at bounding box center [472, 184] width 220 height 29
click at [589, 149] on input "سيزر سلاد" at bounding box center [474, 150] width 235 height 12
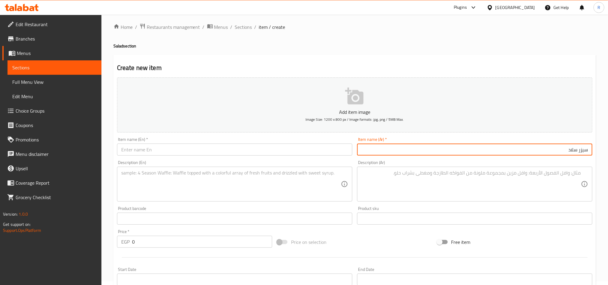
click at [565, 151] on input "سيزر سلاد" at bounding box center [474, 150] width 235 height 12
click at [565, 149] on input "سيزر سلاد دجاج" at bounding box center [474, 150] width 235 height 12
click at [590, 149] on input "سيزر سلاد" at bounding box center [474, 150] width 235 height 12
type input "تشيكن سيزر سلاد"
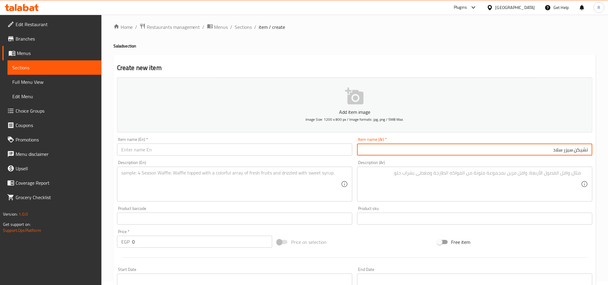
click at [204, 150] on input "text" at bounding box center [234, 150] width 235 height 12
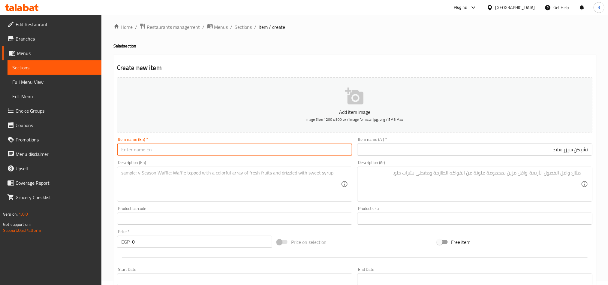
paste input "Chicken Caesar Salad"
type input "Chicken Caesar Salad"
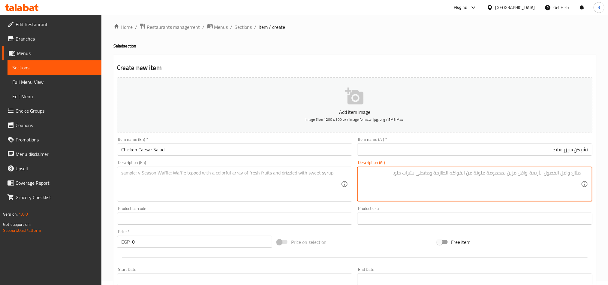
click at [454, 191] on textarea at bounding box center [472, 184] width 220 height 29
paste textarea "فراخ مشوية مع [PERSON_NAME] و خس بوتافيا وكابوت�� وطماطم"
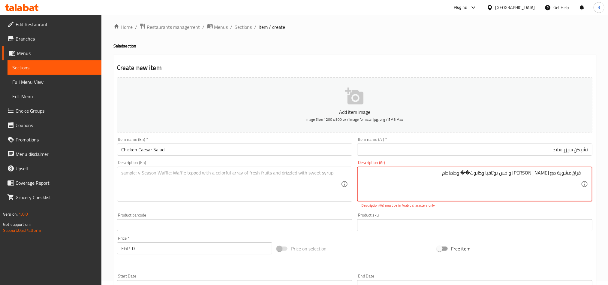
click at [469, 176] on textarea "فراخ مشوية مع [PERSON_NAME] و خس بوتافيا وكابوت�� وطماطم" at bounding box center [472, 184] width 220 height 29
click at [516, 172] on textarea "فراخ مشوية مع [PERSON_NAME] و خس بوتافيا وكابوتشي وطماطم" at bounding box center [472, 184] width 220 height 29
click at [492, 172] on textarea "فراخ مشوية مع [PERSON_NAME]، خس بوتافيا وكابوتشي وطماطم" at bounding box center [472, 184] width 220 height 29
click at [471, 176] on textarea "فراخ مشوية مع [PERSON_NAME]، [PERSON_NAME]، كابوتشي وطماطم" at bounding box center [472, 184] width 220 height 29
click at [434, 171] on textarea "فراخ مشوية مع [PERSON_NAME]، خس بوتافيا، كابوتشي، طماطم" at bounding box center [472, 184] width 220 height 29
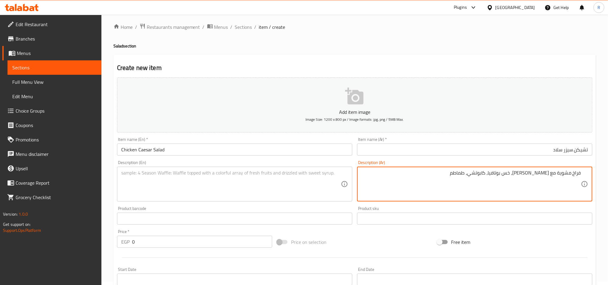
paste textarea "شيري وسيزر صوص وتوست وكريتون"
click at [441, 172] on textarea "فراخ مشوية مع [PERSON_NAME]، خس بوتافيا، كابوتشي، طماطم شيري وسيزر صوص وتوست وك…" at bounding box center [472, 184] width 220 height 29
click at [371, 172] on textarea "فراخ مشوية مع [PERSON_NAME]، خس بوتافيا، كابوتشي، طماطم شيري، سيزر صوص وتوست وك…" at bounding box center [472, 184] width 220 height 29
type textarea "فراخ مشوية مع [PERSON_NAME]، خس بوتافيا، كابوتشي، طماطم شيري، سيزر صوص وتوست وك…"
click at [431, 174] on textarea "فراخ مشوية مع [PERSON_NAME]، خس بوتافيا، كابوتشي، طماطم شيري، سيزر صوص وتوست وك…" at bounding box center [472, 184] width 220 height 29
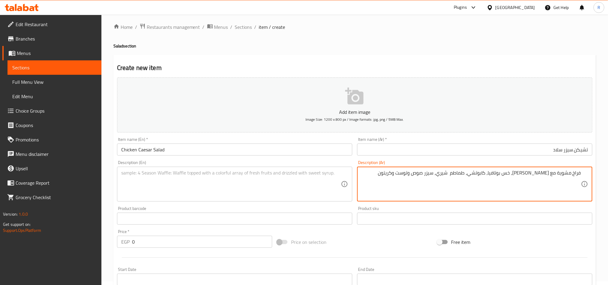
click at [431, 174] on textarea "فراخ مشوية مع [PERSON_NAME]، خس بوتافيا، كابوتشي، طماطم شيري، سيزر صوص وتوست وك…" at bounding box center [472, 184] width 220 height 29
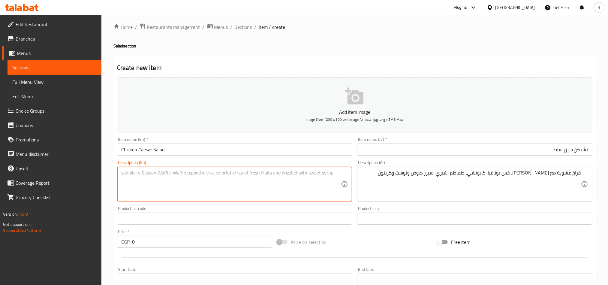
click at [258, 175] on textarea at bounding box center [231, 184] width 220 height 29
paste textarea "Grilled chicken with Parmesan mix, Botavia lettuce, cappuccino, cherry tomatoes…"
click at [233, 175] on textarea "Grilled chicken with Parmesan mix, Botavia lettuce, cappuccino, cherry tomatoes…" at bounding box center [231, 184] width 220 height 29
click at [233, 174] on textarea "Grilled chicken with Parmesan mix, Botavia lettuce, cappuccino, cherry tomatoes…" at bounding box center [231, 184] width 220 height 29
paste textarea "Iceberg Lettuce"
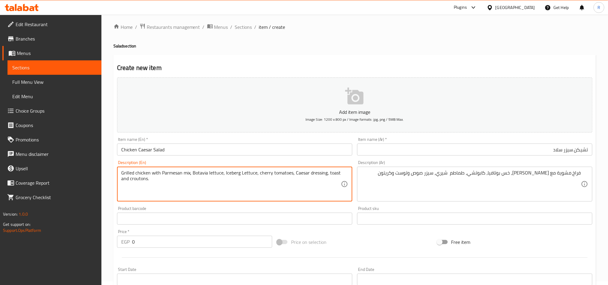
type textarea "Grilled chicken with Parmesan mix, Botavia lettuce, Iceberg Lettuce, cherry tom…"
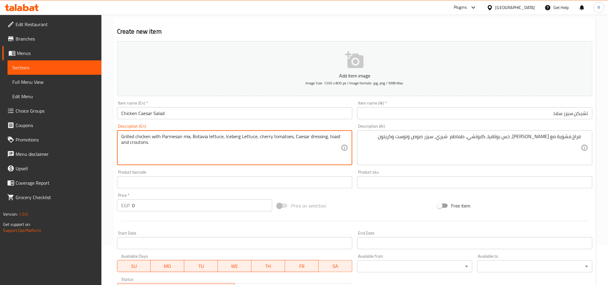
scroll to position [94, 0]
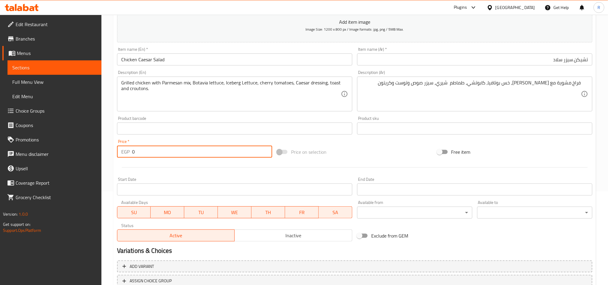
drag, startPoint x: 136, startPoint y: 150, endPoint x: 123, endPoint y: 151, distance: 13.0
click at [123, 151] on div "EGP 0 Price *" at bounding box center [194, 152] width 155 height 12
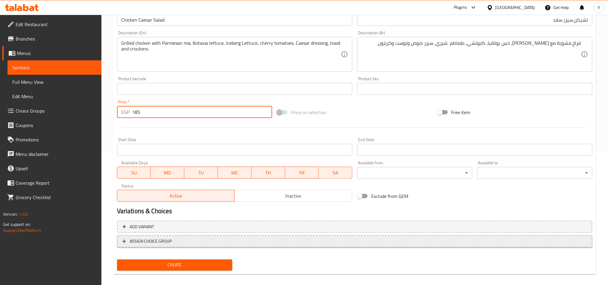
scroll to position [139, 0]
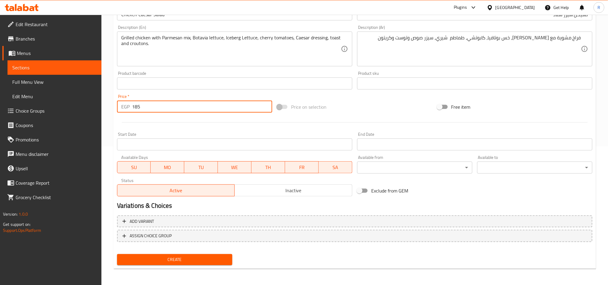
type input "185"
click at [190, 259] on span "Create" at bounding box center [175, 260] width 106 height 8
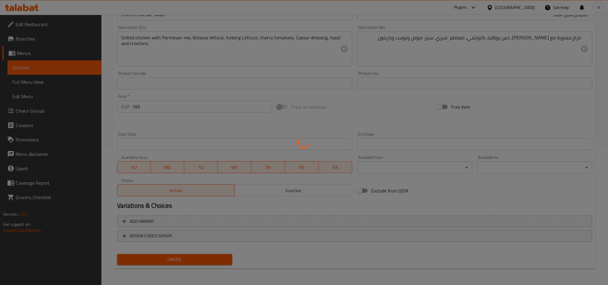
type input "0"
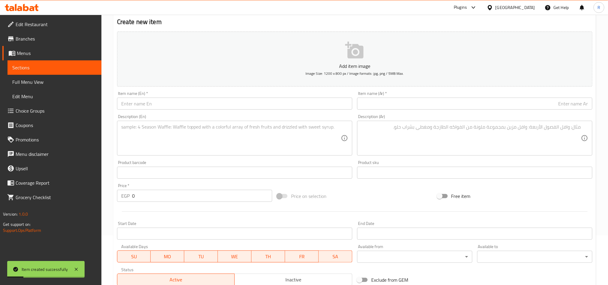
scroll to position [49, 0]
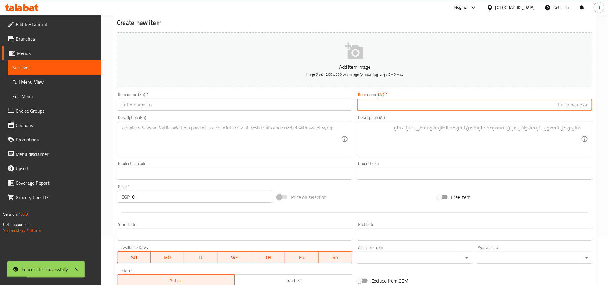
click at [454, 110] on input "text" at bounding box center [474, 104] width 235 height 12
paste input "تونة سلاد Salad Tuna"
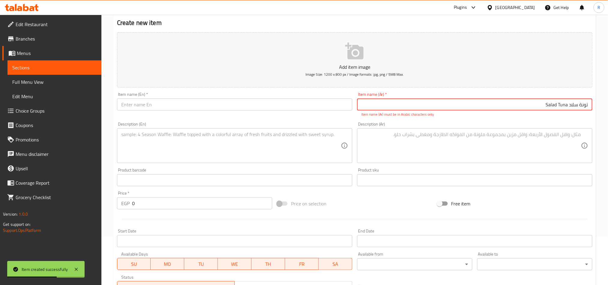
drag, startPoint x: 569, startPoint y: 105, endPoint x: 543, endPoint y: 105, distance: 25.8
click at [543, 105] on input "تونة سلاد Salad Tuna" at bounding box center [474, 104] width 235 height 12
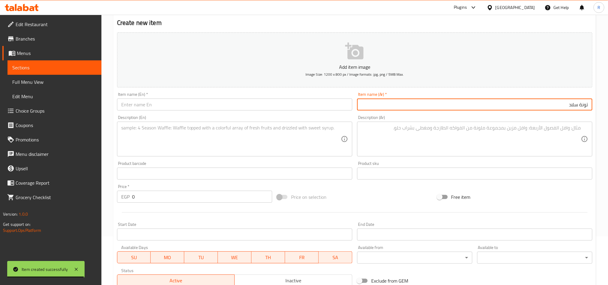
type input "تونة سلاد"
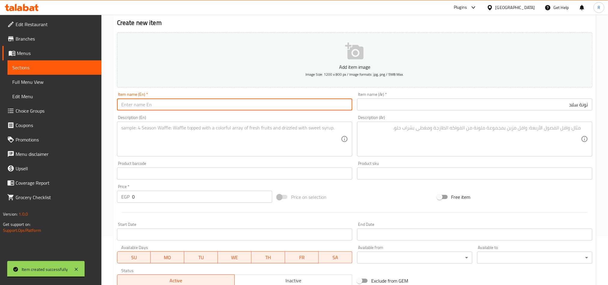
click at [285, 108] on input "text" at bounding box center [234, 104] width 235 height 12
paste input "Salad Tuna"
click at [129, 106] on input "Salad Tuna" at bounding box center [234, 104] width 235 height 12
click at [129, 105] on input "Salad Tuna" at bounding box center [234, 104] width 235 height 12
click at [140, 104] on input "Tuna" at bounding box center [234, 104] width 235 height 12
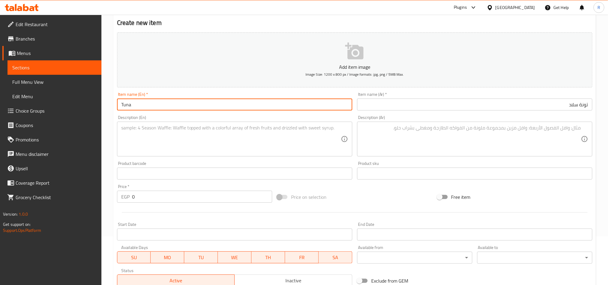
paste input "Salad"
type input "Tuna Salad"
click at [422, 142] on textarea at bounding box center [472, 139] width 220 height 29
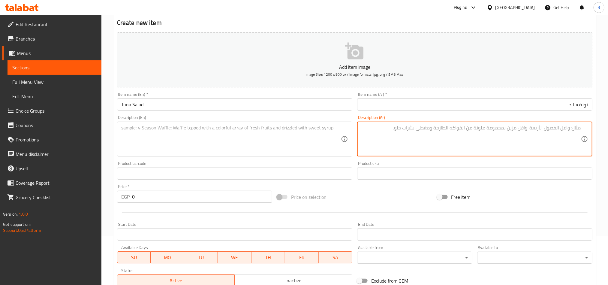
paste textarea "تونة مع جبنة بارميزان وخس بوتافيا و[PERSON_NAME] و[GEOGRAPHIC_DATA] و[PERSON_NA…"
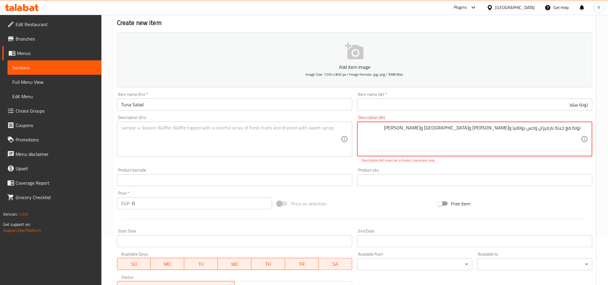
click at [489, 126] on textarea "تونة مع جبنة بارميزان وخس بوتافيا و[PERSON_NAME] و[GEOGRAPHIC_DATA] و[PERSON_NA…" at bounding box center [472, 139] width 220 height 29
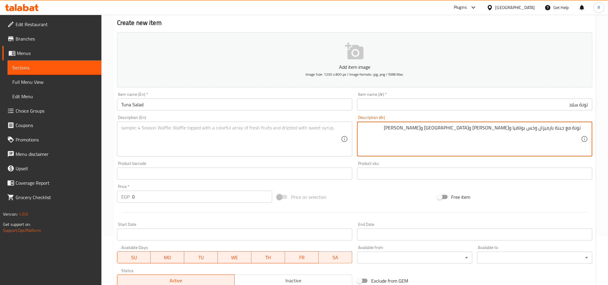
click at [429, 135] on textarea "تونة مع جبنة بارميزان وخس بوتافيا و[PERSON_NAME] و[GEOGRAPHIC_DATA] و[PERSON_NA…" at bounding box center [472, 139] width 220 height 29
click at [433, 130] on textarea "تونة مع جبنة بارميزان وخس بوتافيا و[PERSON_NAME] و[GEOGRAPHIC_DATA] و[PERSON_NA…" at bounding box center [472, 139] width 220 height 29
paste textarea "وبصل و[PERSON_NAME]"
click at [540, 137] on textarea "تونة مع جبنة بارميزان وخس بوتافيا و[PERSON_NAME] و[GEOGRAPHIC_DATA] و[PERSON_NA…" at bounding box center [472, 139] width 220 height 29
click at [428, 126] on textarea "تونة مع جبنة بارميزان وخس بوتافيا و[PERSON_NAME] و[GEOGRAPHIC_DATA] و[PERSON_NA…" at bounding box center [472, 139] width 220 height 29
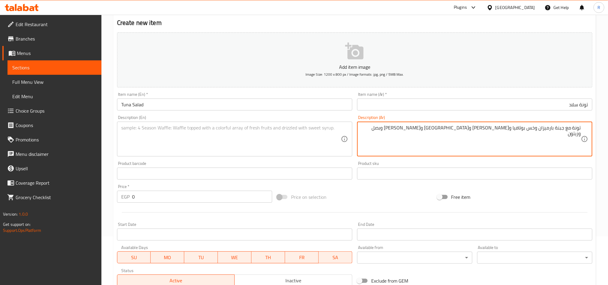
click at [536, 128] on textarea "تونة مع جبنة بارميزان وخس بوتافيا و[PERSON_NAME] و[GEOGRAPHIC_DATA] و[PERSON_NA…" at bounding box center [472, 139] width 220 height 29
click at [512, 128] on textarea "تونة مع جبنة بارميزان، [PERSON_NAME] و[PERSON_NAME] و[GEOGRAPHIC_DATA] و[PERSON…" at bounding box center [472, 139] width 220 height 29
click at [491, 129] on textarea "تونة مع جبنة بارميزان، [PERSON_NAME]، [PERSON_NAME] و[GEOGRAPHIC_DATA] و[PERSON…" at bounding box center [472, 139] width 220 height 29
click at [479, 129] on textarea "تونة مع جبنة بارميزان، خس بوتافيا، [PERSON_NAME]، [GEOGRAPHIC_DATA] و[PERSON_NA…" at bounding box center [472, 139] width 220 height 29
click at [455, 126] on textarea "تونة مع جبنة بارميزان، خس بوتافيا، [GEOGRAPHIC_DATA]، [GEOGRAPHIC_DATA]، [PERSO…" at bounding box center [472, 139] width 220 height 29
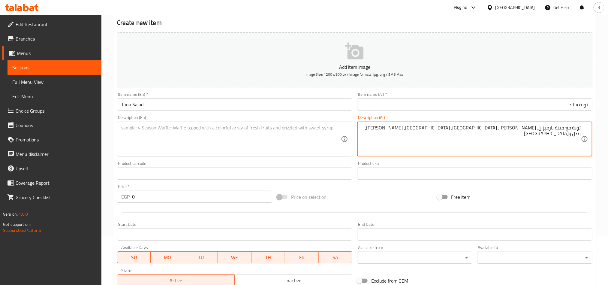
click at [445, 128] on textarea "تونة مع جبنة بارميزان، [PERSON_NAME]، [GEOGRAPHIC_DATA]، [GEOGRAPHIC_DATA]، [PE…" at bounding box center [472, 139] width 220 height 29
click at [456, 131] on textarea "تونة مع جبنة بارميزان، [PERSON_NAME]، [GEOGRAPHIC_DATA]، [GEOGRAPHIC_DATA]، [PE…" at bounding box center [472, 139] width 220 height 29
type textarea "تونة مع جبنة بارميزان، [PERSON_NAME]، [GEOGRAPHIC_DATA]، [GEOGRAPHIC_DATA]، [PE…"
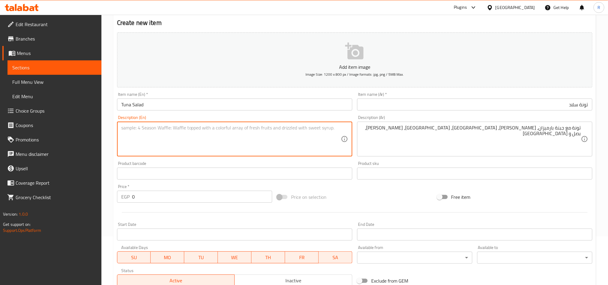
click at [265, 137] on textarea at bounding box center [231, 139] width 220 height 29
paste textarea "Tuna with Parmesan cheese, Botavia lettuce, cappuccino, arugula, bell peppers, …"
click at [226, 126] on textarea "Tuna with Parmesan cheese, Botavia lettuce, cappuccino, arugula, bell peppers, …" at bounding box center [231, 139] width 220 height 29
paste textarea "Iceberg Lettuce"
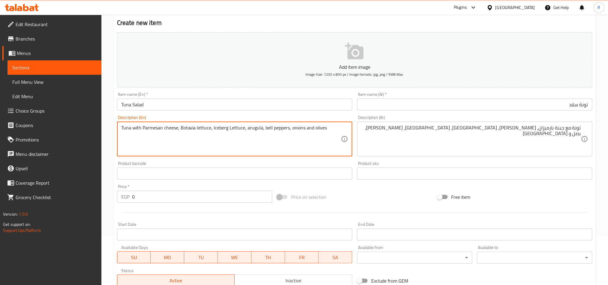
click at [338, 131] on textarea "Tuna with Parmesan cheese, Botavia lettuce, Iceberg Lettuce, arugula, bell pepp…" at bounding box center [231, 139] width 220 height 29
type textarea "Tuna with Parmesan cheese, Botavia lettuce, Iceberg Lettuce, arugula, bell pepp…"
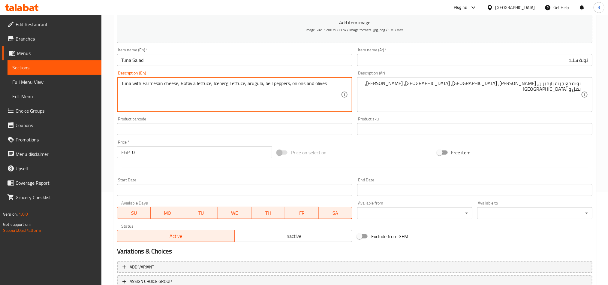
scroll to position [94, 0]
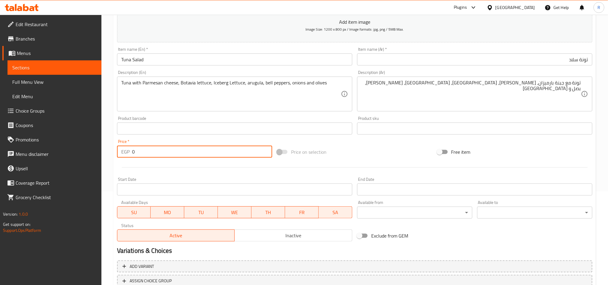
drag, startPoint x: 137, startPoint y: 155, endPoint x: 131, endPoint y: 153, distance: 6.2
click at [131, 153] on div "EGP 0 Price *" at bounding box center [194, 152] width 155 height 12
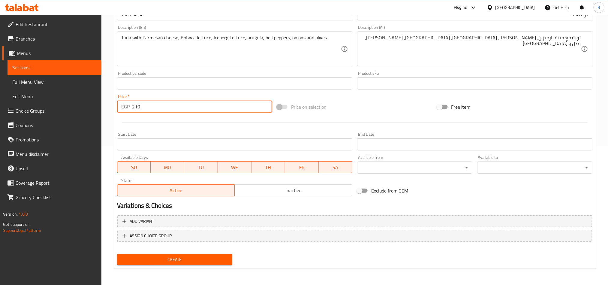
type input "210"
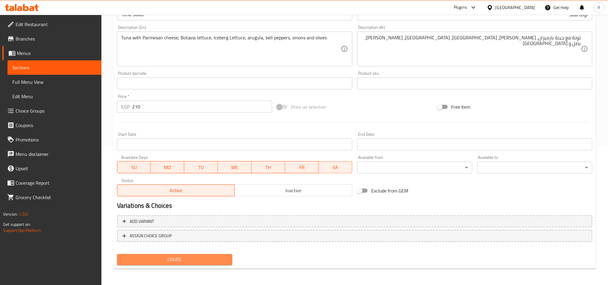
click at [174, 257] on span "Create" at bounding box center [175, 260] width 106 height 8
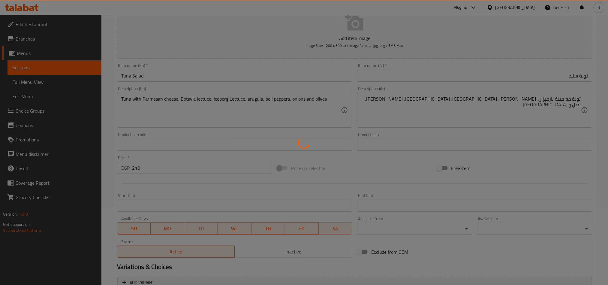
scroll to position [0, 0]
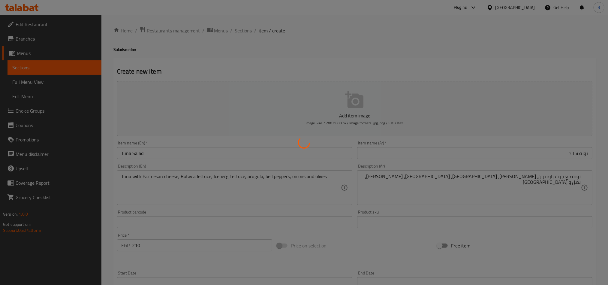
type input "0"
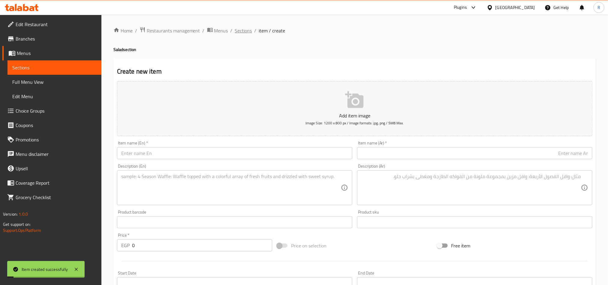
click at [242, 32] on span "Sections" at bounding box center [243, 30] width 17 height 7
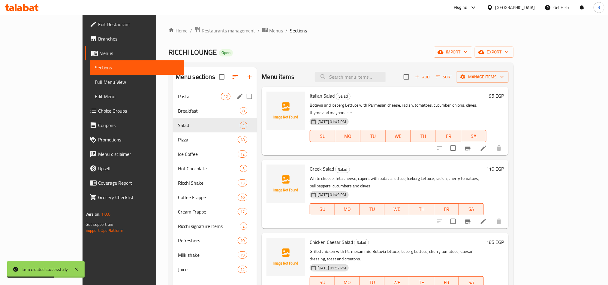
click at [173, 90] on div "Pasta 12" at bounding box center [215, 96] width 84 height 14
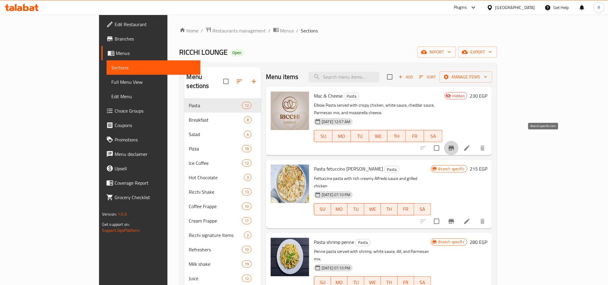
click at [454, 146] on icon "Branch-specific-item" at bounding box center [451, 148] width 5 height 5
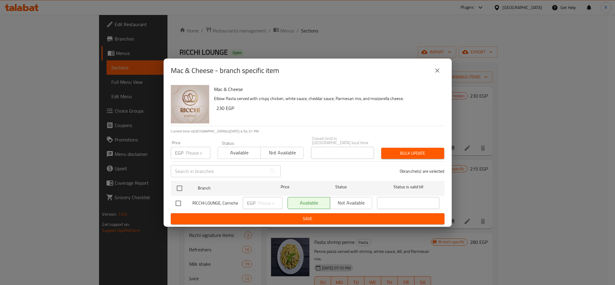
click at [436, 73] on icon "close" at bounding box center [437, 70] width 4 height 4
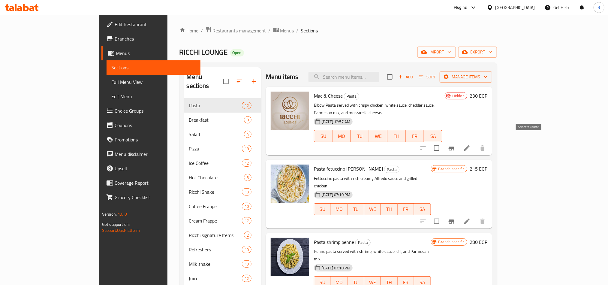
click at [443, 142] on input "checkbox" at bounding box center [437, 148] width 13 height 13
click at [488, 77] on span "Manage items" at bounding box center [466, 77] width 43 height 8
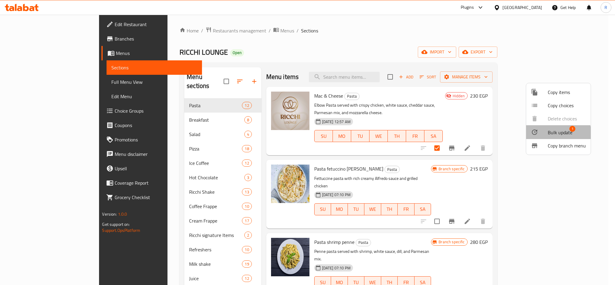
click at [554, 134] on span "Bulk update" at bounding box center [560, 132] width 25 height 7
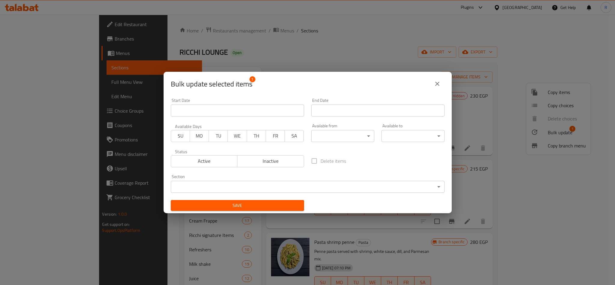
click at [192, 164] on span "Active" at bounding box center [205, 161] width 62 height 9
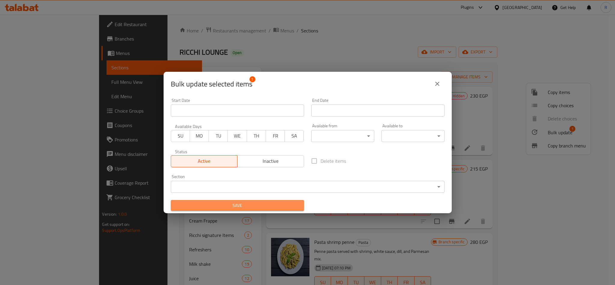
click at [262, 209] on button "Save" at bounding box center [237, 205] width 133 height 11
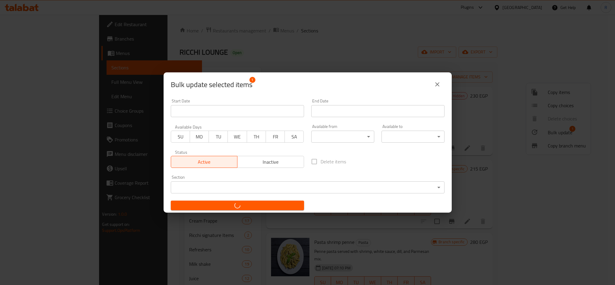
checkbox input "false"
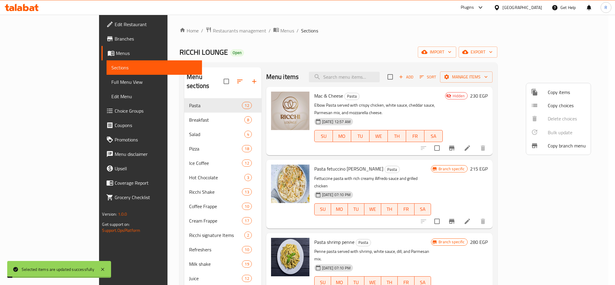
click at [428, 36] on div at bounding box center [307, 142] width 615 height 285
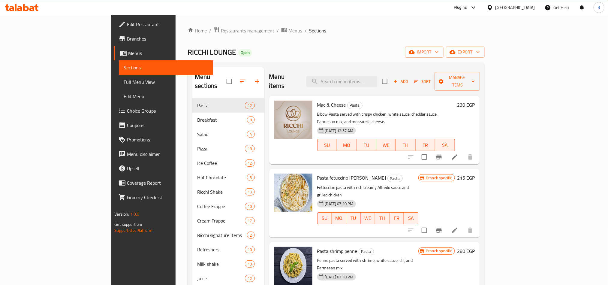
scroll to position [84, 0]
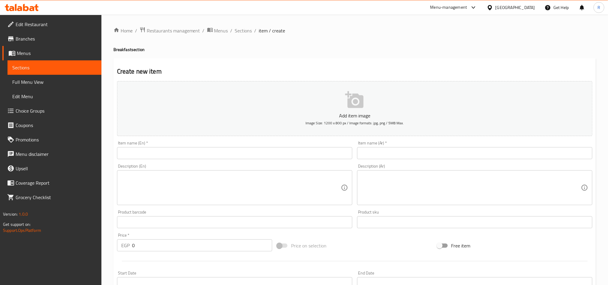
click at [48, 113] on span "Choice Groups" at bounding box center [56, 110] width 81 height 7
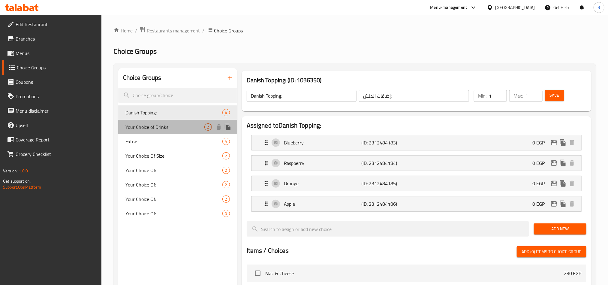
click at [173, 126] on span "Your Choice of Drinks:" at bounding box center [165, 126] width 79 height 7
type input "Your Choice of Drinks:"
type input "إختيارك من المشروبات:"
